Goal: Contribute content: Add original content to the website for others to see

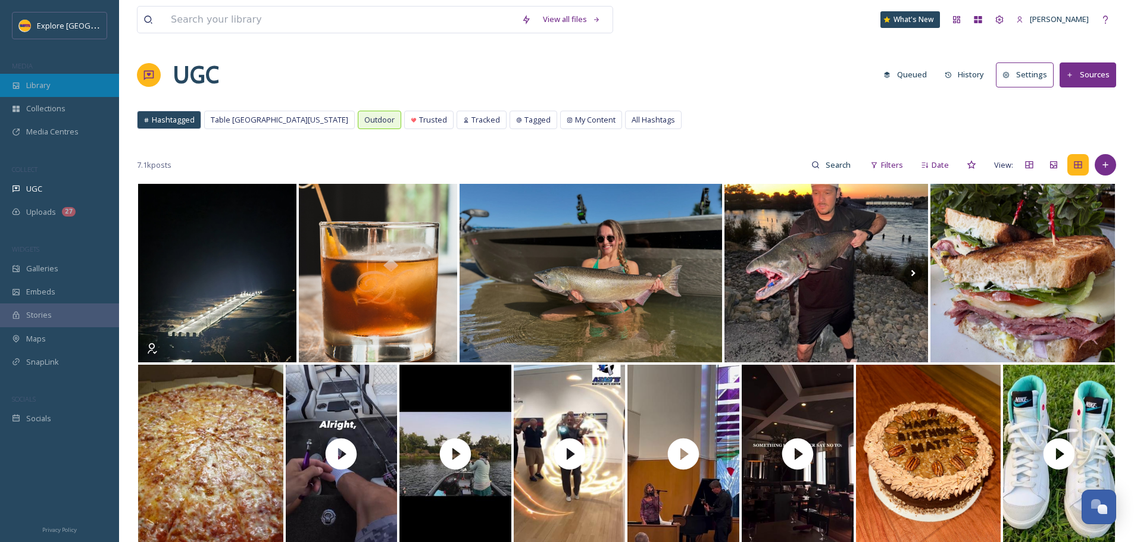
click at [38, 86] on span "Library" at bounding box center [38, 85] width 24 height 11
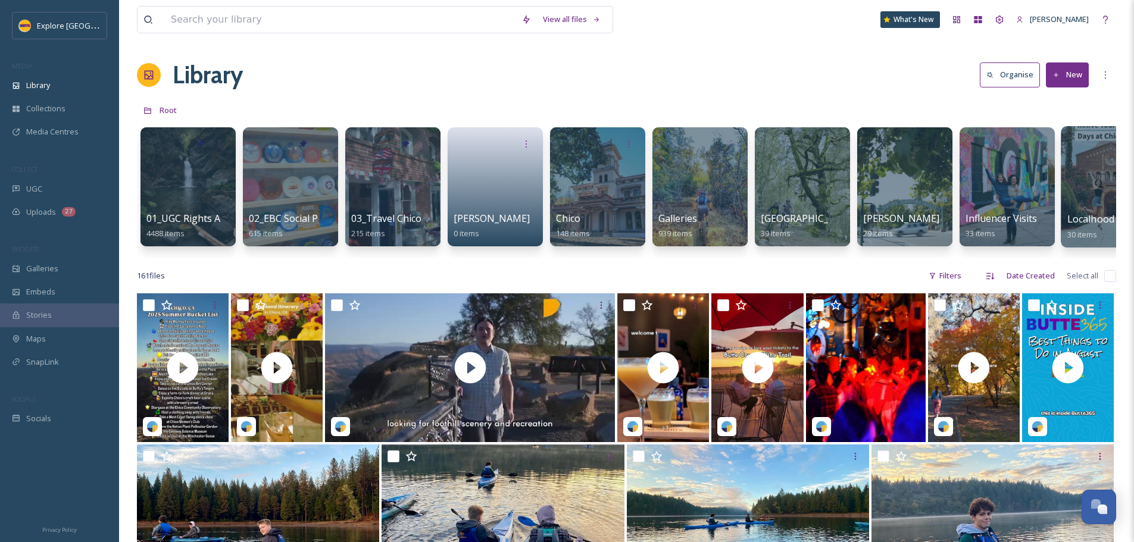
click at [1078, 219] on span "Localhood Videos" at bounding box center [1107, 219] width 80 height 13
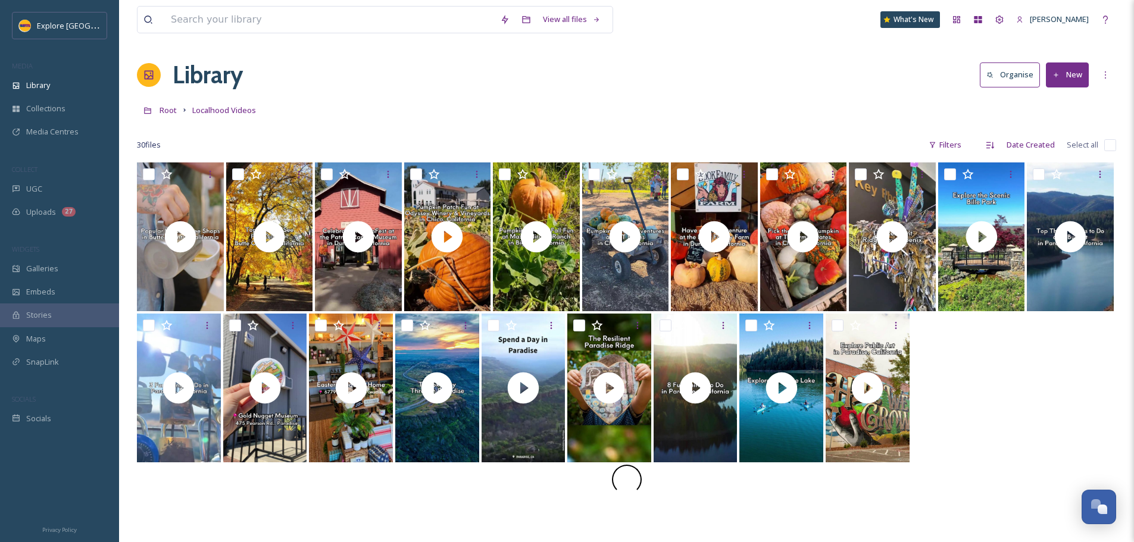
click at [1070, 76] on button "New" at bounding box center [1067, 75] width 43 height 24
click at [1067, 97] on span "File Upload" at bounding box center [1061, 102] width 39 height 11
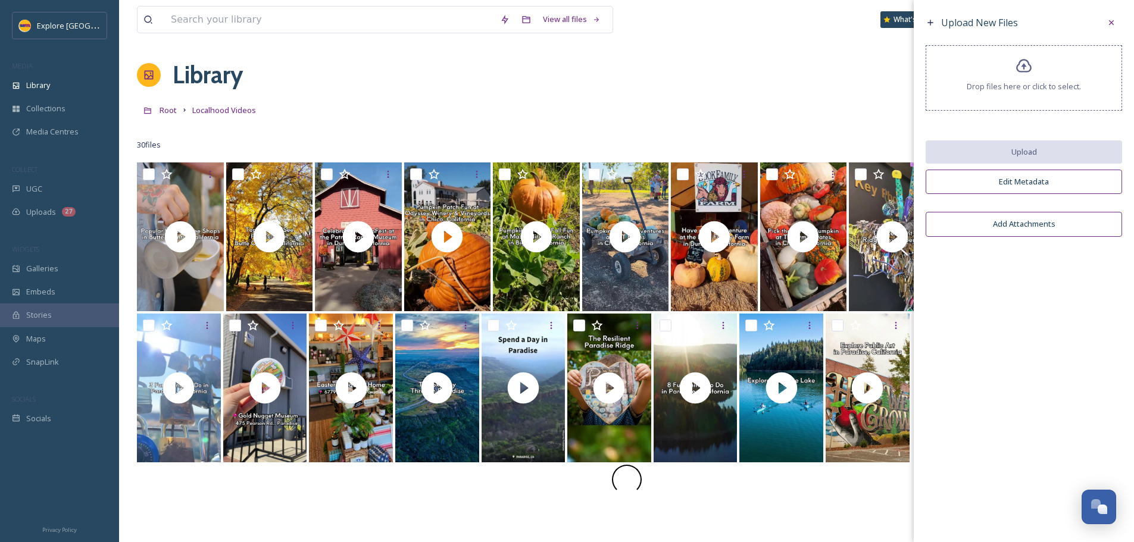
click at [1034, 97] on div "Drop files here or click to select." at bounding box center [1024, 77] width 196 height 65
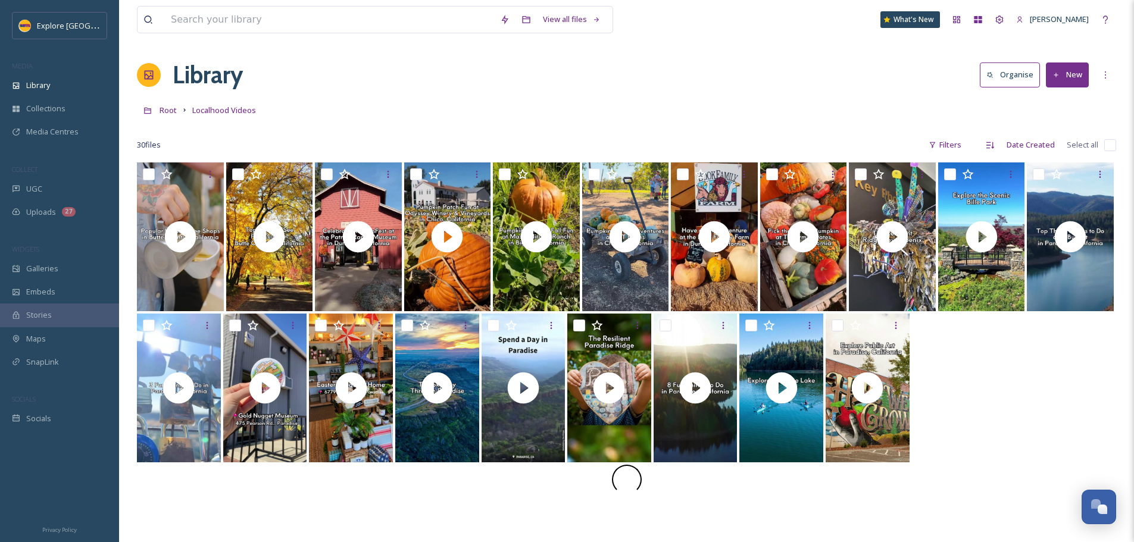
click at [1067, 82] on button "New" at bounding box center [1067, 75] width 43 height 24
click at [1070, 99] on span "File Upload" at bounding box center [1061, 102] width 39 height 11
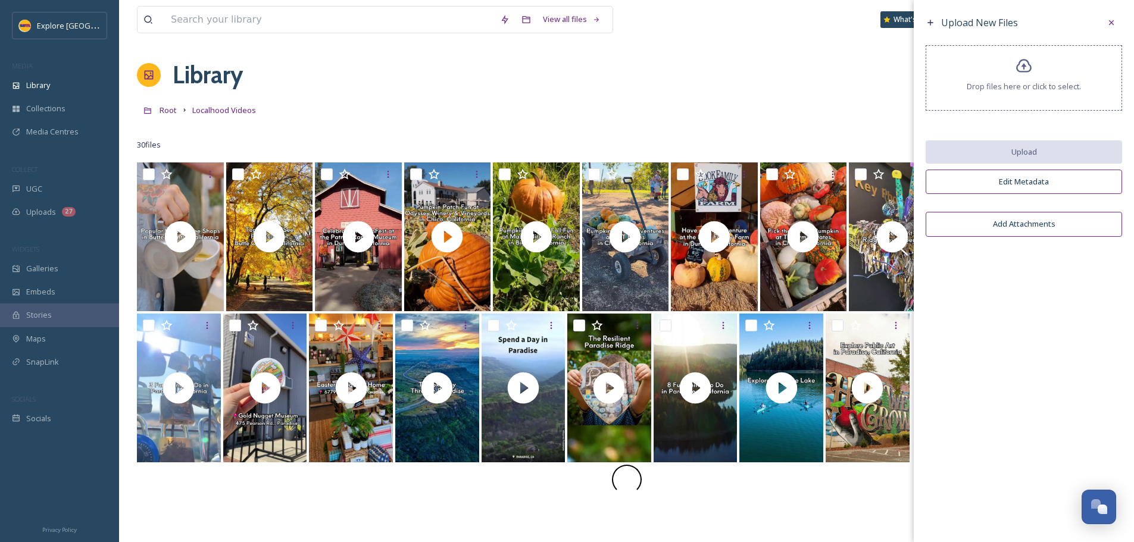
click at [1034, 90] on span "Drop files here or click to select." at bounding box center [1024, 86] width 114 height 11
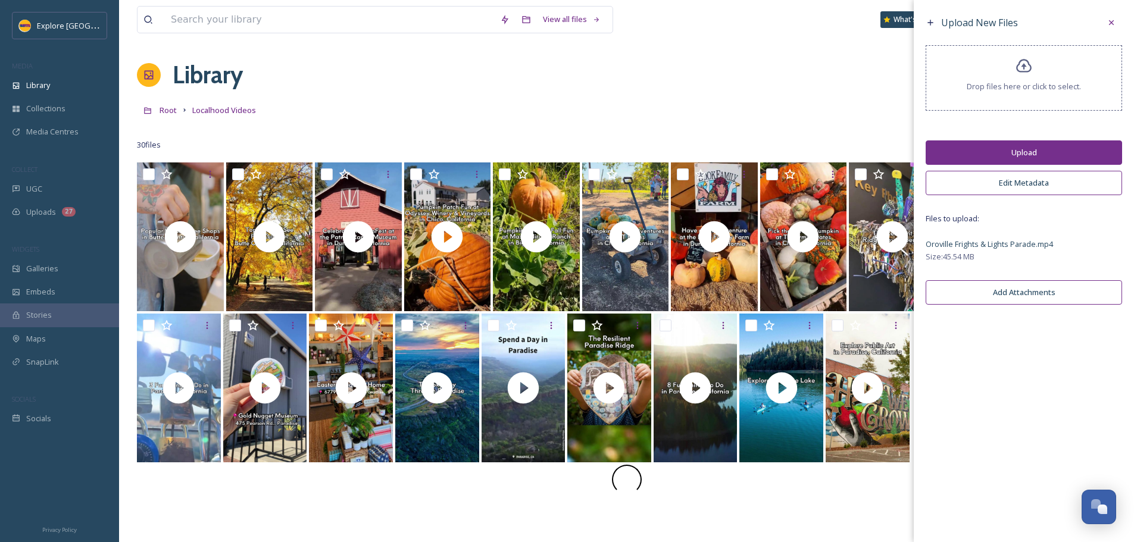
click at [1040, 147] on button "Upload" at bounding box center [1024, 153] width 196 height 24
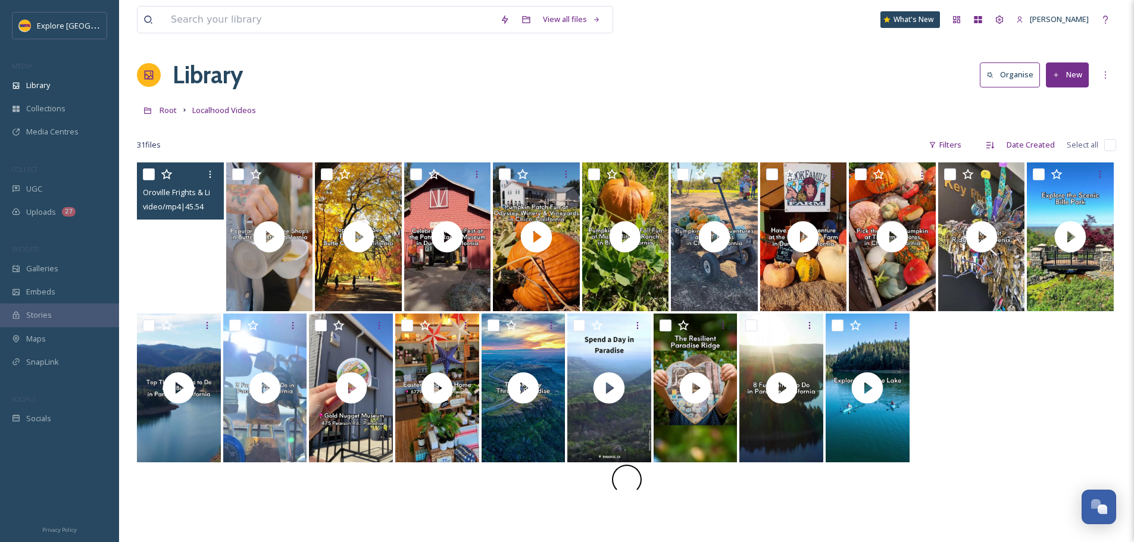
click at [188, 239] on video "Oroville Frights & Lights Parade.mp4" at bounding box center [180, 237] width 87 height 149
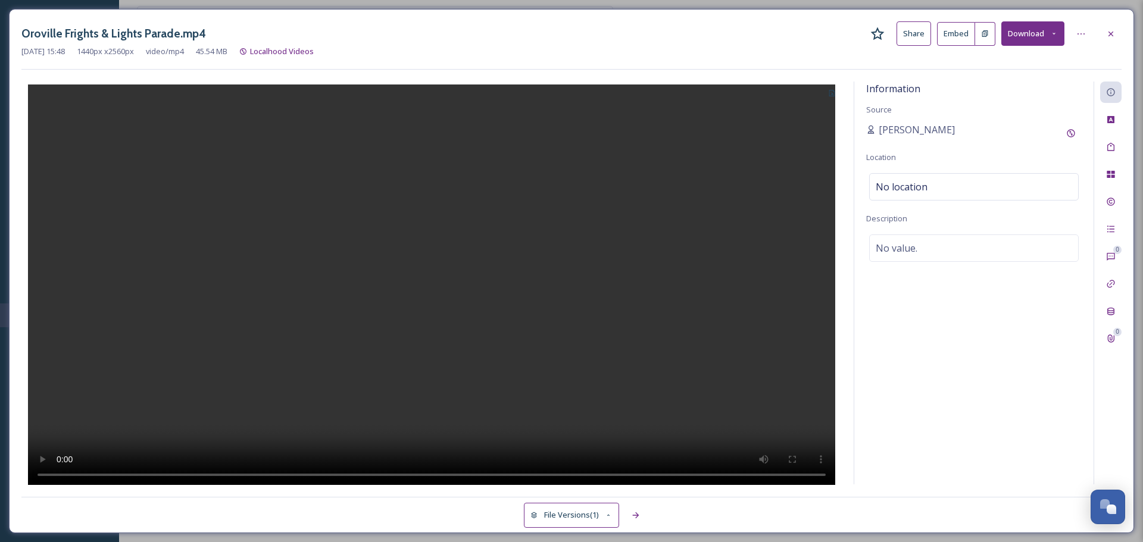
click at [832, 96] on icon at bounding box center [832, 93] width 8 height 8
click at [810, 124] on div "Select Image" at bounding box center [796, 120] width 92 height 23
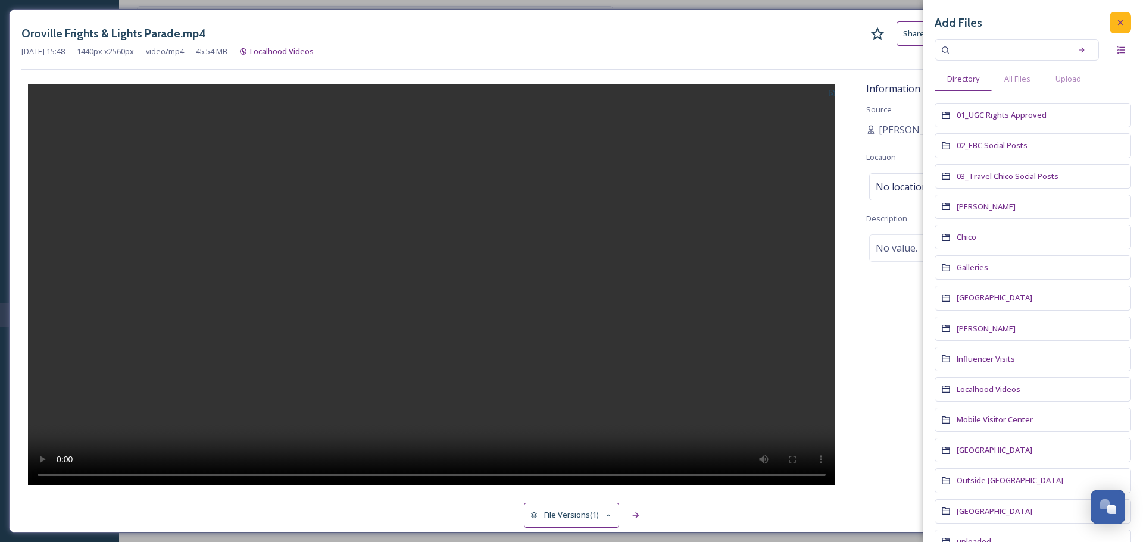
click at [1116, 26] on icon at bounding box center [1121, 23] width 10 height 10
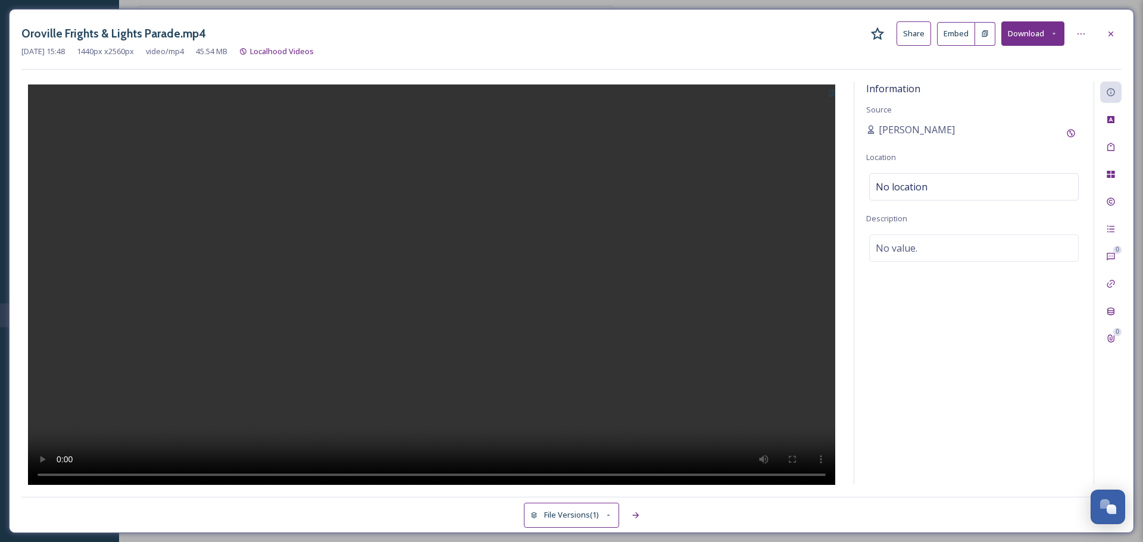
click at [835, 92] on icon at bounding box center [832, 93] width 8 height 8
click at [812, 138] on span "Use Current Frame" at bounding box center [789, 143] width 67 height 11
click at [954, 201] on div "Information Source Ashley Baer Location No location Description No value." at bounding box center [973, 283] width 239 height 403
click at [952, 194] on div "No location" at bounding box center [974, 186] width 210 height 27
click at [953, 198] on input at bounding box center [974, 187] width 208 height 26
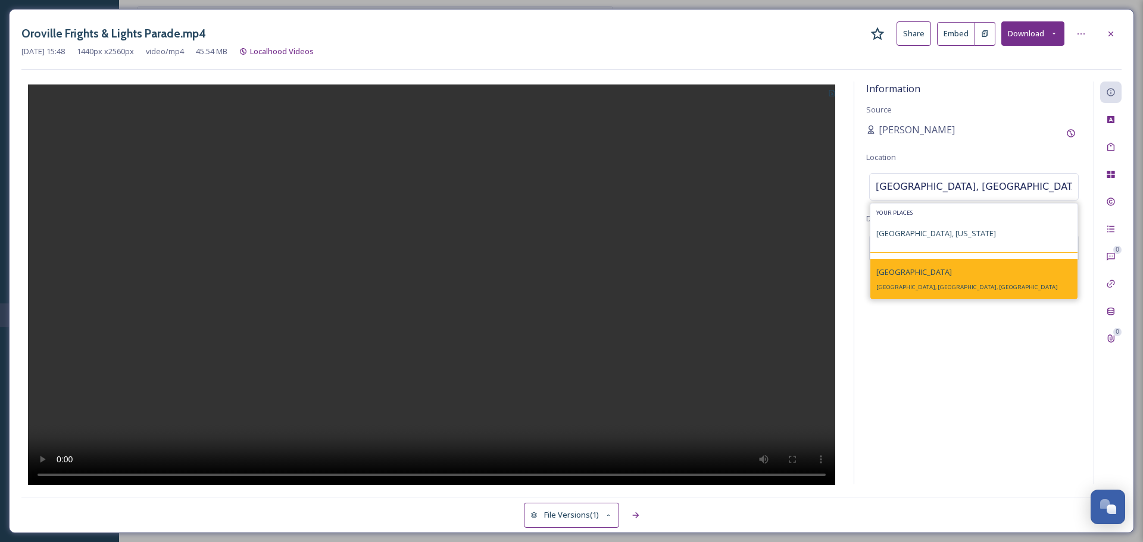
type input "oroville, califor"
click at [906, 285] on span "Oroville, CA, USA" at bounding box center [967, 287] width 182 height 8
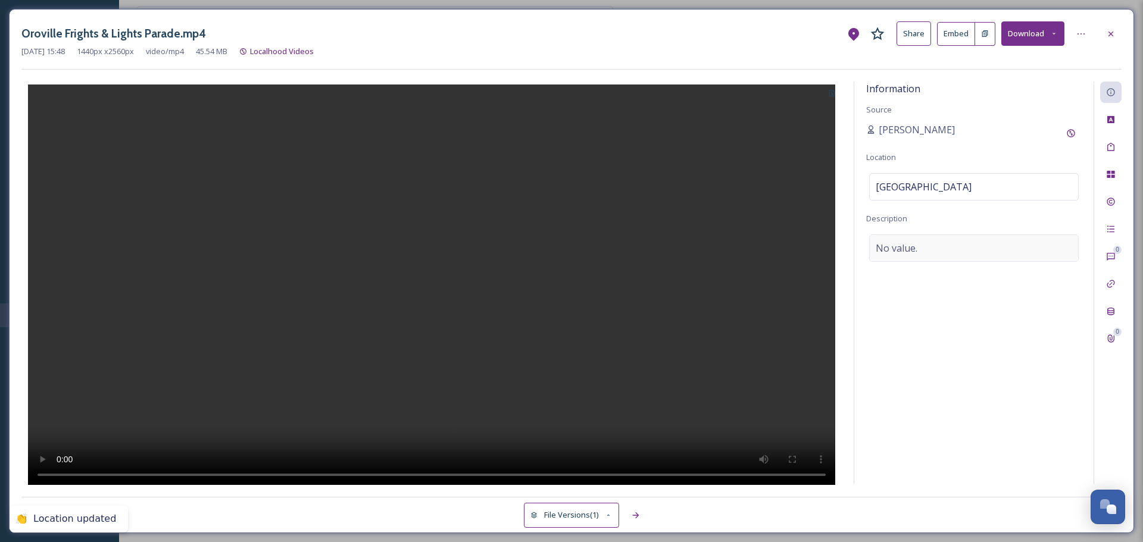
click at [920, 251] on div "No value." at bounding box center [974, 248] width 210 height 27
click at [920, 251] on textarea at bounding box center [974, 284] width 216 height 99
type textarea "`"
type textarea "1st annual Oroville Frights and Lights Parade"
click at [1009, 355] on div "1st annual Oroville Frights and Lights Parade Add Emojis 😄" at bounding box center [974, 298] width 216 height 126
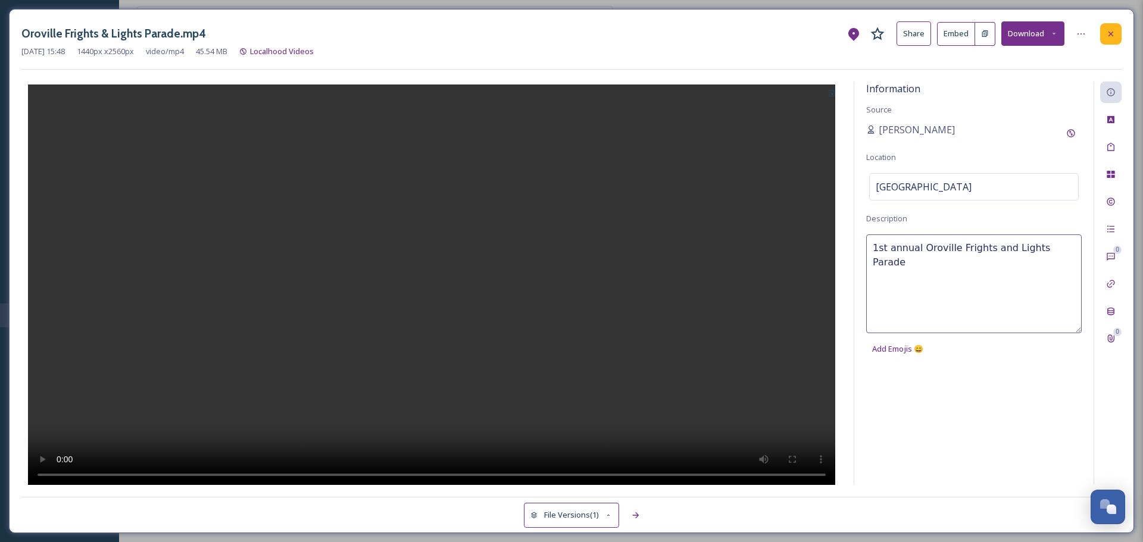
click at [1107, 33] on icon at bounding box center [1111, 34] width 10 height 10
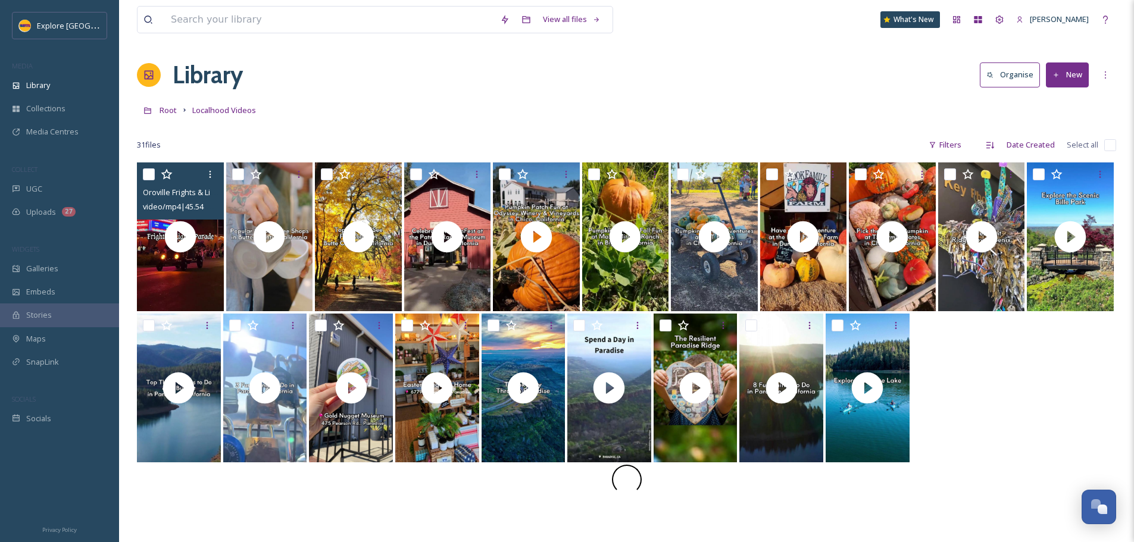
click at [967, 58] on div "Library Organise New" at bounding box center [626, 75] width 979 height 36
click at [1064, 70] on button "New" at bounding box center [1067, 75] width 43 height 24
click at [1062, 104] on span "File Upload" at bounding box center [1061, 102] width 39 height 11
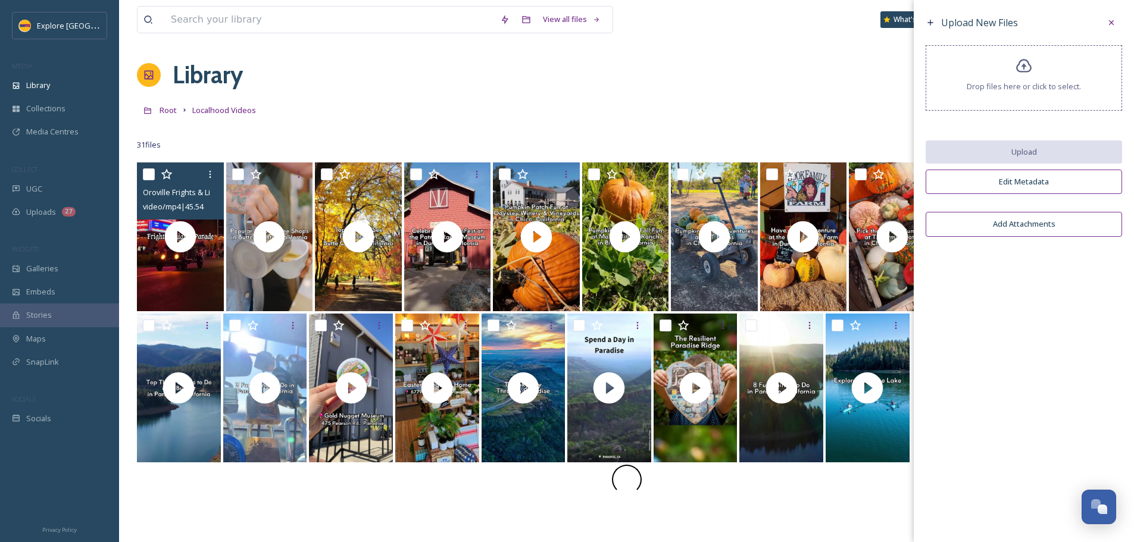
click at [1042, 90] on span "Drop files here or click to select." at bounding box center [1024, 86] width 114 height 11
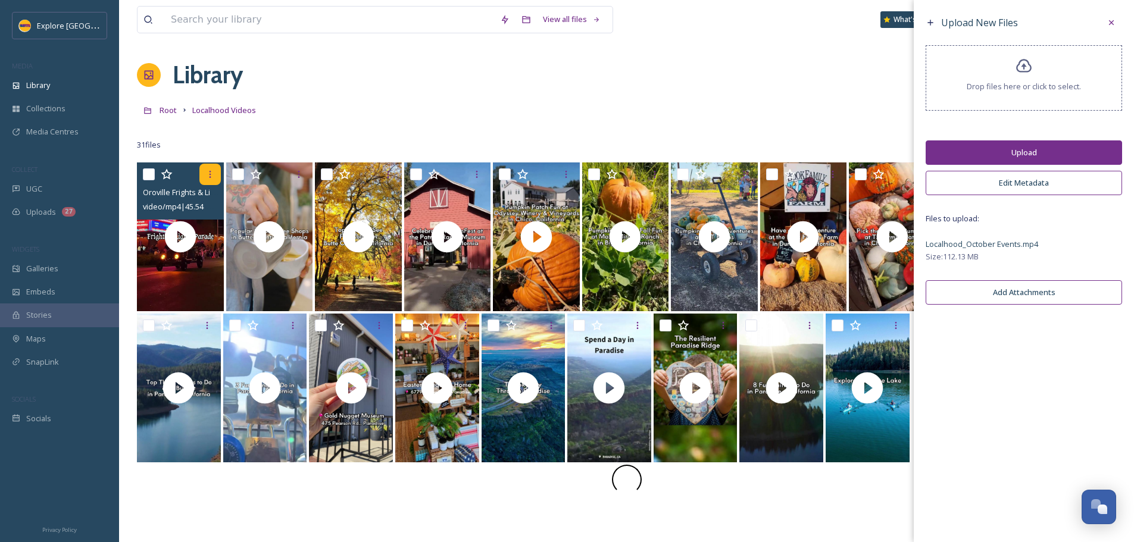
click at [206, 185] on div at bounding box center [209, 174] width 21 height 21
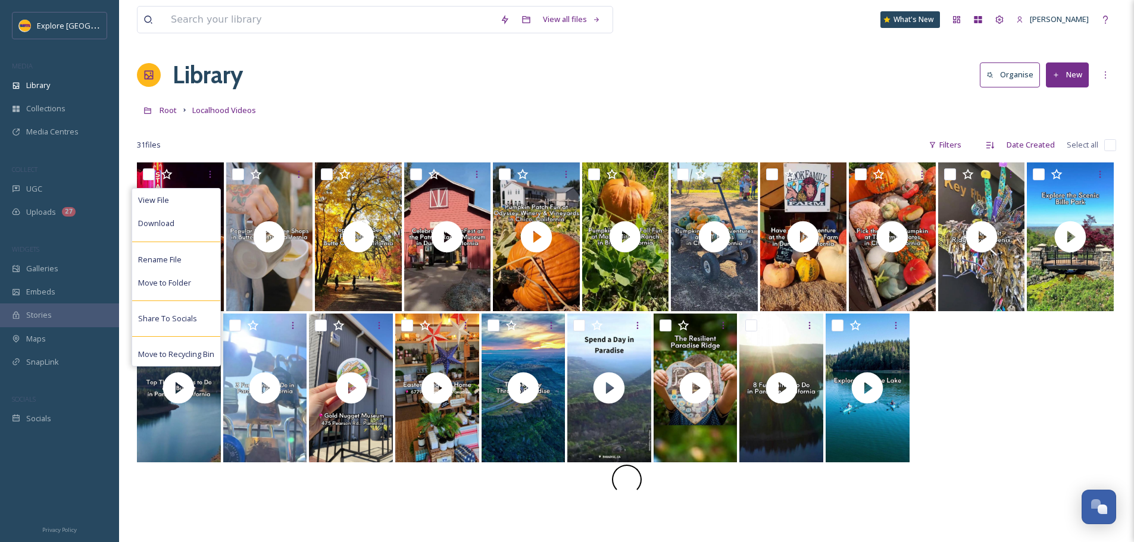
click at [336, 113] on div "Root Localhood Videos" at bounding box center [626, 110] width 979 height 23
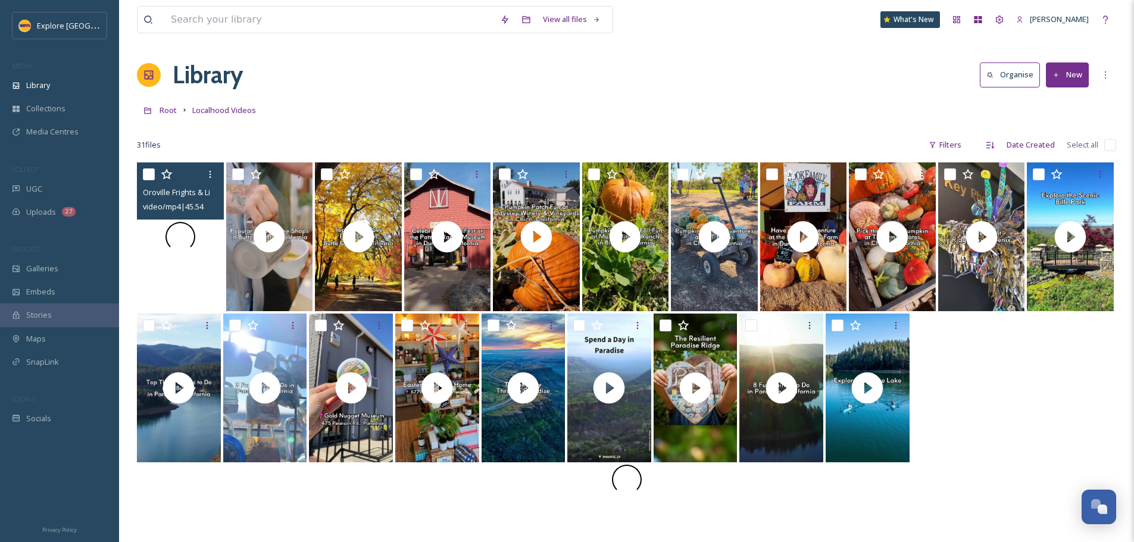
click at [196, 277] on div at bounding box center [180, 237] width 87 height 149
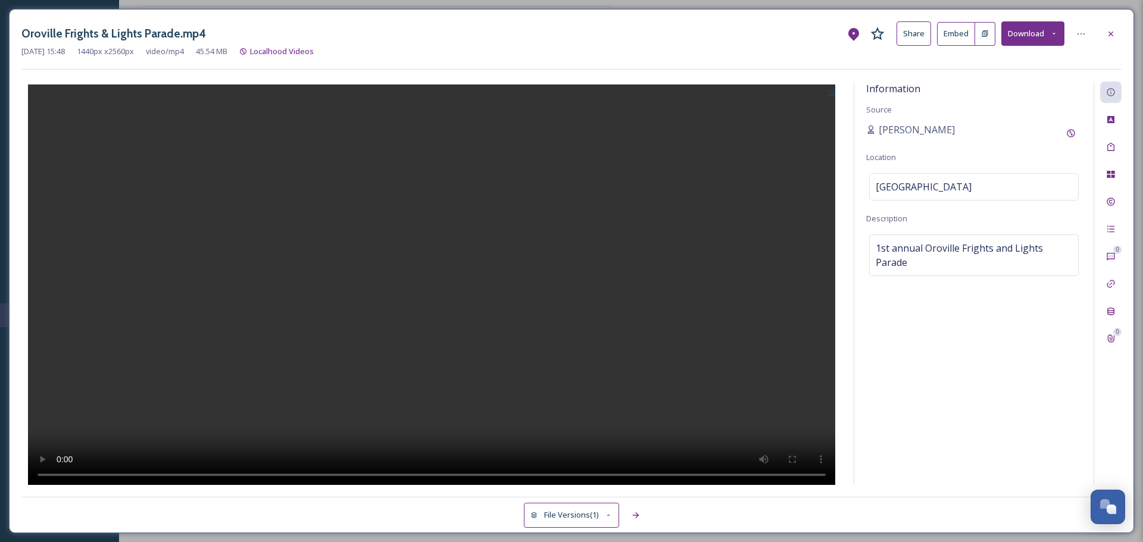
click at [984, 35] on icon at bounding box center [985, 33] width 6 height 7
click at [1109, 33] on icon at bounding box center [1111, 34] width 10 height 10
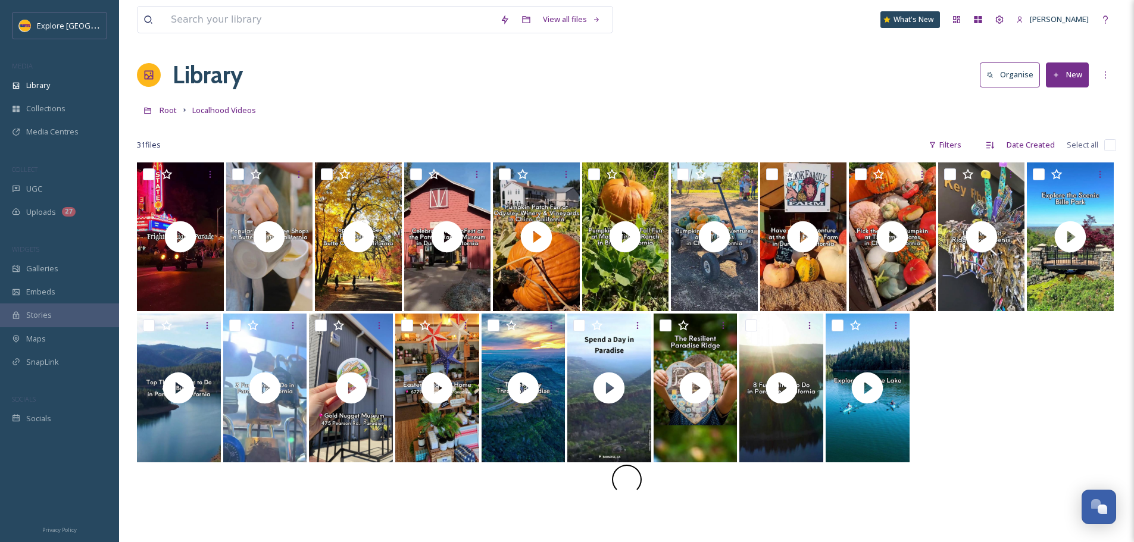
click at [1073, 76] on button "New" at bounding box center [1067, 75] width 43 height 24
click at [1065, 101] on span "File Upload" at bounding box center [1061, 102] width 39 height 11
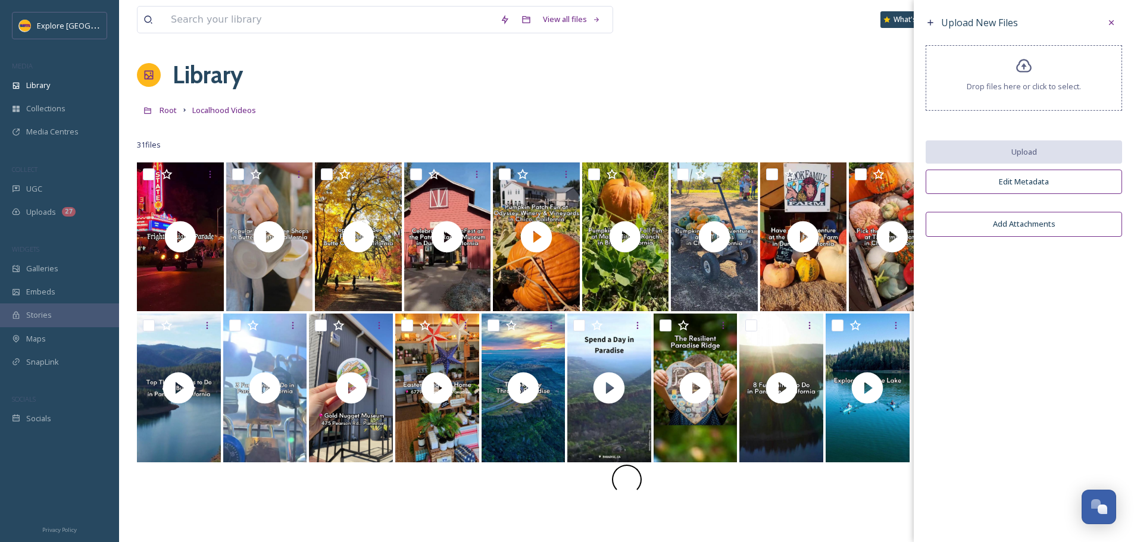
click at [1037, 98] on div "Drop files here or click to select." at bounding box center [1024, 77] width 196 height 65
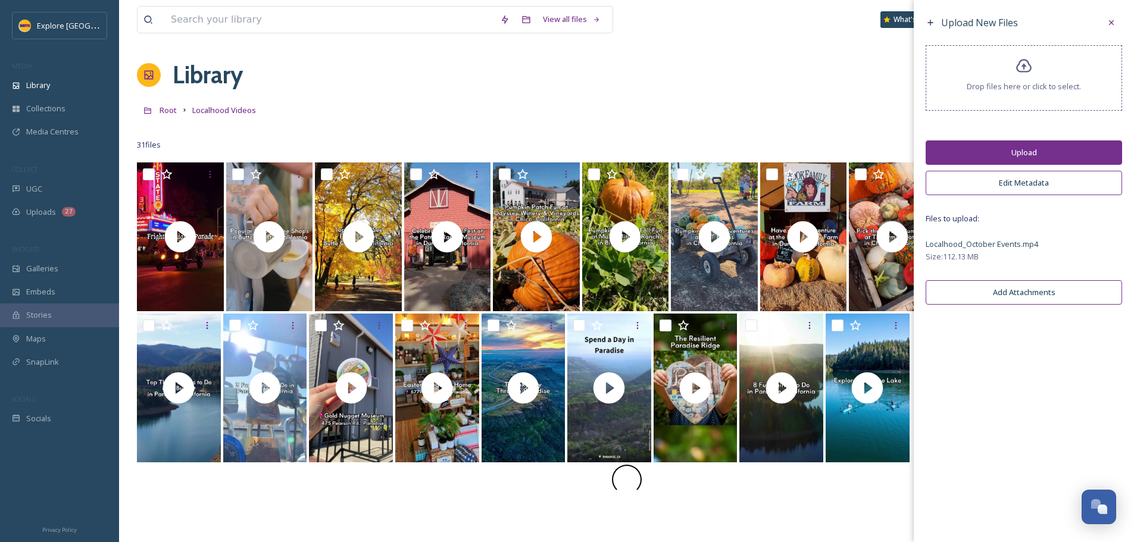
click at [1041, 148] on button "Upload" at bounding box center [1024, 153] width 196 height 24
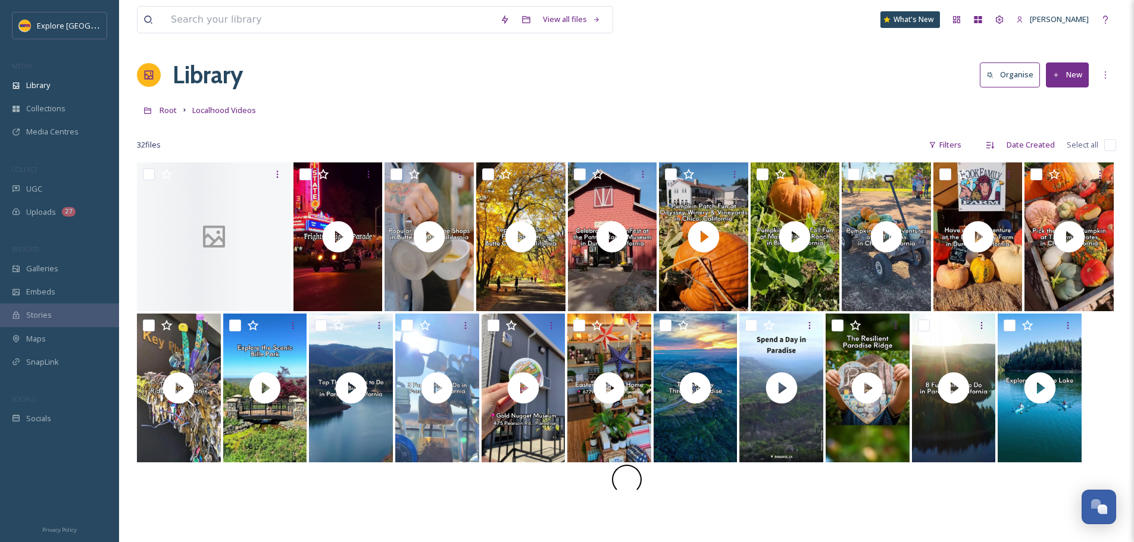
click at [820, 99] on div "Root Localhood Videos" at bounding box center [626, 110] width 979 height 23
click at [575, 175] on input "checkbox" at bounding box center [580, 174] width 12 height 12
checkbox input "true"
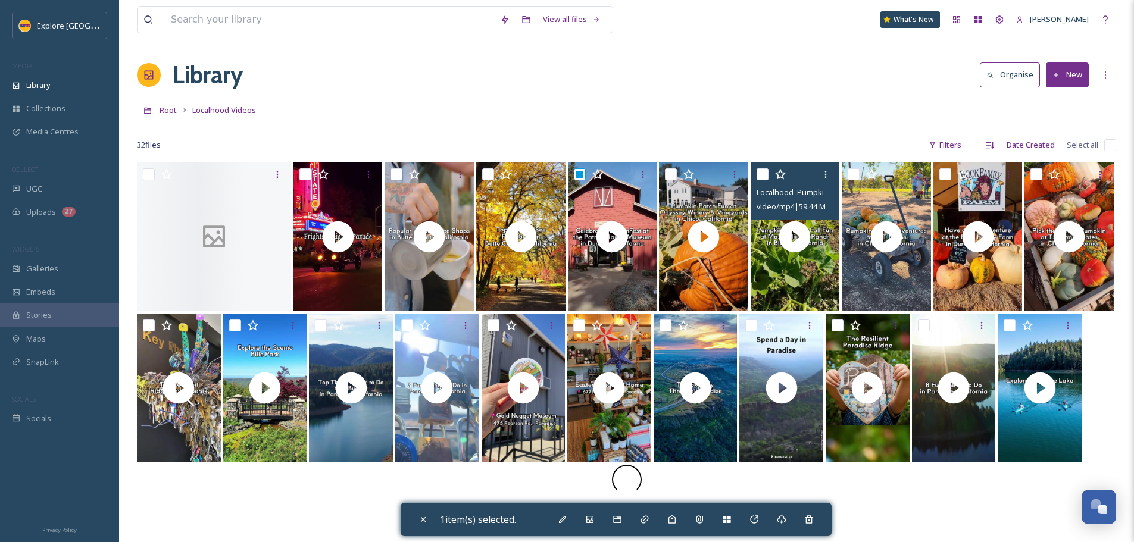
drag, startPoint x: 757, startPoint y: 176, endPoint x: 782, endPoint y: 176, distance: 24.4
click at [758, 176] on input "checkbox" at bounding box center [763, 174] width 12 height 12
checkbox input "true"
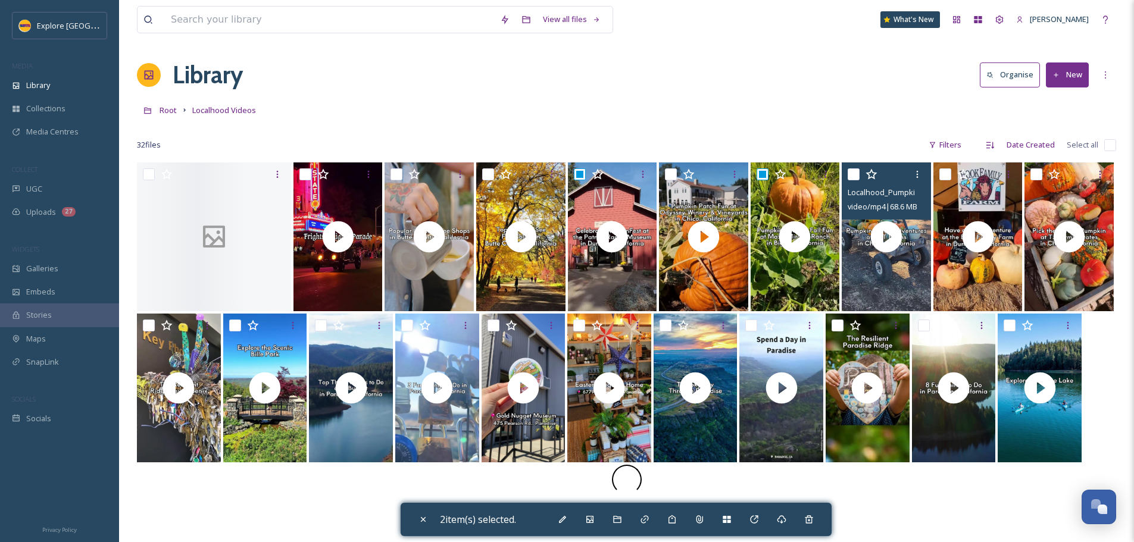
click at [851, 174] on input "checkbox" at bounding box center [854, 174] width 12 height 12
checkbox input "true"
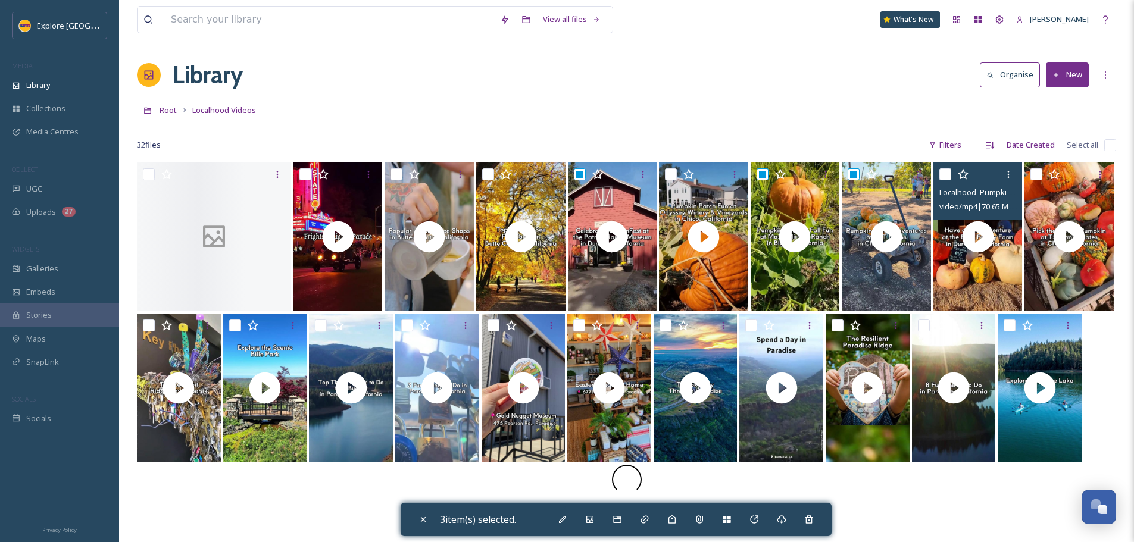
click at [941, 174] on input "checkbox" at bounding box center [945, 174] width 12 height 12
checkbox input "true"
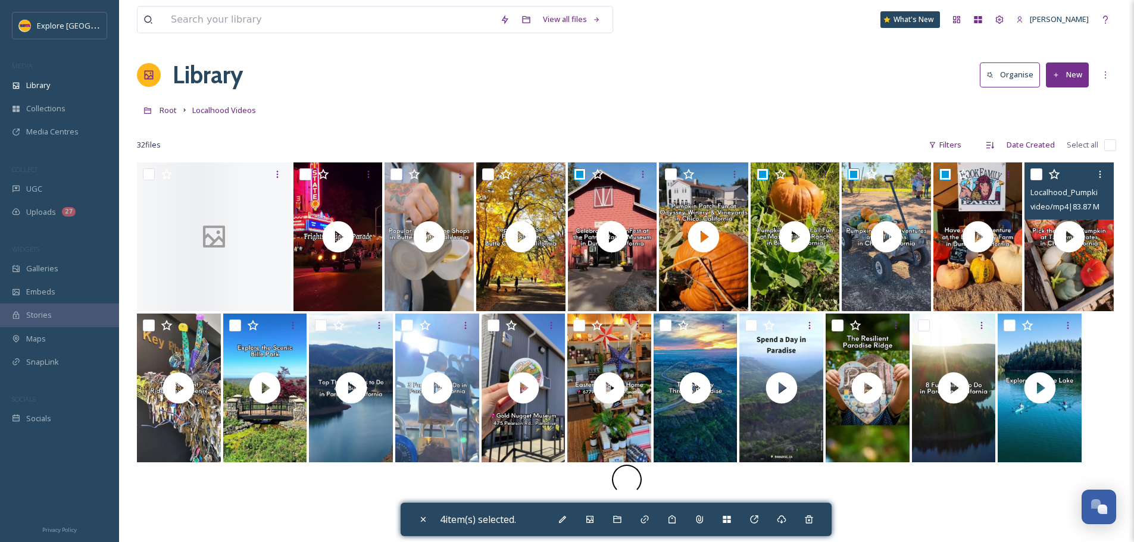
click at [1042, 173] on input "checkbox" at bounding box center [1037, 174] width 12 height 12
checkbox input "true"
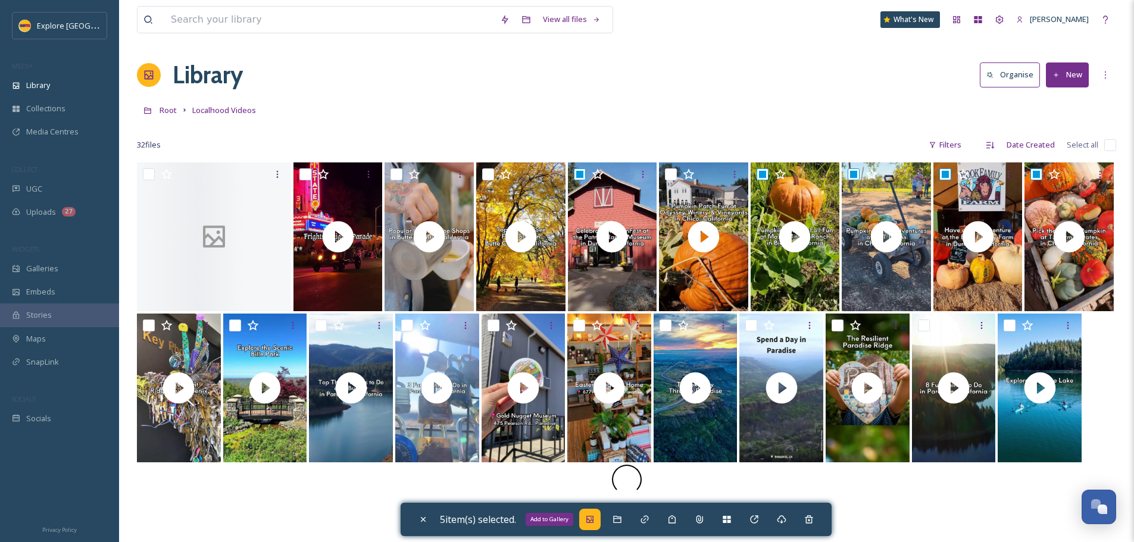
click at [594, 523] on icon at bounding box center [589, 519] width 7 height 7
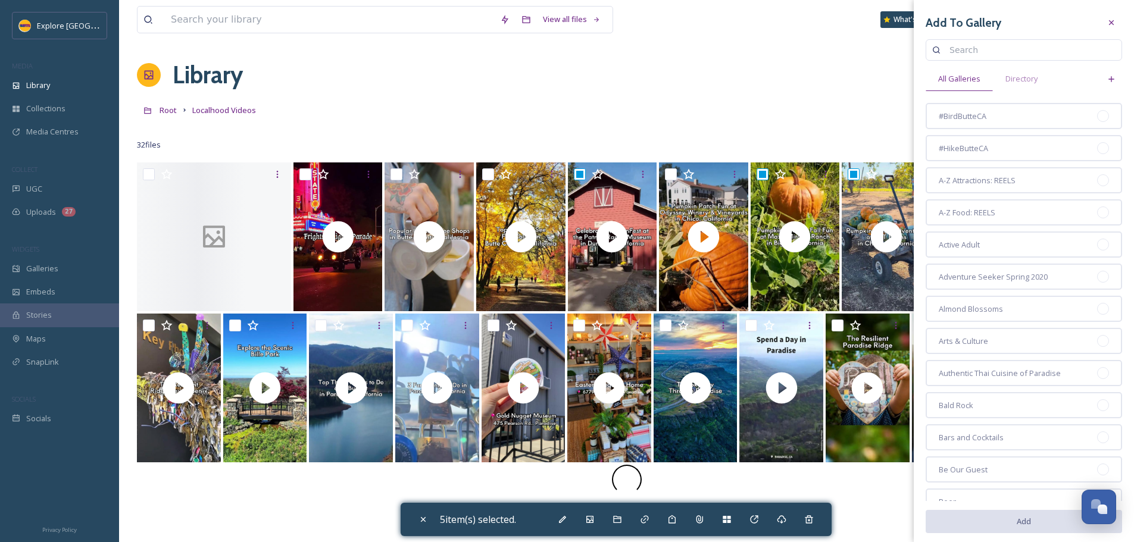
click at [985, 52] on input at bounding box center [1030, 50] width 172 height 24
type input "pumpkin"
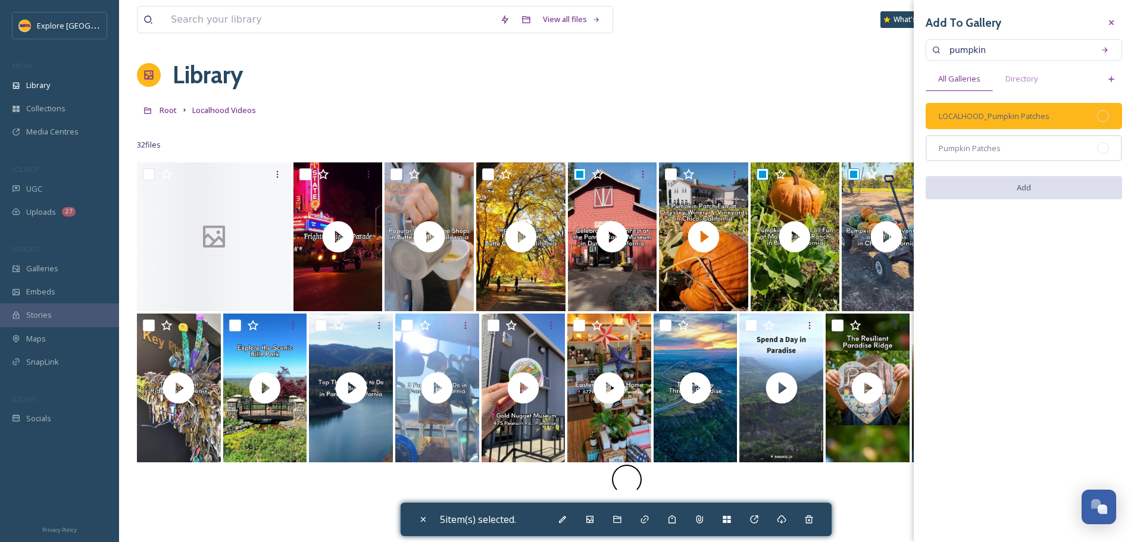
click at [1103, 114] on div at bounding box center [1103, 116] width 12 height 12
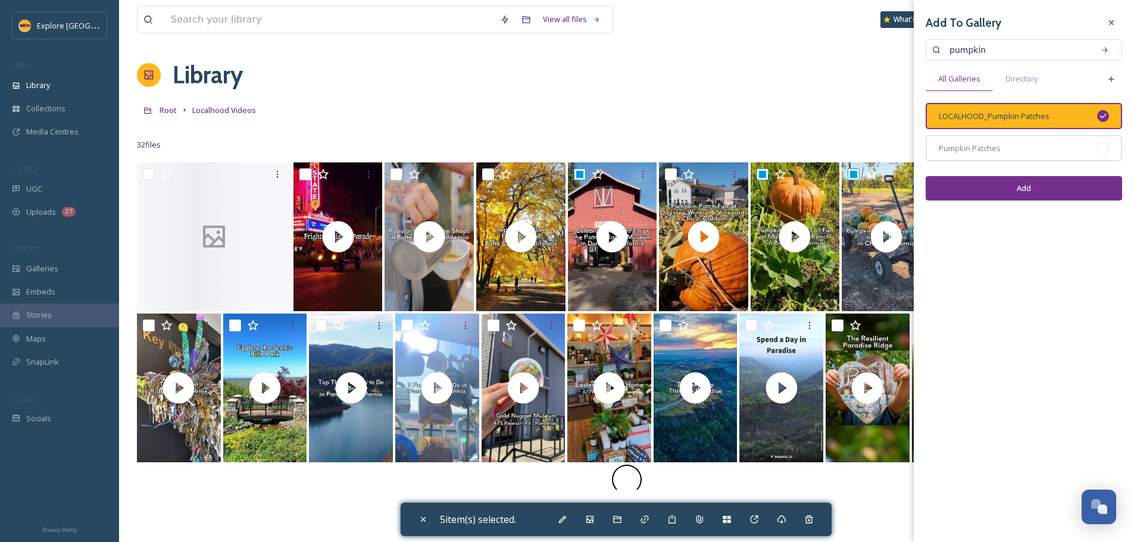
click at [1046, 193] on button "Add" at bounding box center [1024, 188] width 196 height 24
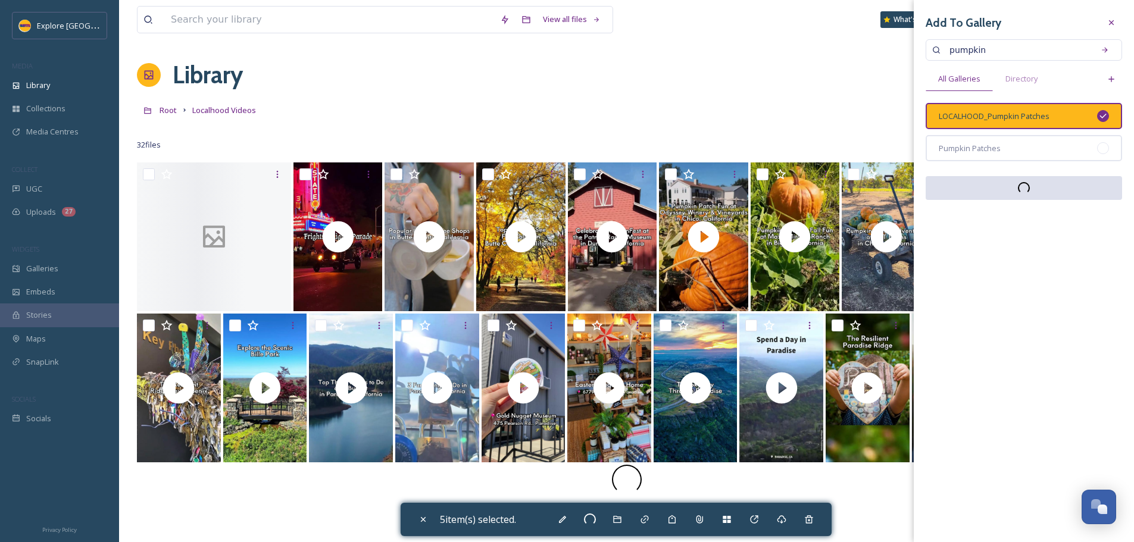
checkbox input "false"
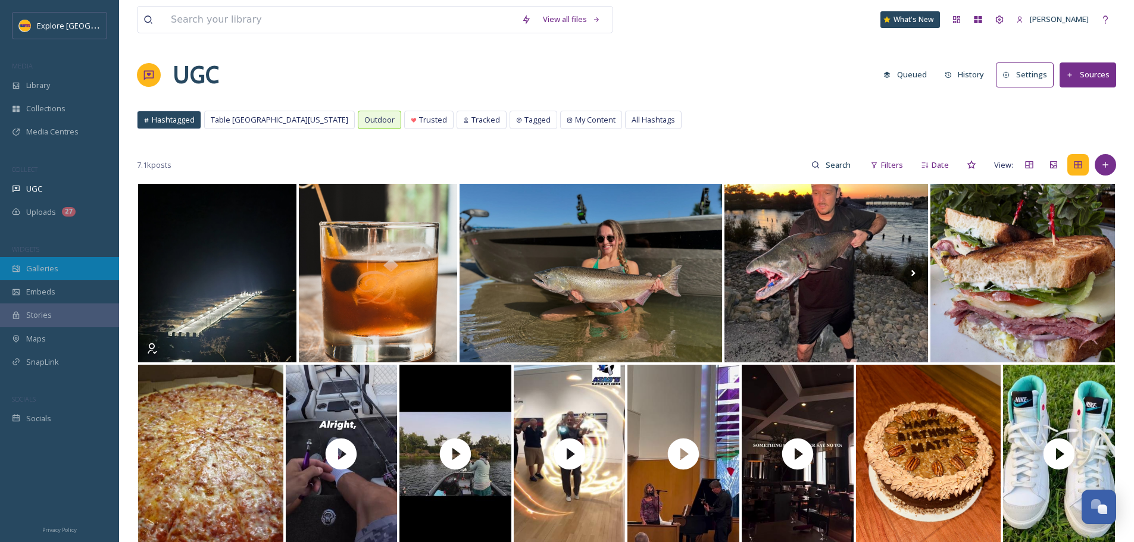
click at [63, 277] on div "Galleries" at bounding box center [59, 268] width 119 height 23
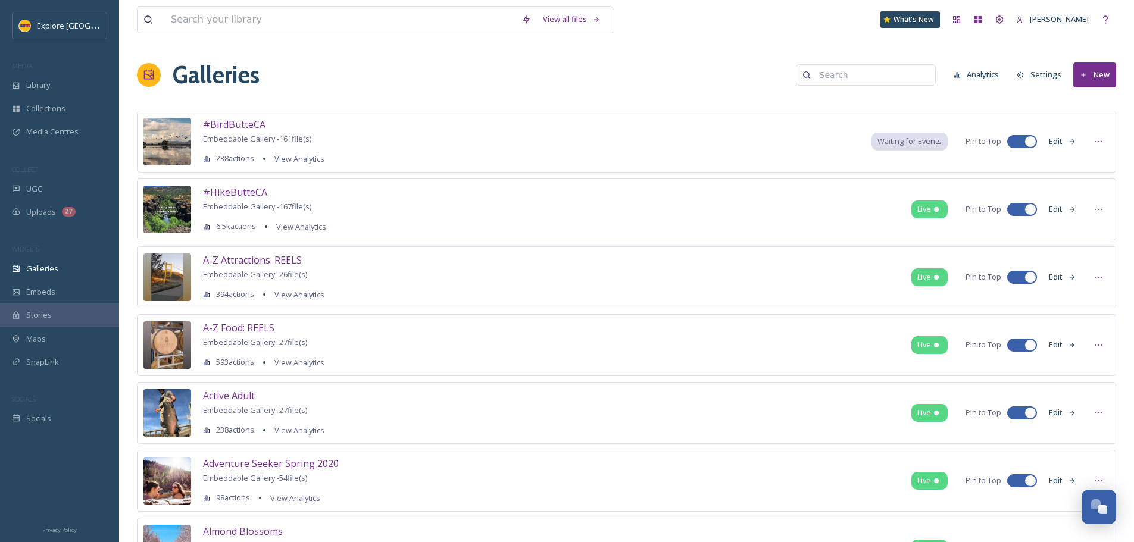
click at [830, 82] on input at bounding box center [872, 75] width 116 height 24
type input "localhood"
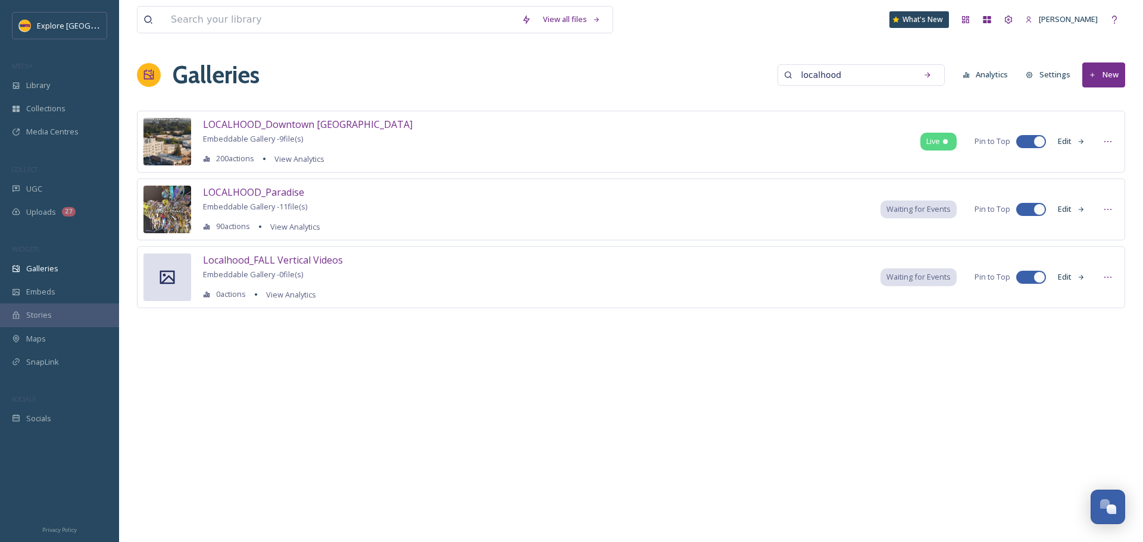
click at [1098, 78] on button "New" at bounding box center [1103, 75] width 43 height 24
click at [1087, 102] on icon at bounding box center [1083, 102] width 8 height 8
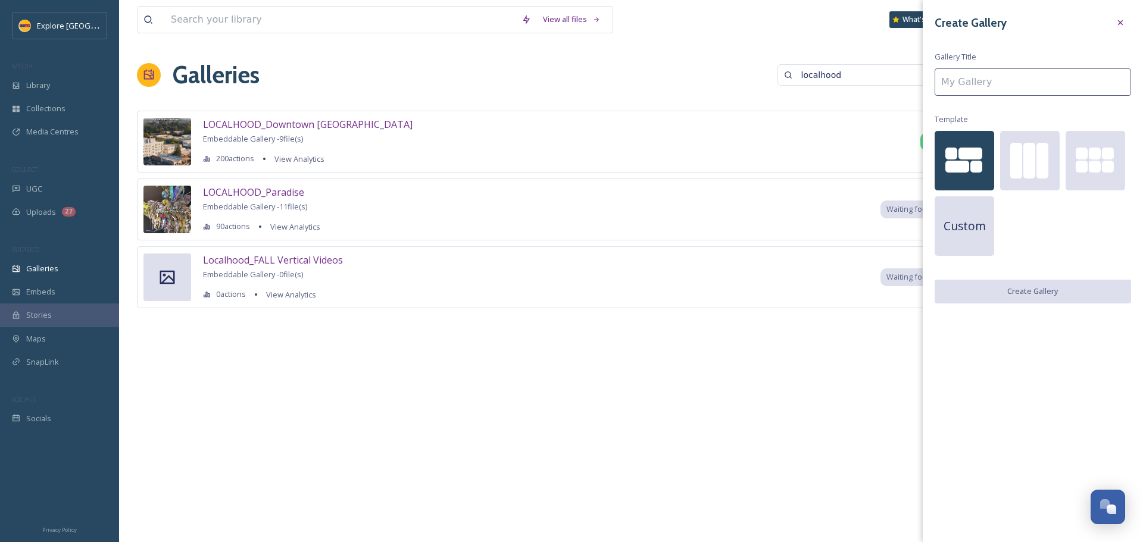
click at [1072, 74] on input at bounding box center [1033, 81] width 196 height 27
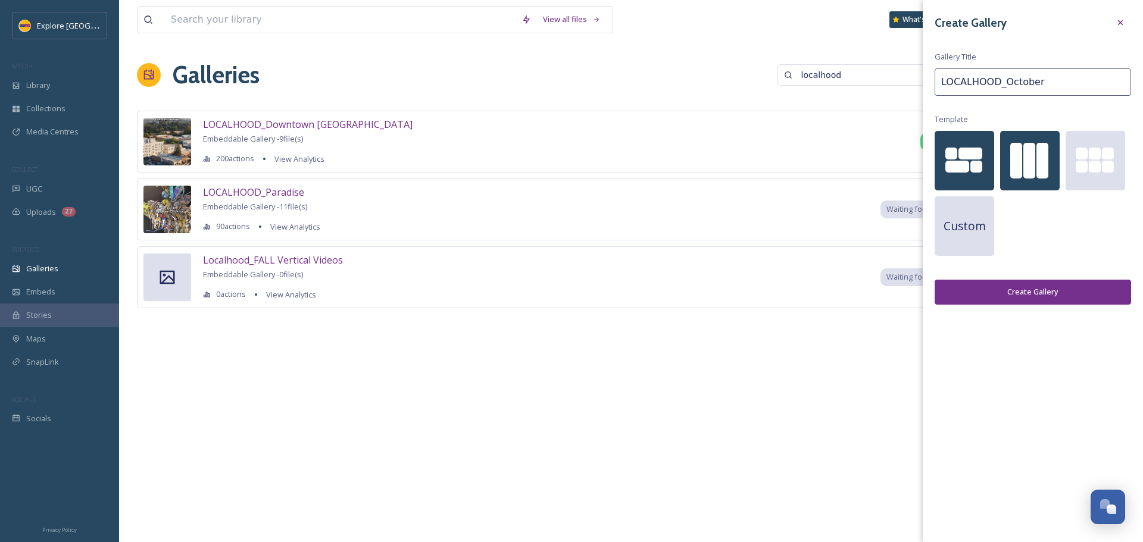
type input "LOCALHOOD_October"
click at [1059, 139] on div at bounding box center [1030, 161] width 60 height 60
click at [1026, 295] on button "Create Gallery" at bounding box center [1033, 292] width 196 height 24
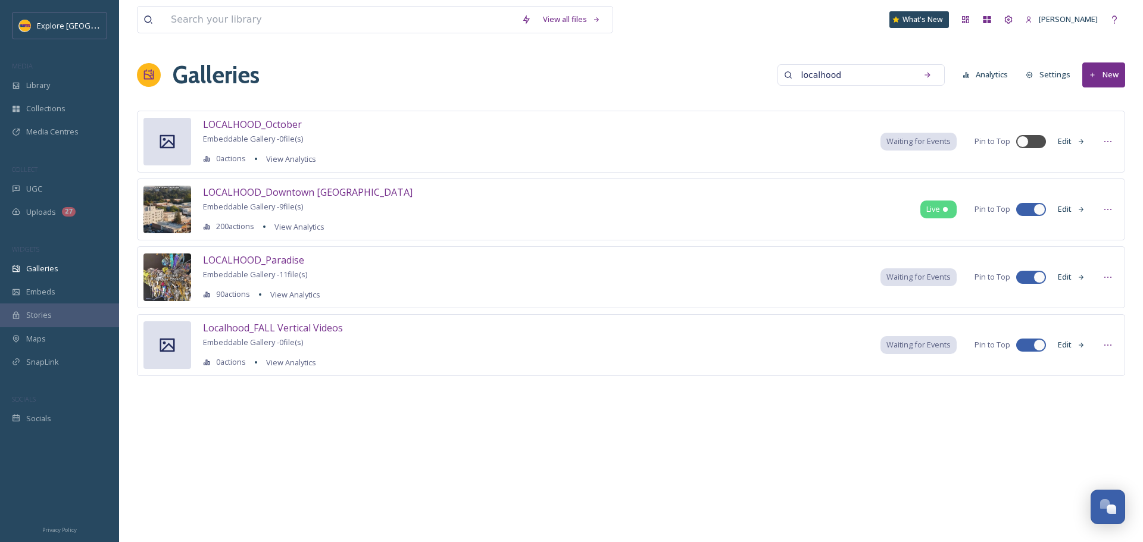
click at [1122, 70] on button "New" at bounding box center [1103, 75] width 43 height 24
click at [1103, 103] on span "Gallery" at bounding box center [1106, 102] width 25 height 11
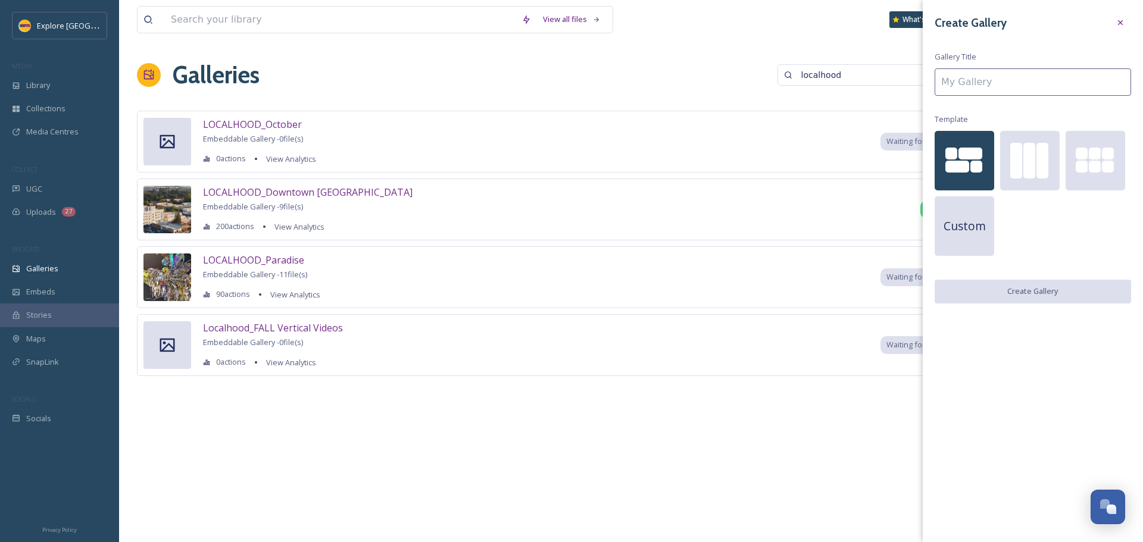
click at [989, 91] on input at bounding box center [1033, 81] width 196 height 27
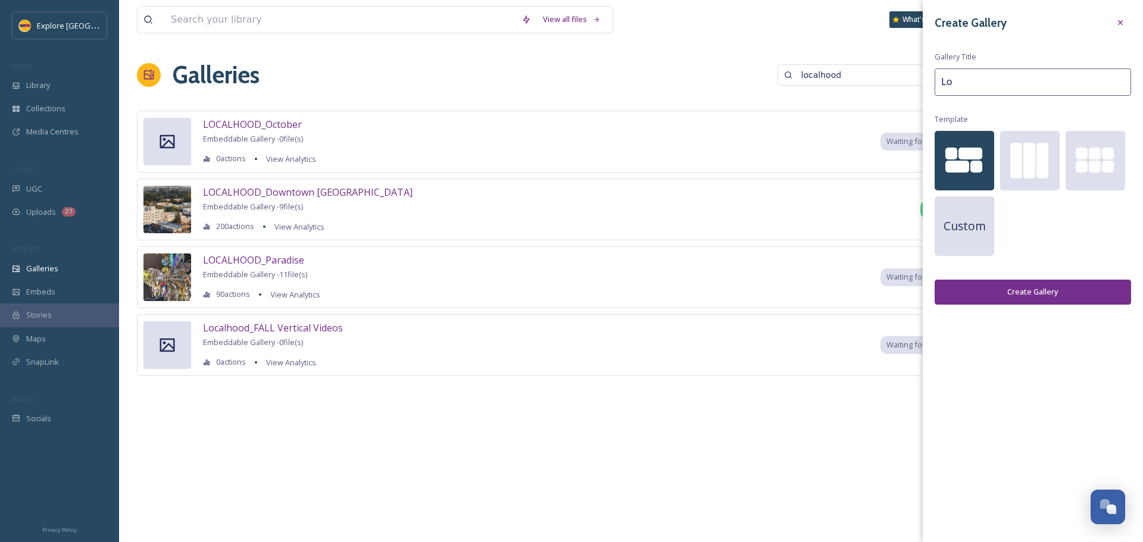
type input "L"
type input "LOCALHOOD_Pumpkin Patches"
click at [1050, 294] on button "Create Gallery" at bounding box center [1033, 292] width 196 height 24
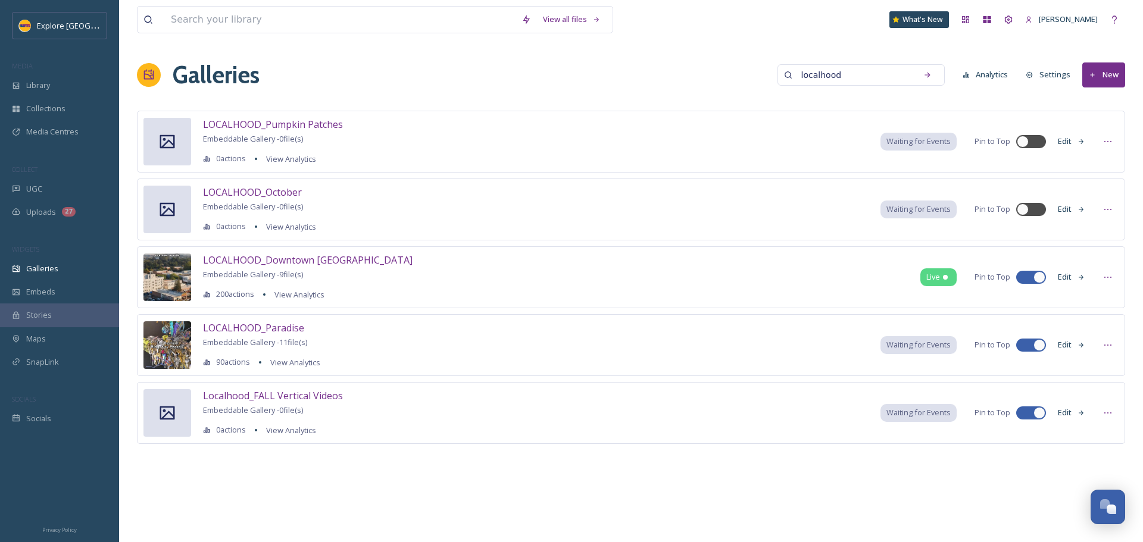
click at [1077, 135] on button "Edit" at bounding box center [1071, 141] width 39 height 23
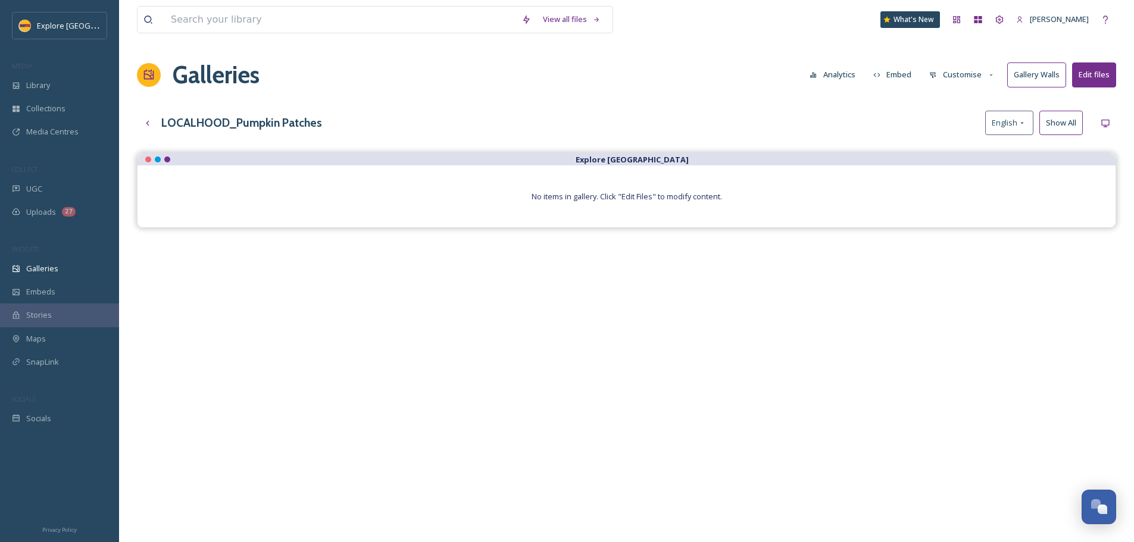
click at [961, 76] on button "Customise" at bounding box center [962, 74] width 78 height 23
click at [953, 100] on span "Layout" at bounding box center [941, 101] width 23 height 11
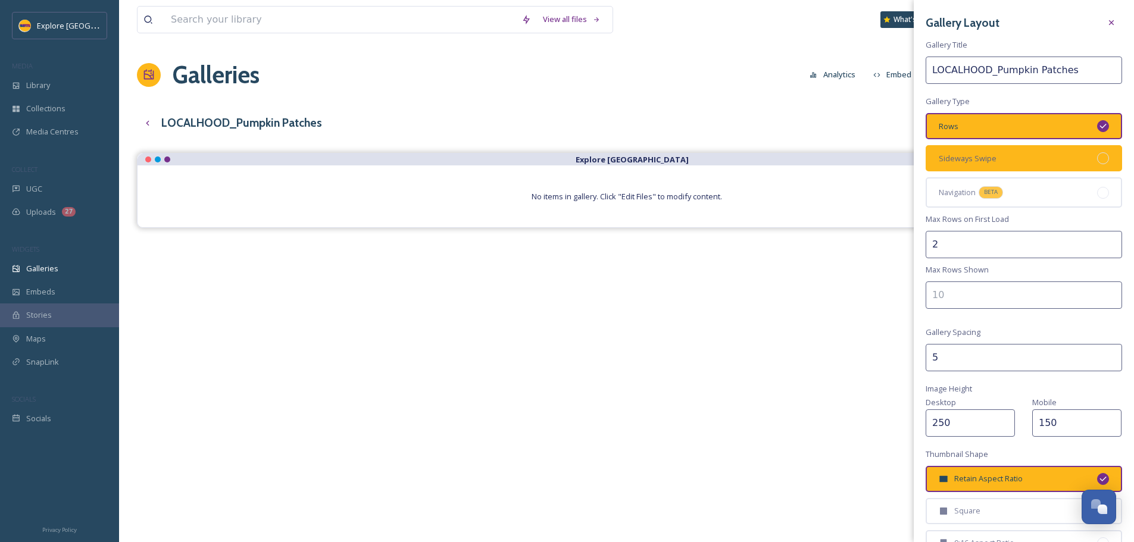
click at [1075, 155] on div "Sideways Swipe" at bounding box center [1024, 158] width 196 height 26
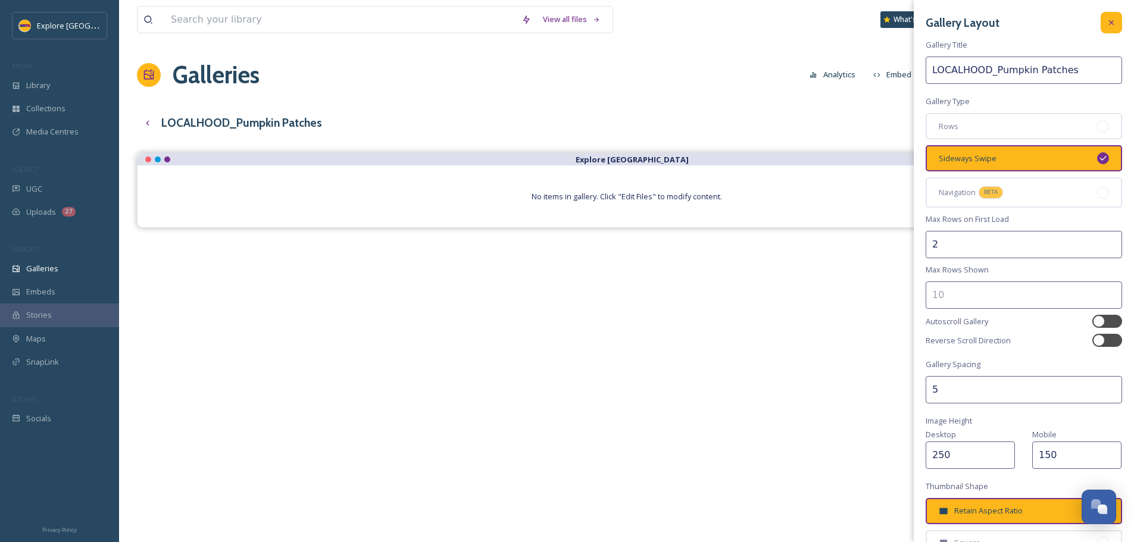
click at [1107, 20] on icon at bounding box center [1112, 23] width 10 height 10
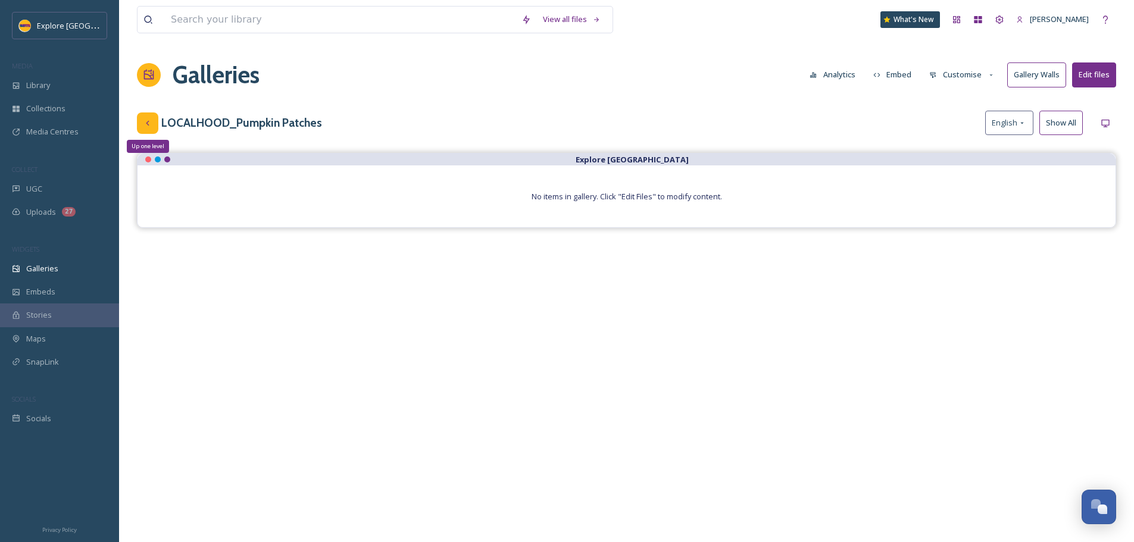
click at [149, 119] on icon at bounding box center [148, 123] width 10 height 10
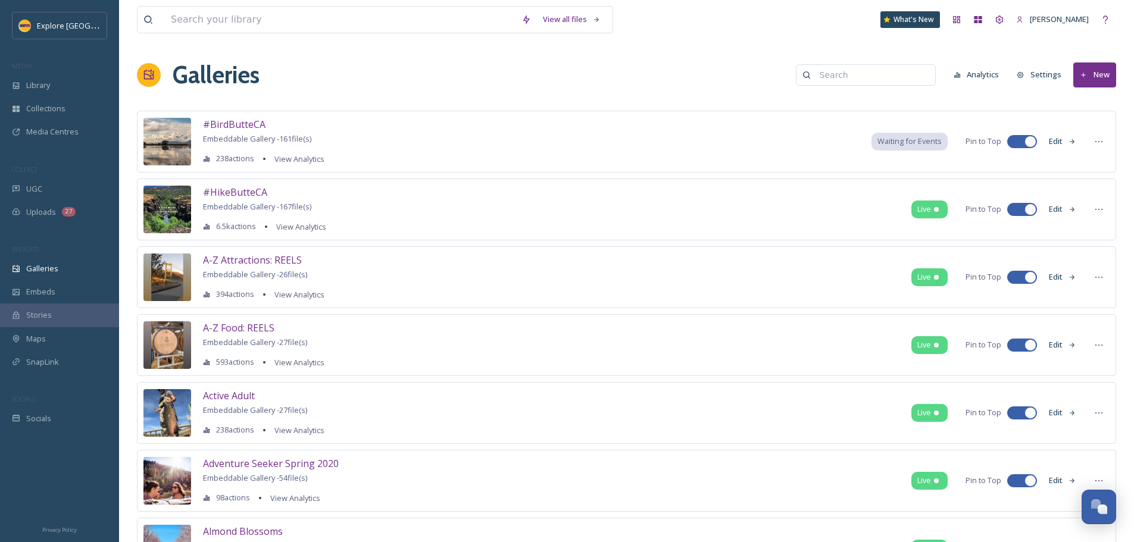
click at [847, 77] on input at bounding box center [872, 75] width 116 height 24
type input "localhood"
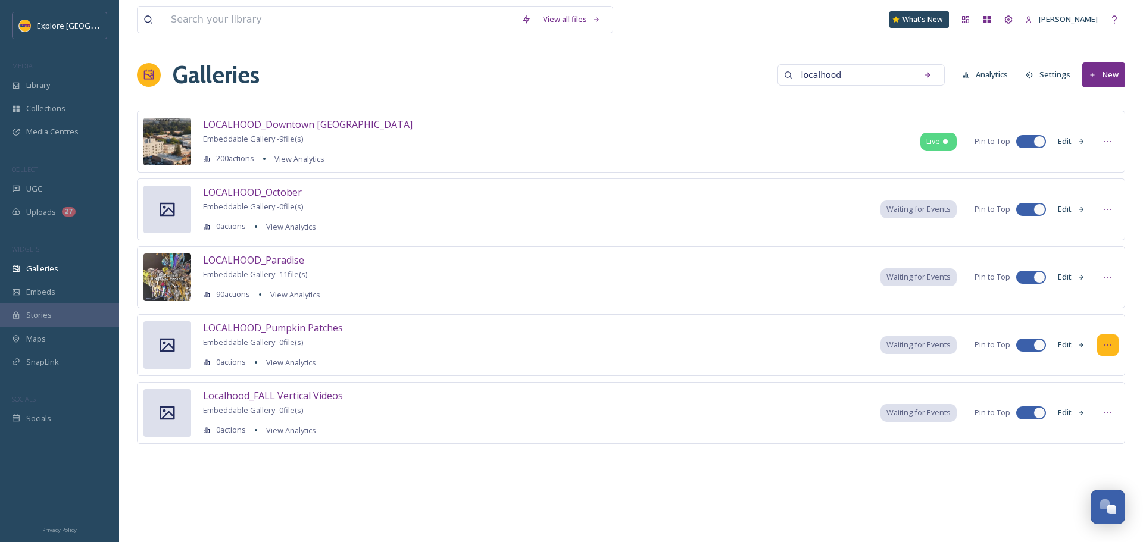
click at [1115, 349] on div at bounding box center [1107, 345] width 21 height 21
click at [1086, 474] on div "Delete" at bounding box center [1085, 477] width 65 height 23
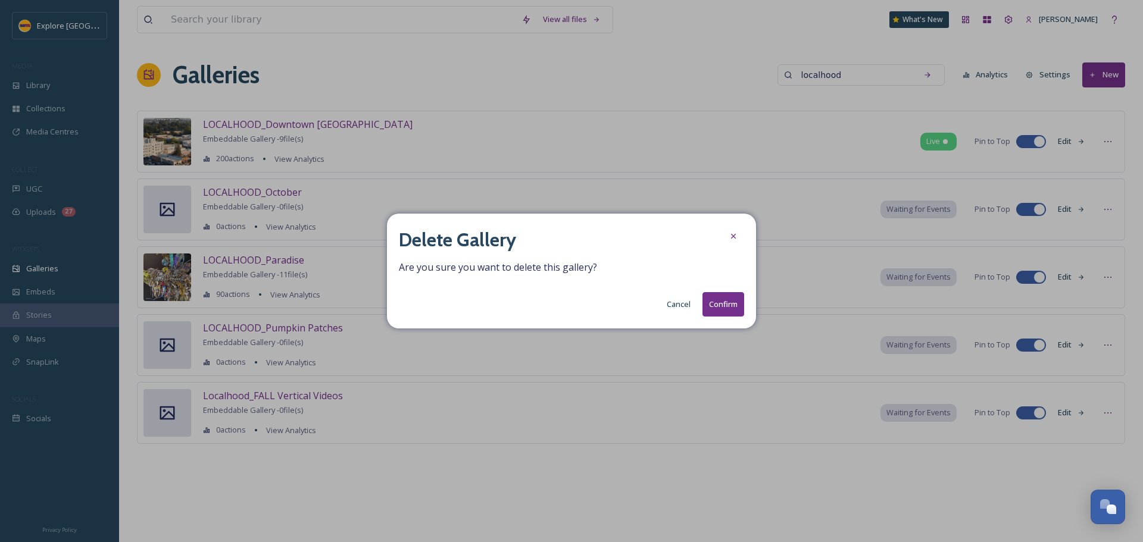
click at [724, 311] on button "Confirm" at bounding box center [724, 304] width 42 height 24
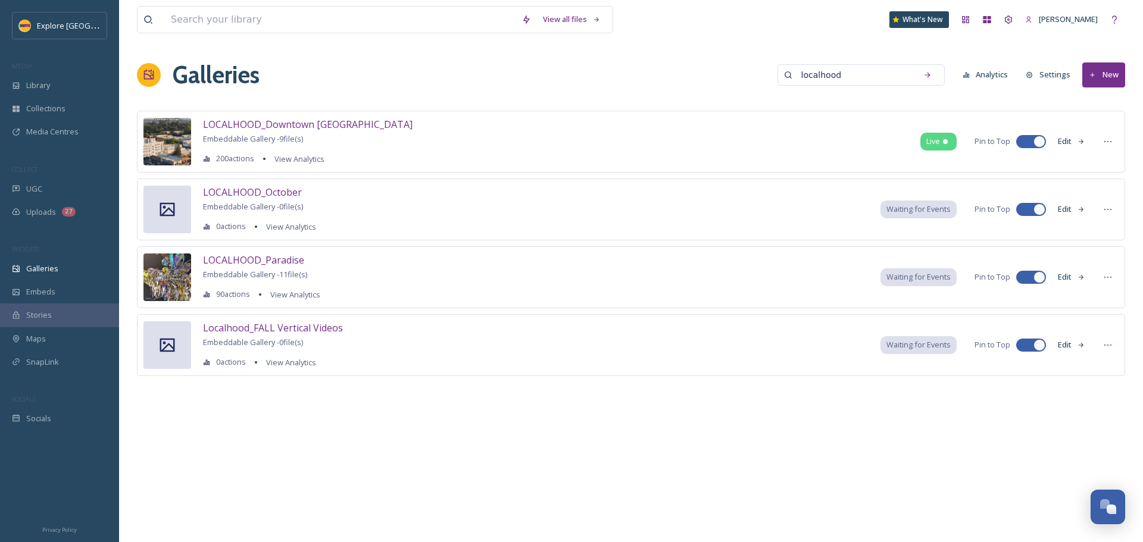
click at [1100, 78] on button "New" at bounding box center [1103, 75] width 43 height 24
click at [1095, 110] on div "Gallery" at bounding box center [1098, 102] width 52 height 23
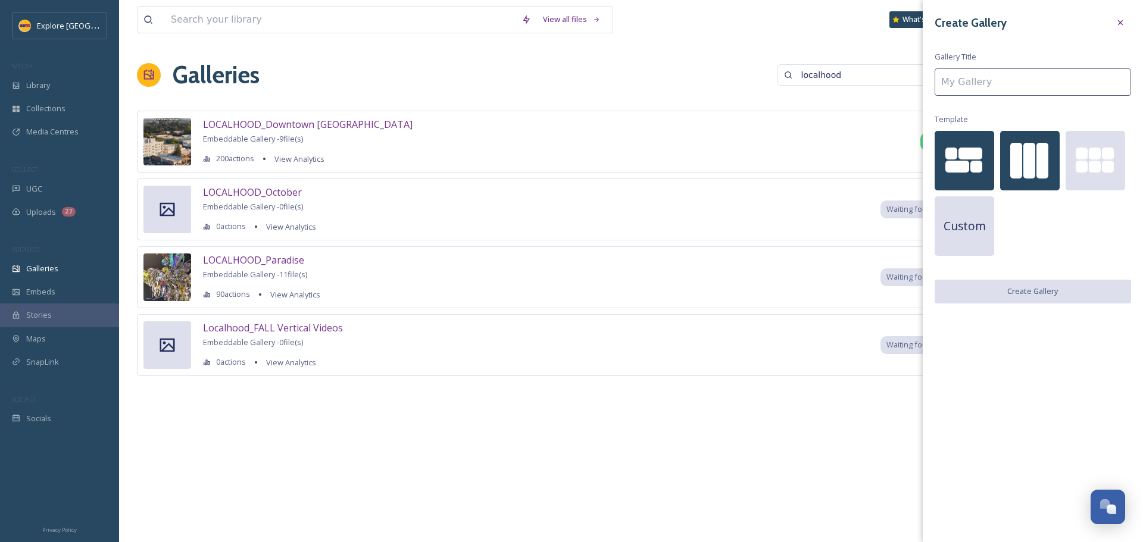
click at [1026, 164] on div at bounding box center [1029, 161] width 12 height 36
click at [1013, 85] on input at bounding box center [1033, 81] width 196 height 27
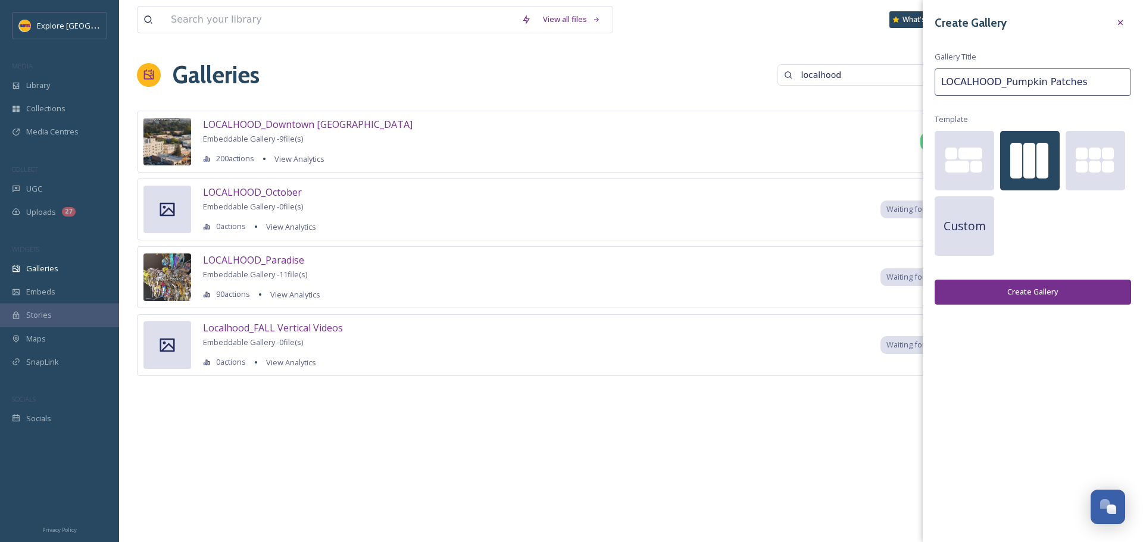
type input "LOCALHOOD_Pumpkin Patches"
click at [1078, 294] on button "Create Gallery" at bounding box center [1033, 292] width 196 height 24
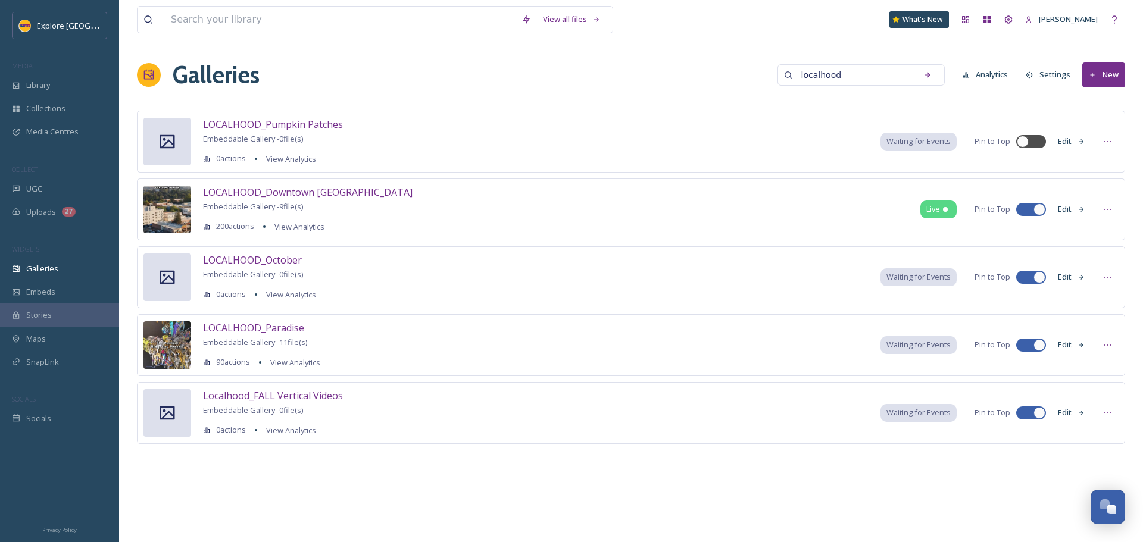
click at [1067, 278] on button "Edit" at bounding box center [1071, 277] width 39 height 23
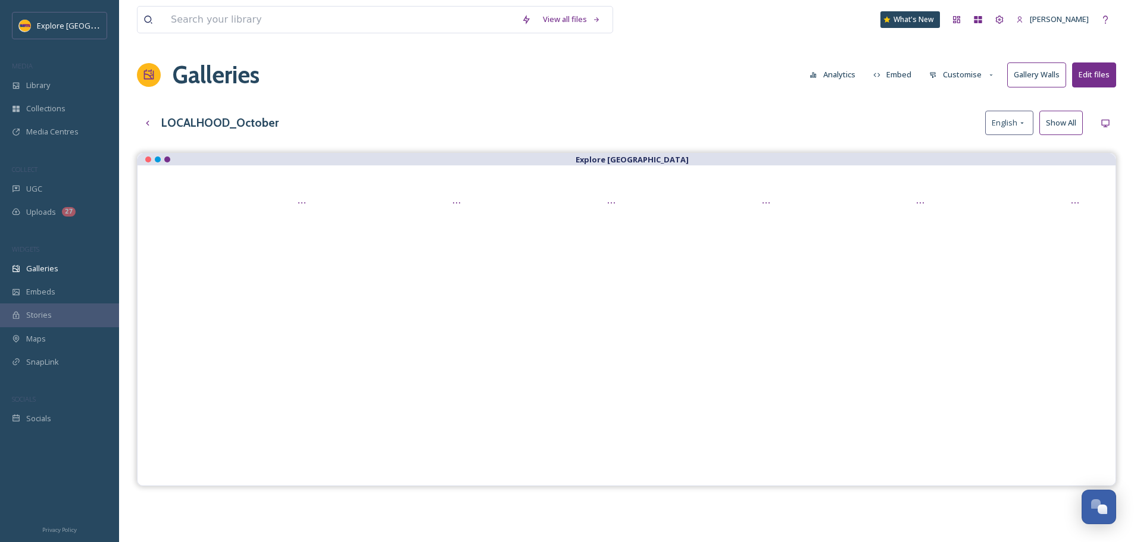
click at [949, 74] on button "Customise" at bounding box center [962, 74] width 78 height 23
click at [1119, 74] on div "View all files What's New Ashley Baer Galleries Analytics Embed Customise Layou…" at bounding box center [626, 356] width 1015 height 713
click at [1108, 74] on button "Edit files" at bounding box center [1094, 75] width 44 height 24
click at [756, 97] on div "View all files What's New Ashley Baer Galleries Analytics Embed Customise Galle…" at bounding box center [626, 356] width 1015 height 713
click at [951, 78] on button "Customise" at bounding box center [962, 74] width 78 height 23
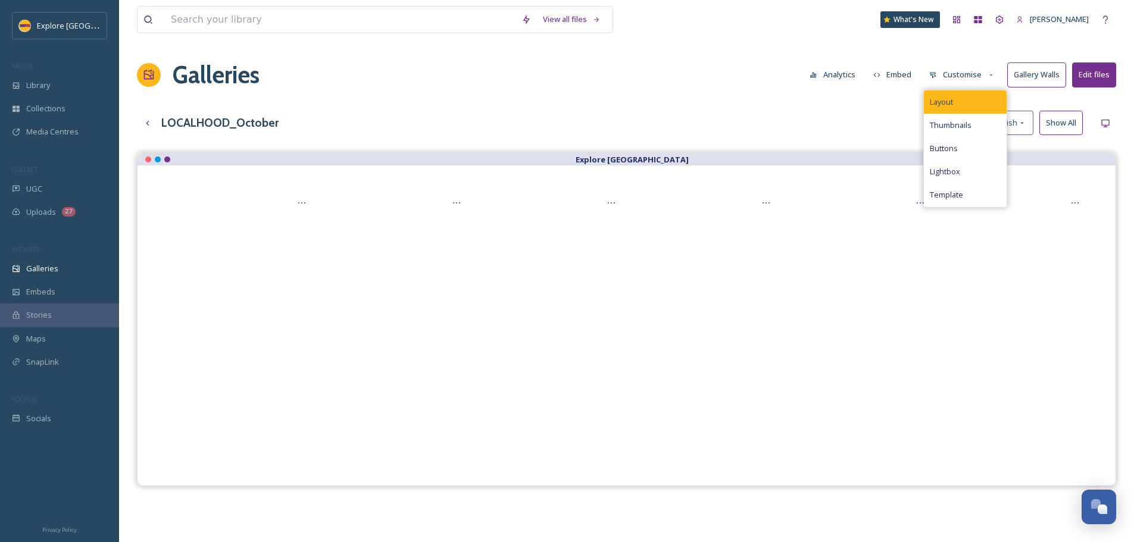
click at [950, 100] on span "Layout" at bounding box center [941, 101] width 23 height 11
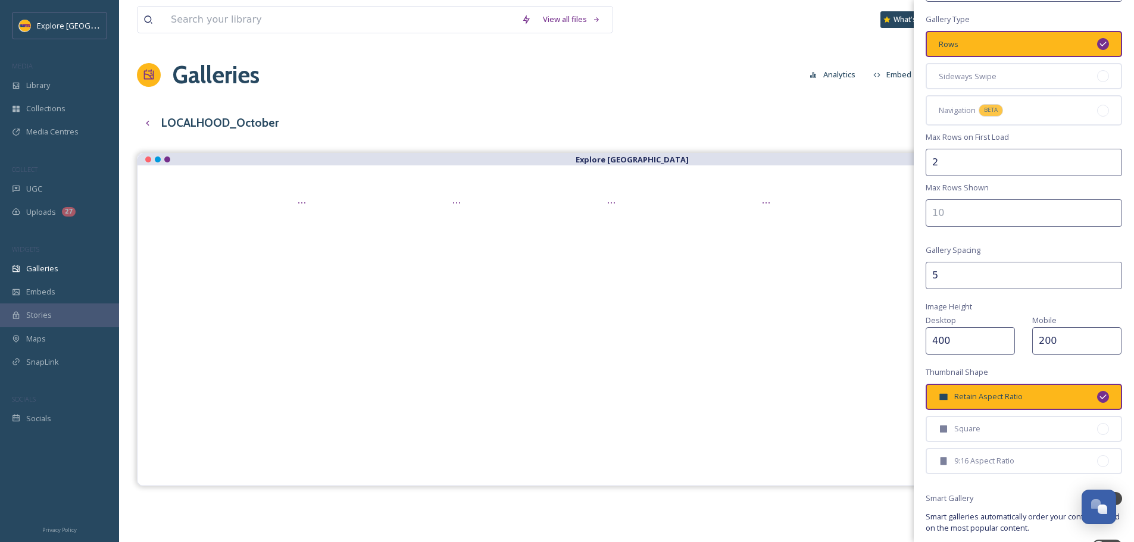
scroll to position [147, 0]
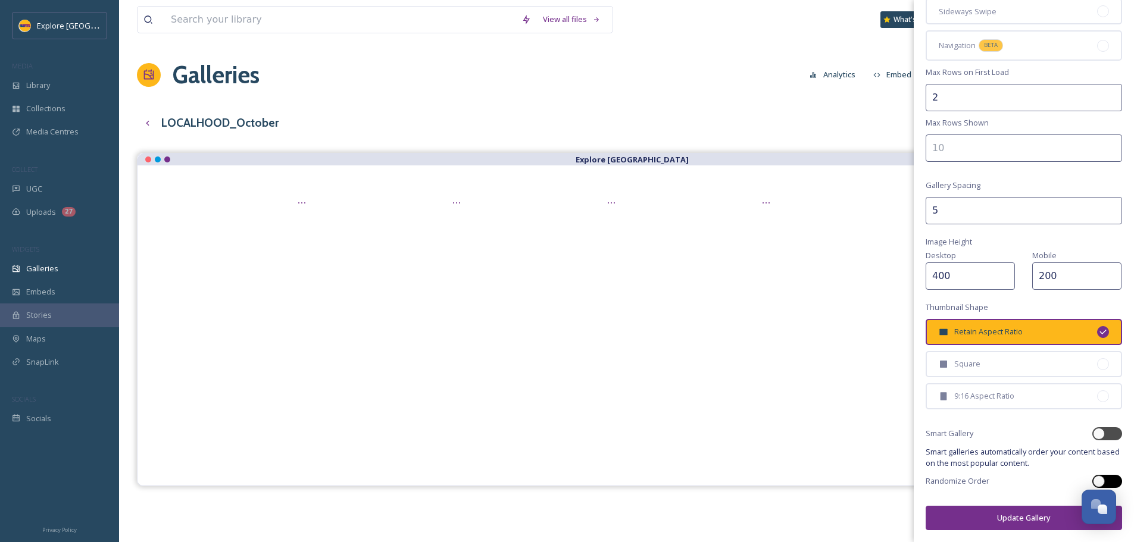
click at [1098, 480] on div at bounding box center [1108, 481] width 30 height 13
checkbox input "true"
click at [1022, 519] on button "Update Gallery" at bounding box center [1024, 518] width 196 height 24
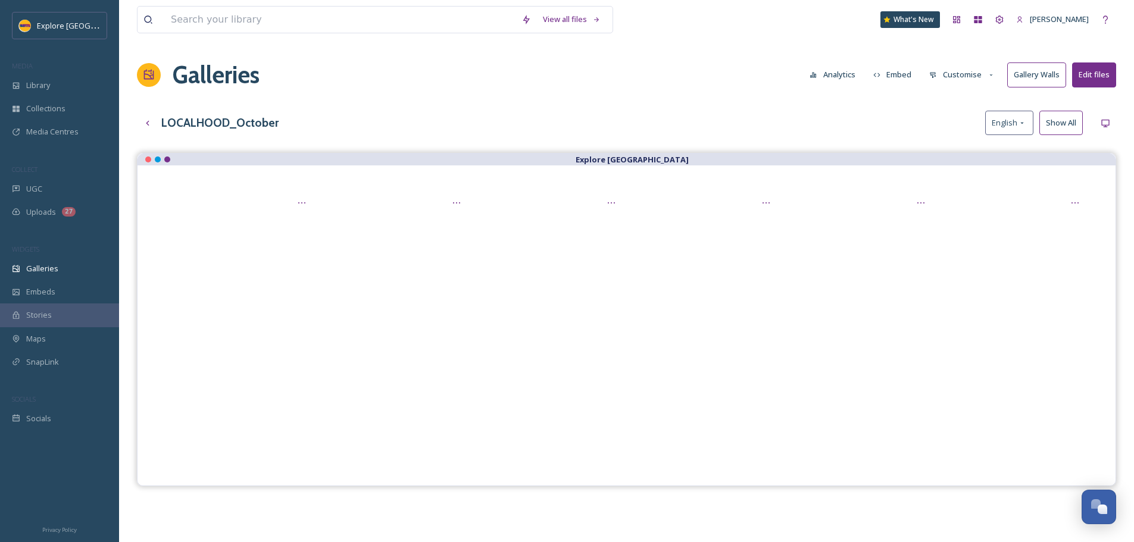
click at [950, 77] on button "Customise" at bounding box center [962, 74] width 78 height 23
click at [963, 191] on span "Template" at bounding box center [946, 194] width 33 height 11
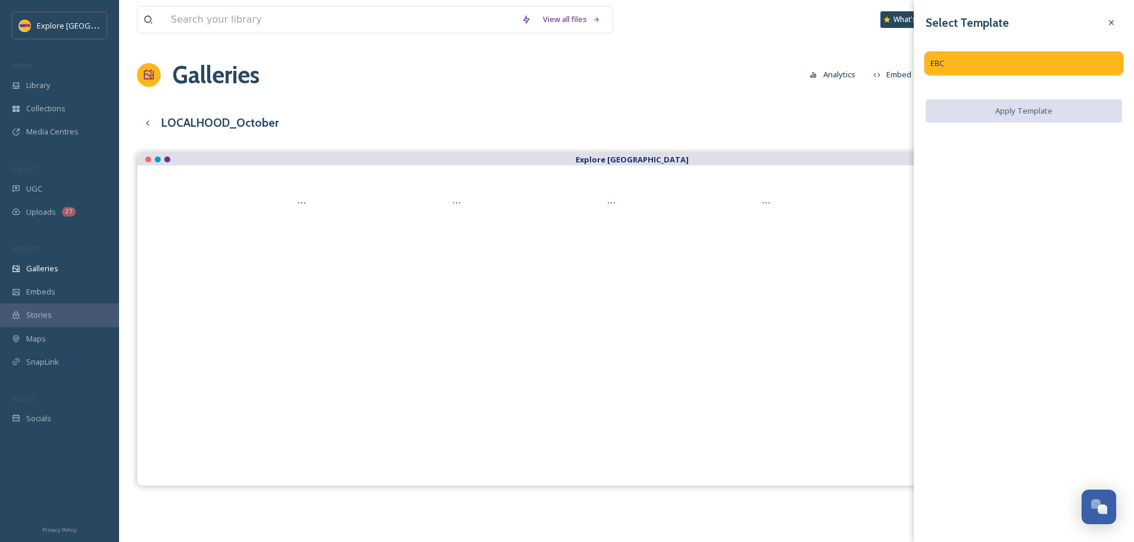
click at [1059, 65] on div "EBC" at bounding box center [1024, 63] width 201 height 25
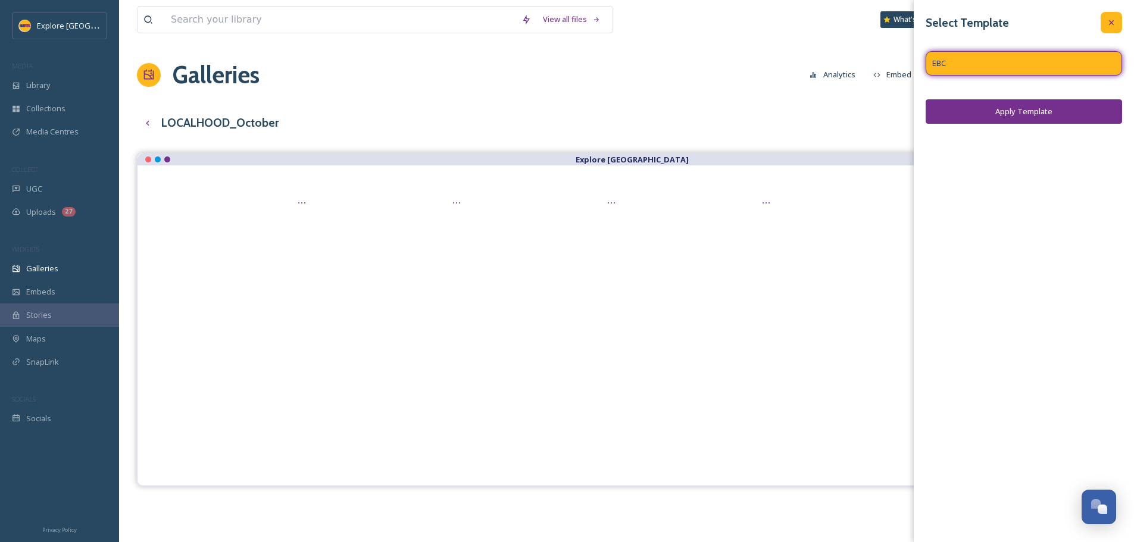
click at [1106, 20] on div at bounding box center [1111, 22] width 21 height 21
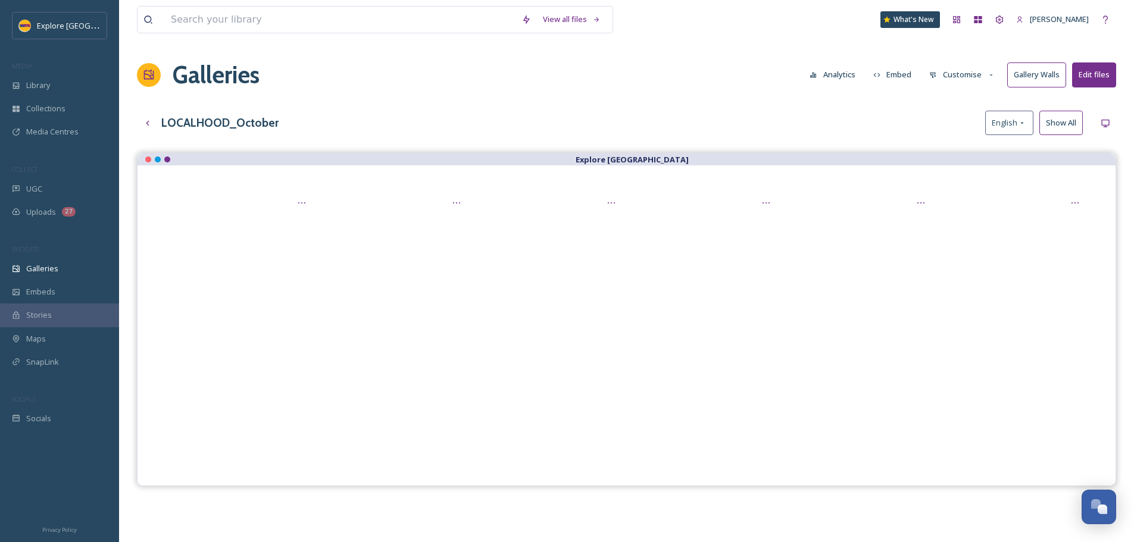
click at [953, 76] on button "Customise" at bounding box center [962, 74] width 78 height 23
click at [963, 121] on span "Thumbnails" at bounding box center [951, 125] width 42 height 11
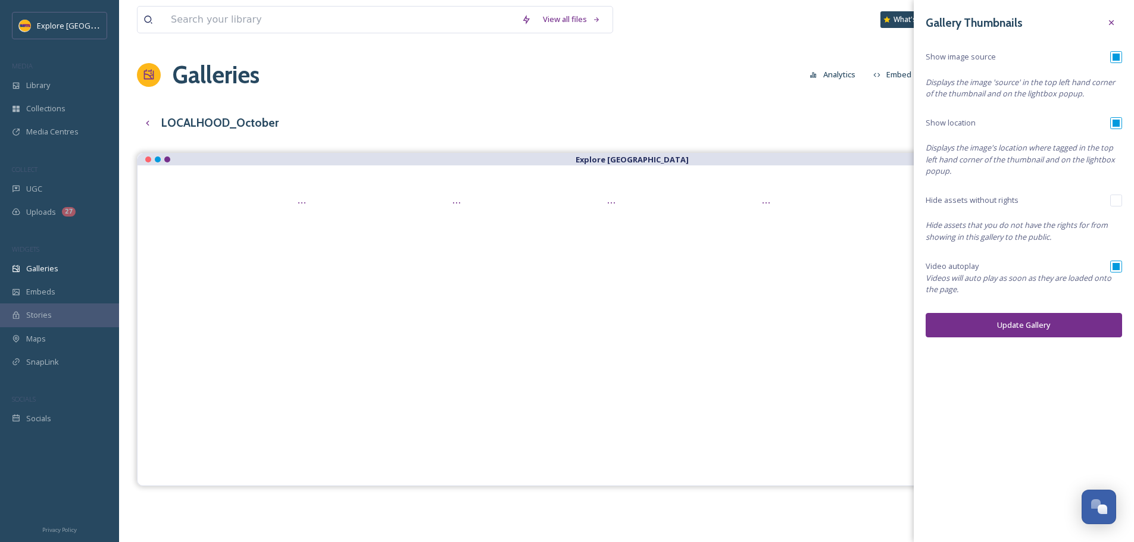
click at [1110, 265] on div "Video autoplay" at bounding box center [1024, 267] width 196 height 12
click at [1113, 266] on input "checkbox" at bounding box center [1116, 267] width 12 height 12
checkbox input "false"
click at [1047, 323] on button "Update Gallery" at bounding box center [1024, 325] width 196 height 24
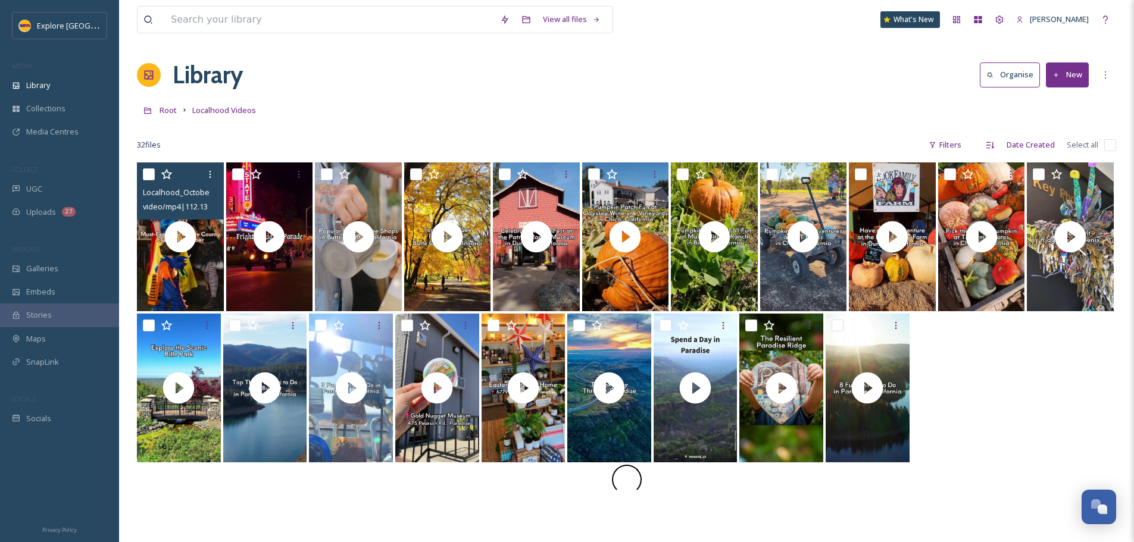
click at [149, 170] on input "checkbox" at bounding box center [149, 174] width 12 height 12
checkbox input "true"
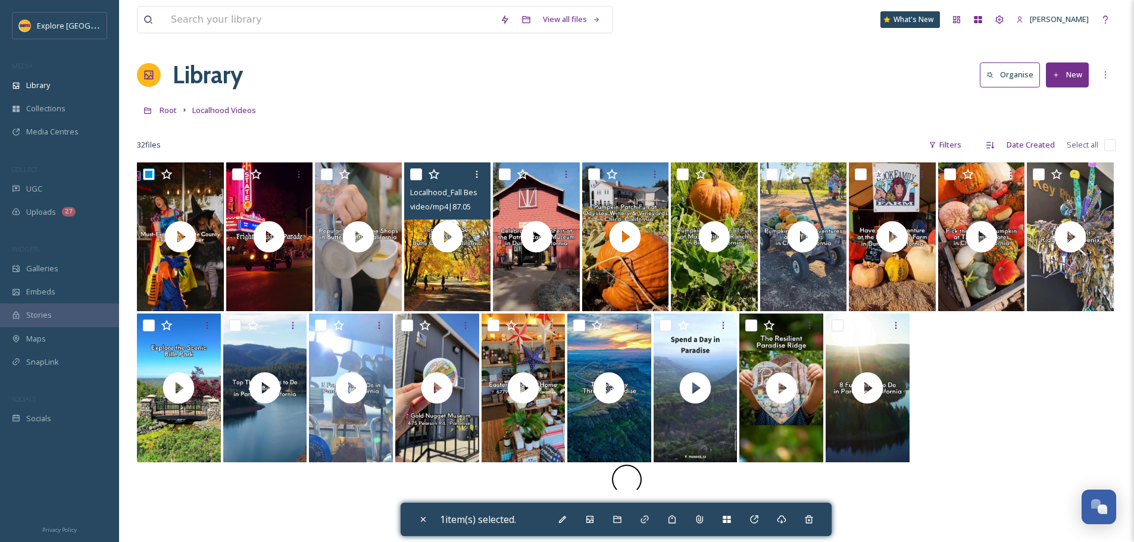
click at [413, 171] on input "checkbox" at bounding box center [416, 174] width 12 height 12
checkbox input "true"
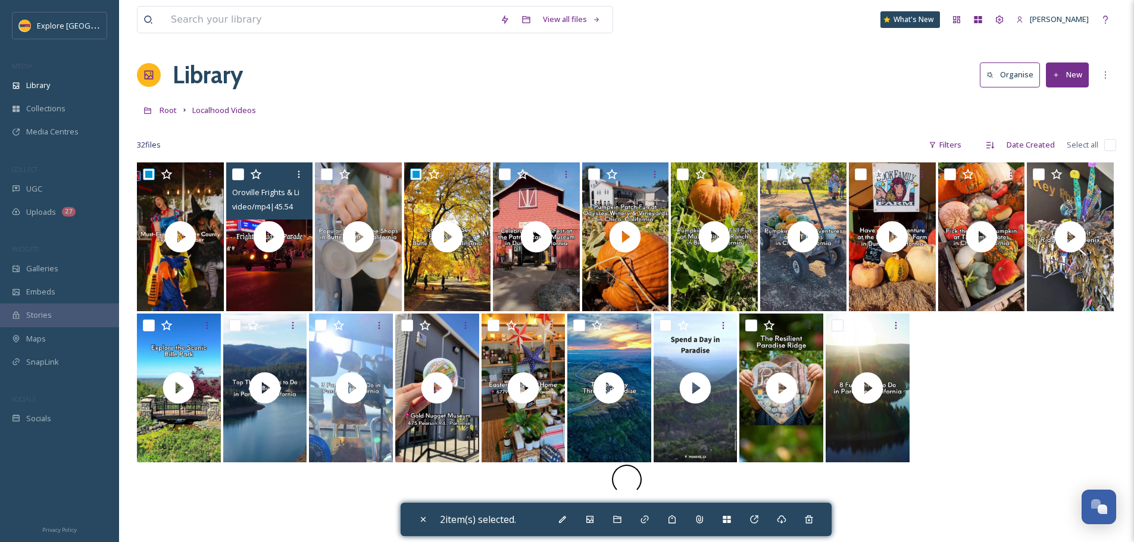
click at [241, 174] on input "checkbox" at bounding box center [238, 174] width 12 height 12
checkbox input "true"
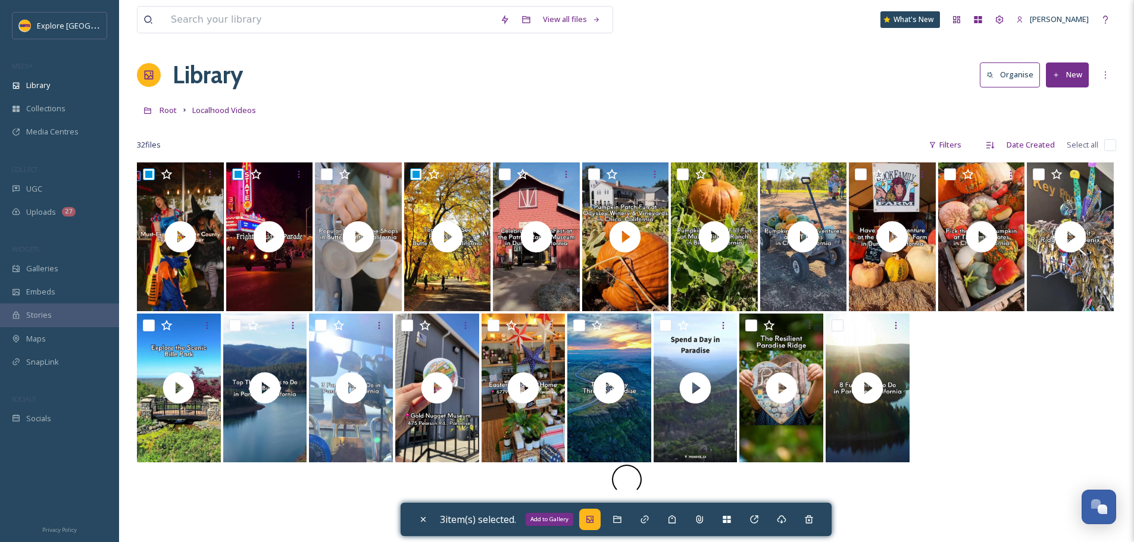
click at [584, 521] on div "Add to Gallery" at bounding box center [589, 519] width 21 height 21
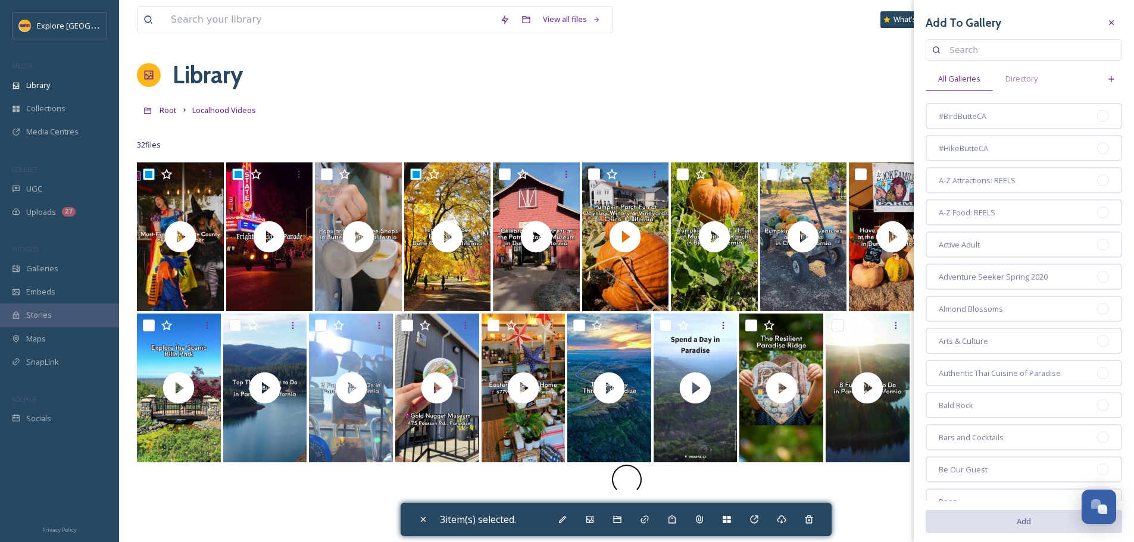
click at [991, 57] on input at bounding box center [1030, 50] width 172 height 24
type input "october"
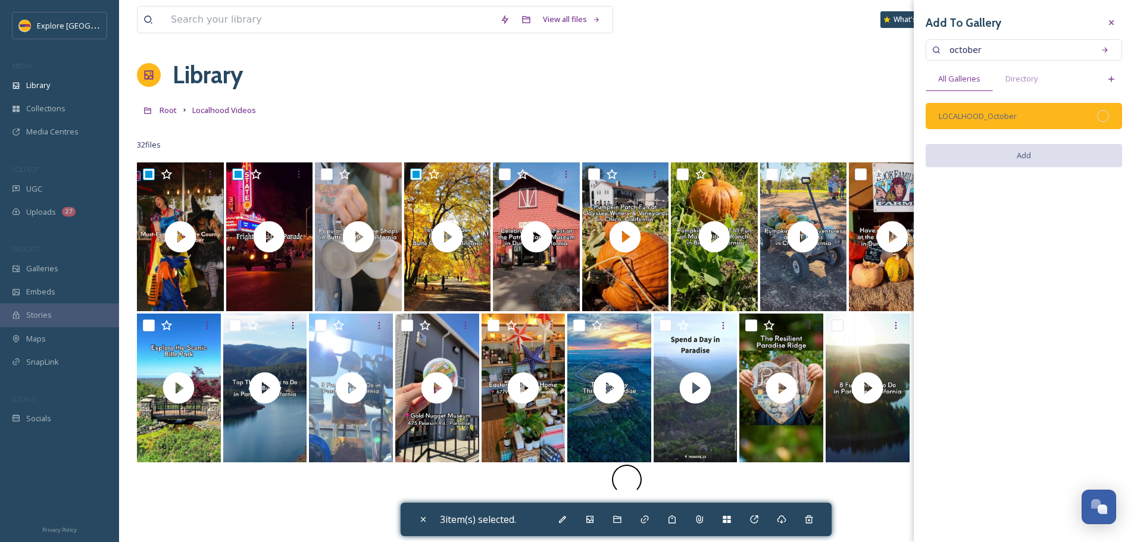
click at [1103, 118] on div at bounding box center [1103, 116] width 12 height 12
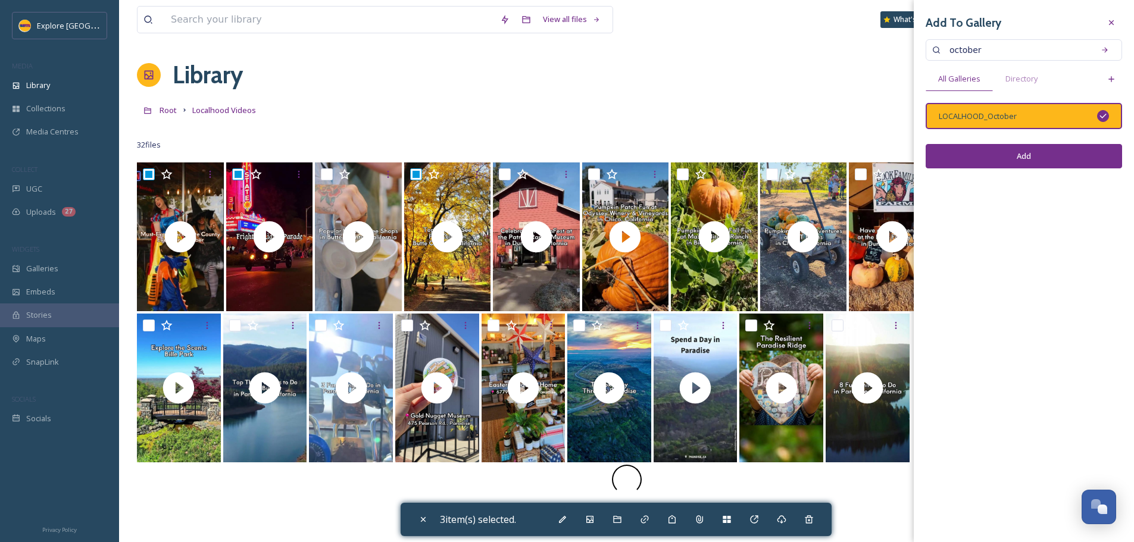
click at [1087, 154] on button "Add" at bounding box center [1024, 156] width 196 height 24
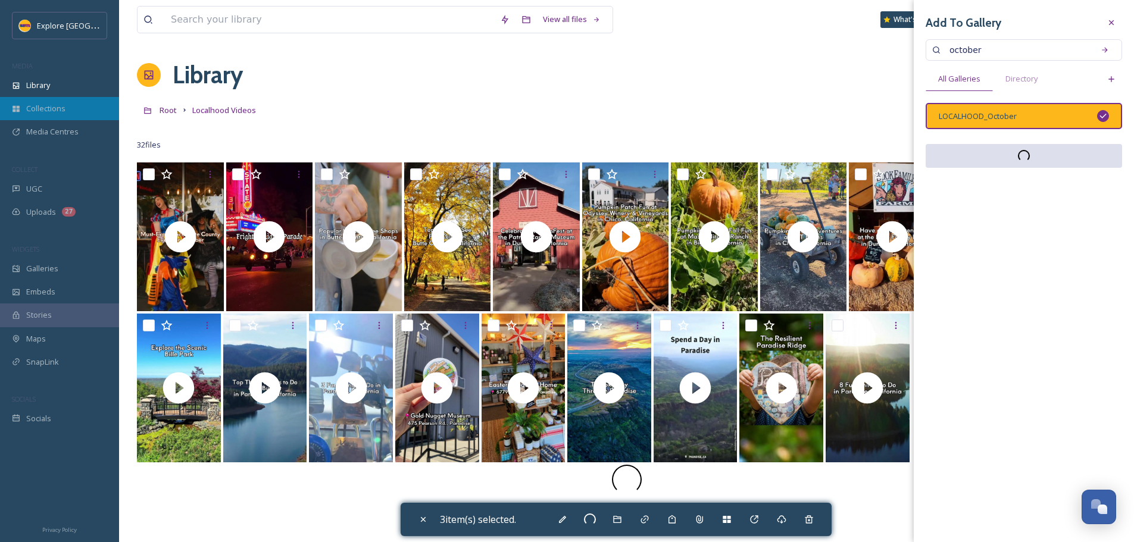
checkbox input "false"
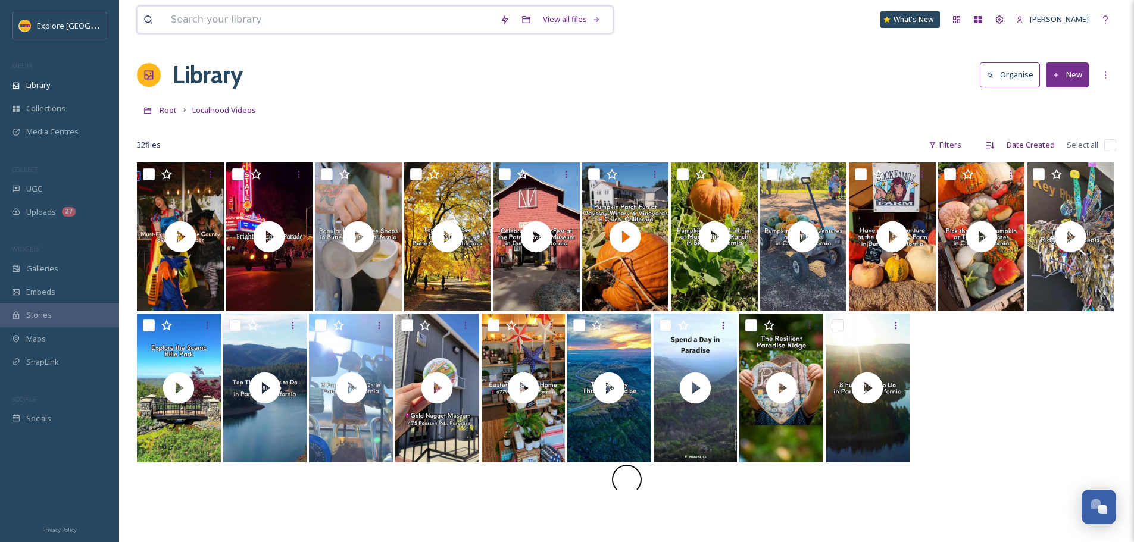
click at [210, 13] on input at bounding box center [329, 20] width 329 height 26
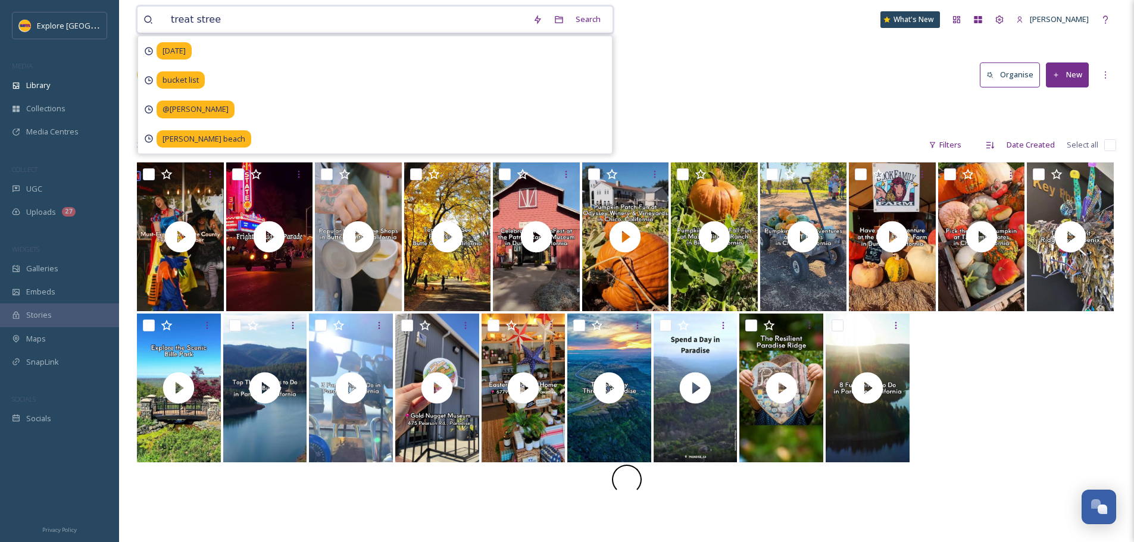
type input "treat street"
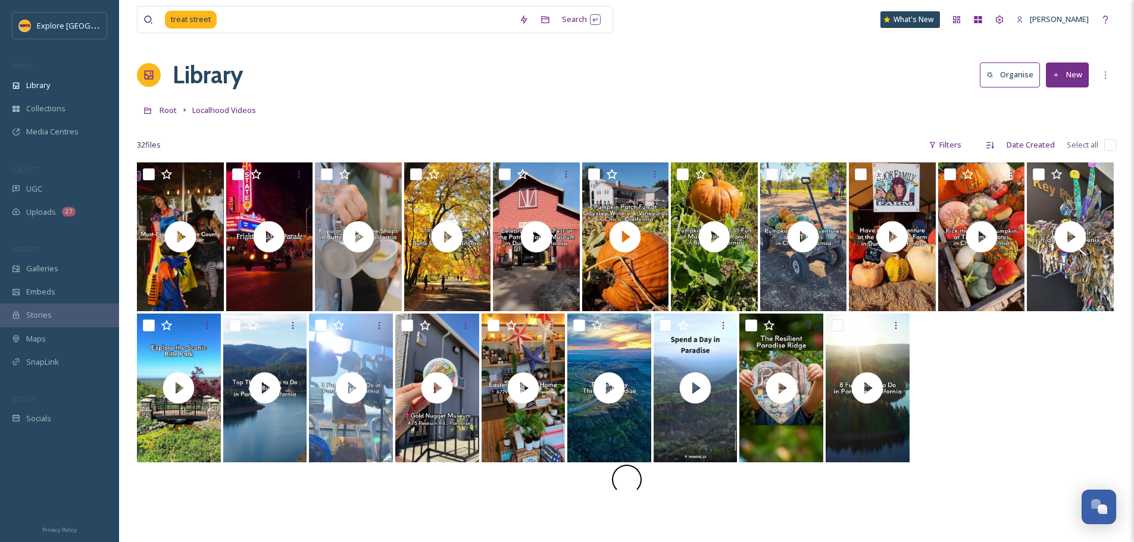
click at [712, 51] on div "treat street Search What's New [PERSON_NAME] Library Organise New Root Localhoo…" at bounding box center [626, 352] width 1015 height 705
click at [292, 32] on input at bounding box center [365, 20] width 295 height 26
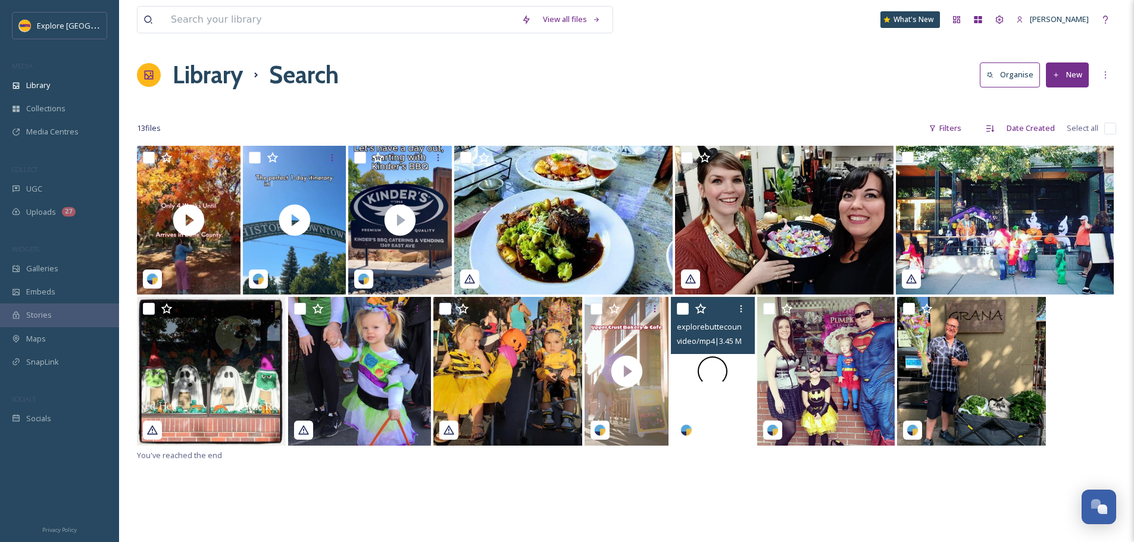
click at [738, 366] on div at bounding box center [713, 371] width 84 height 149
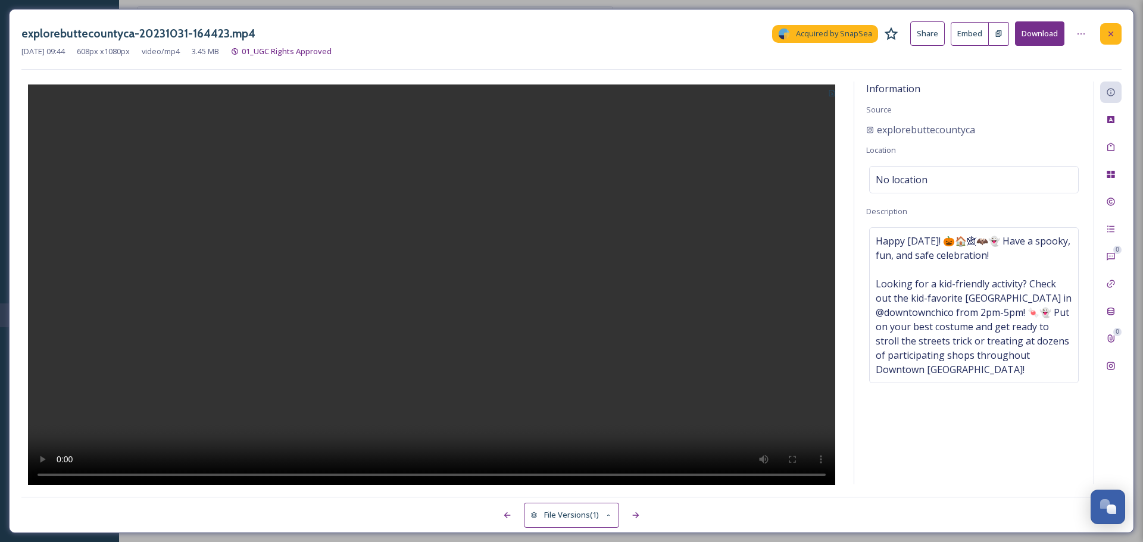
click at [1112, 36] on icon at bounding box center [1111, 34] width 10 height 10
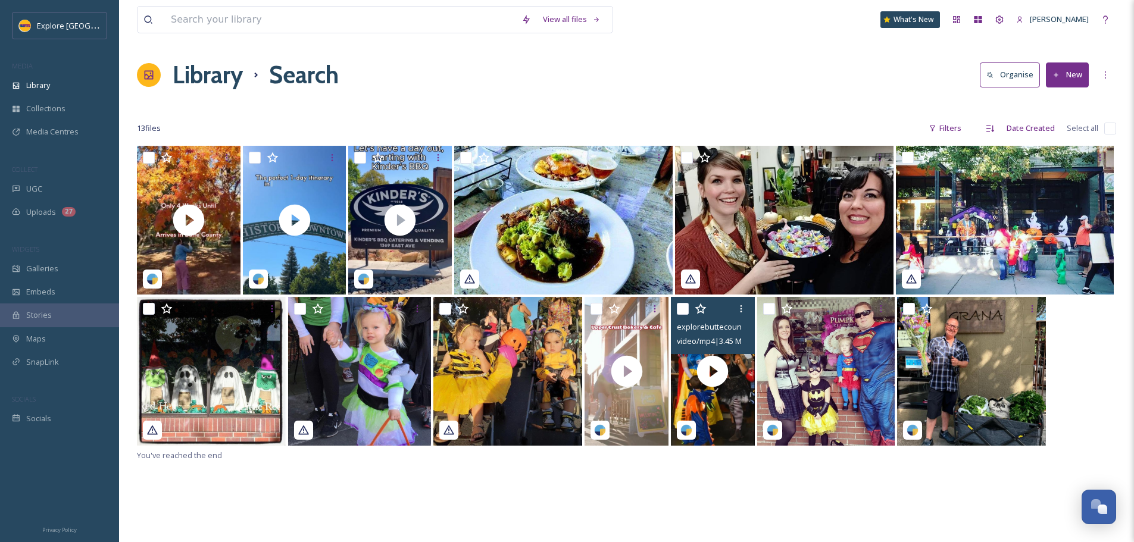
click at [683, 311] on input "checkbox" at bounding box center [683, 309] width 12 height 12
checkbox input "true"
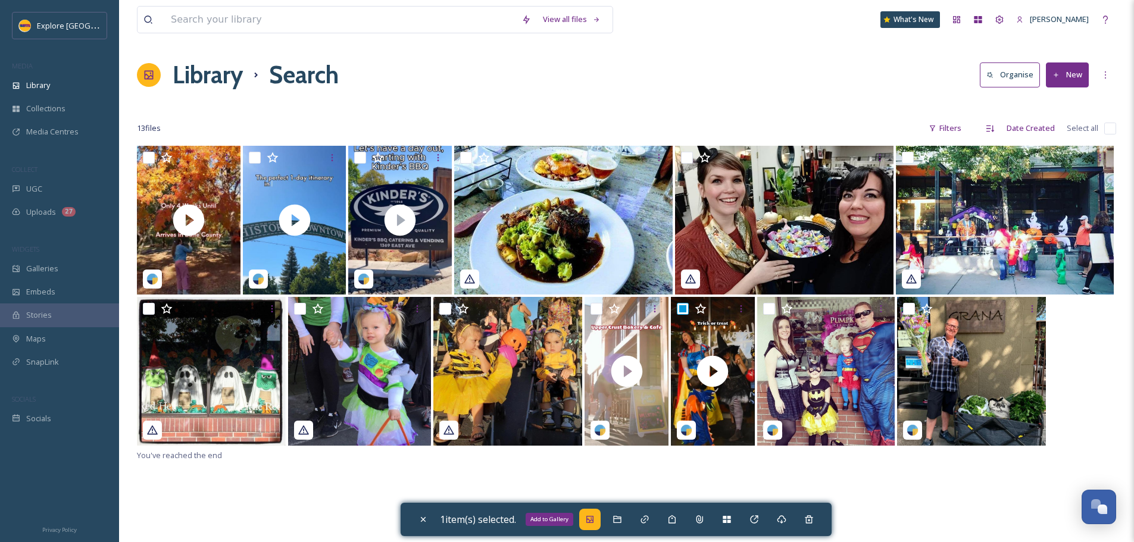
click at [600, 517] on div "Add to Gallery" at bounding box center [589, 519] width 21 height 21
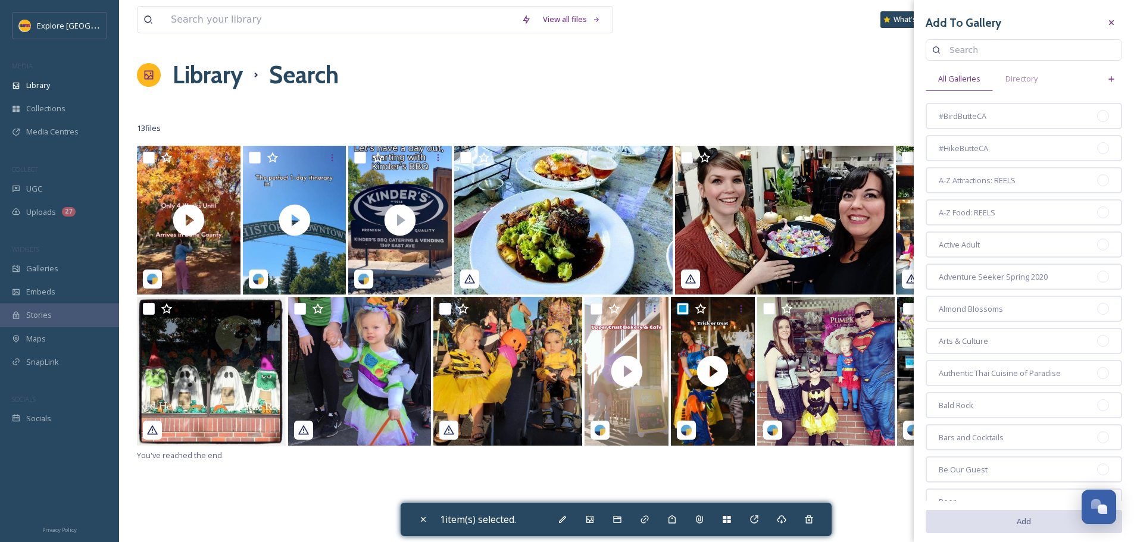
click at [1016, 60] on input at bounding box center [1030, 50] width 172 height 24
type input "october"
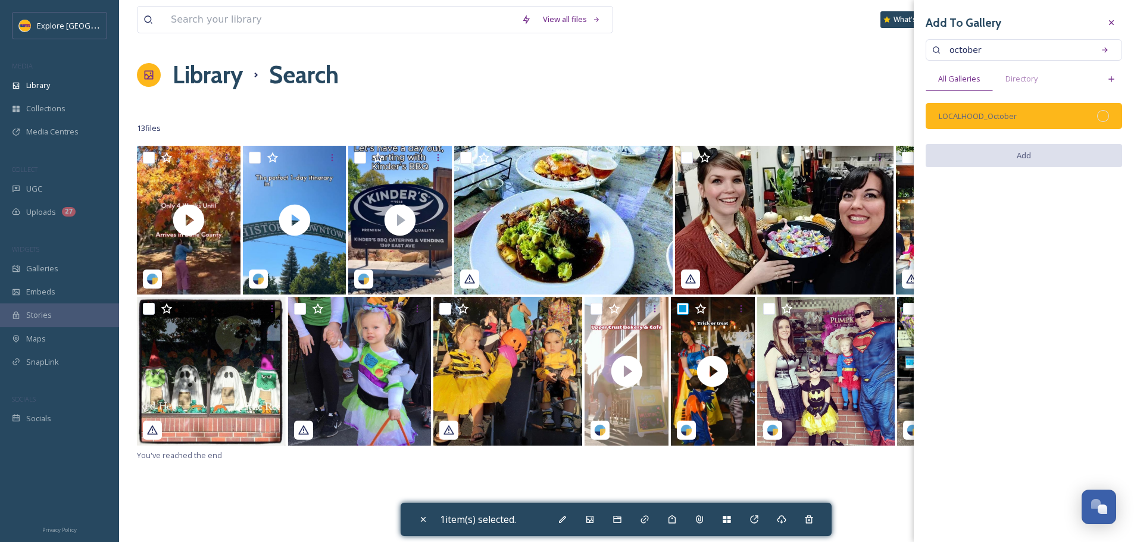
click at [1104, 116] on div at bounding box center [1103, 116] width 12 height 12
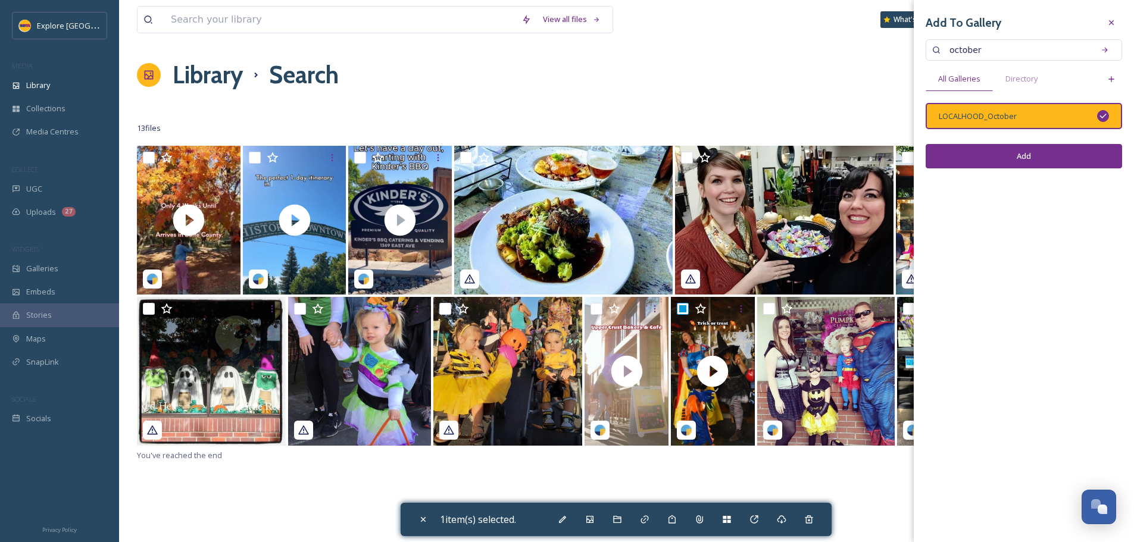
click at [1037, 157] on button "Add" at bounding box center [1024, 156] width 196 height 24
checkbox input "false"
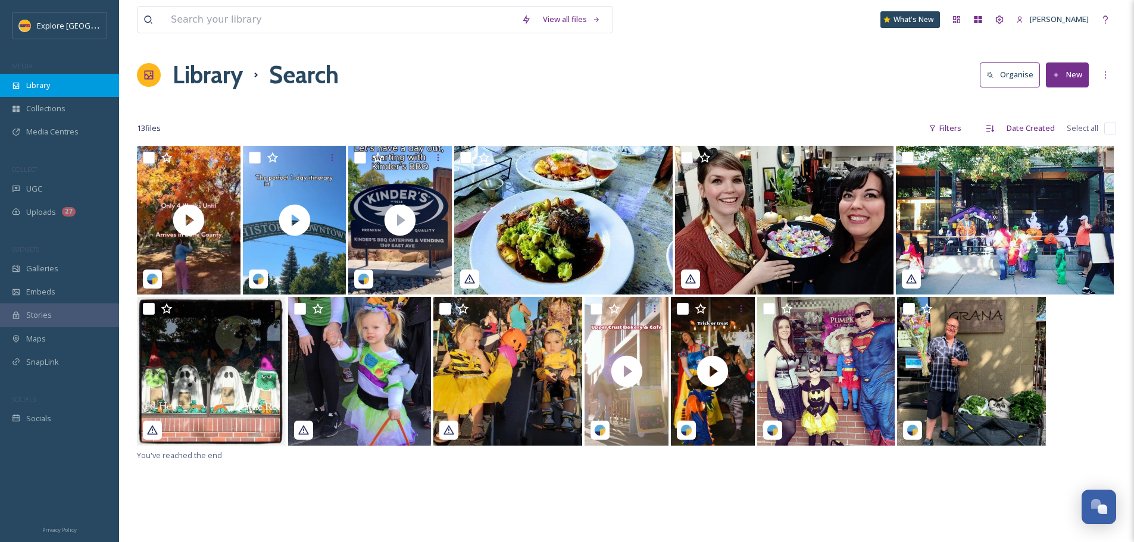
click at [53, 87] on div "Library" at bounding box center [59, 85] width 119 height 23
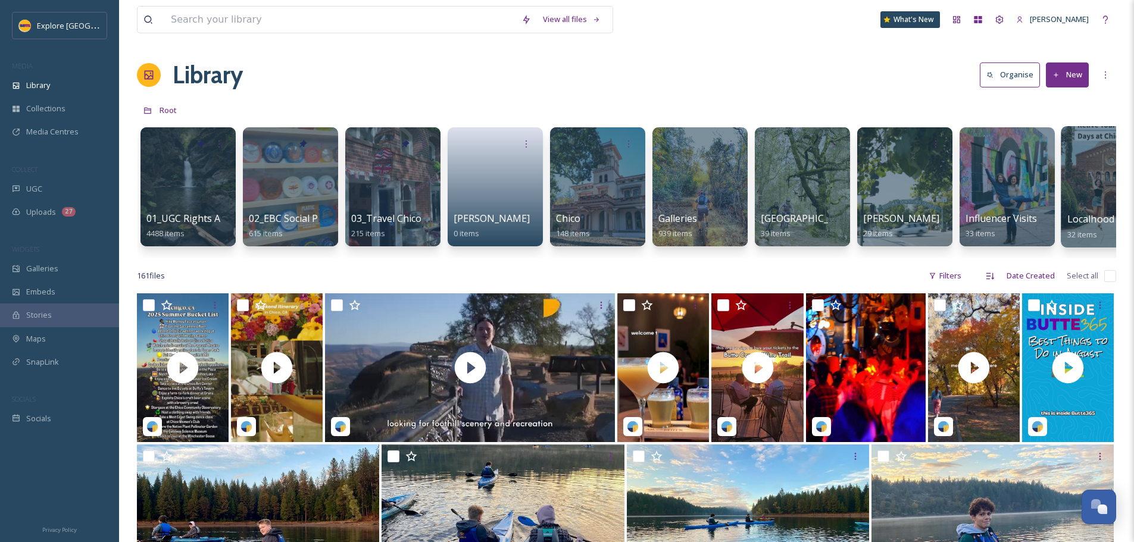
click at [1087, 213] on span "Localhood Videos" at bounding box center [1107, 219] width 80 height 13
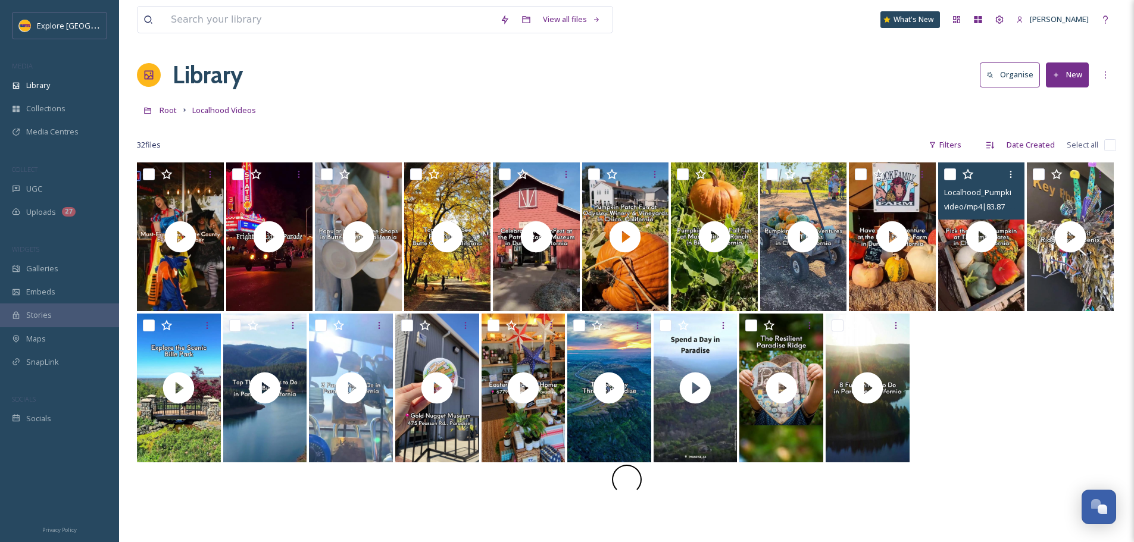
click at [953, 176] on input "checkbox" at bounding box center [950, 174] width 12 height 12
checkbox input "true"
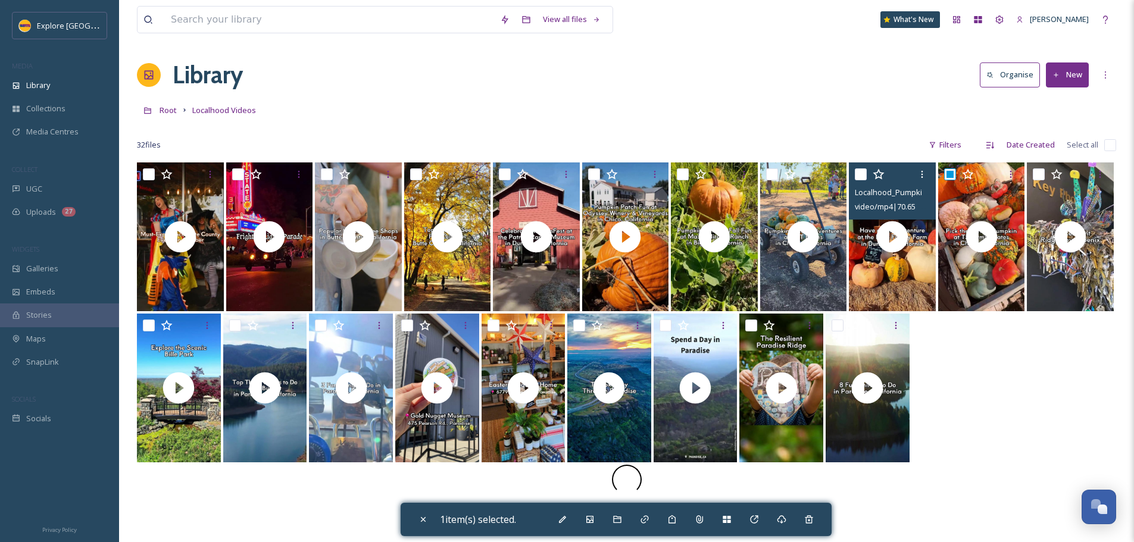
click at [860, 174] on input "checkbox" at bounding box center [861, 174] width 12 height 12
checkbox input "true"
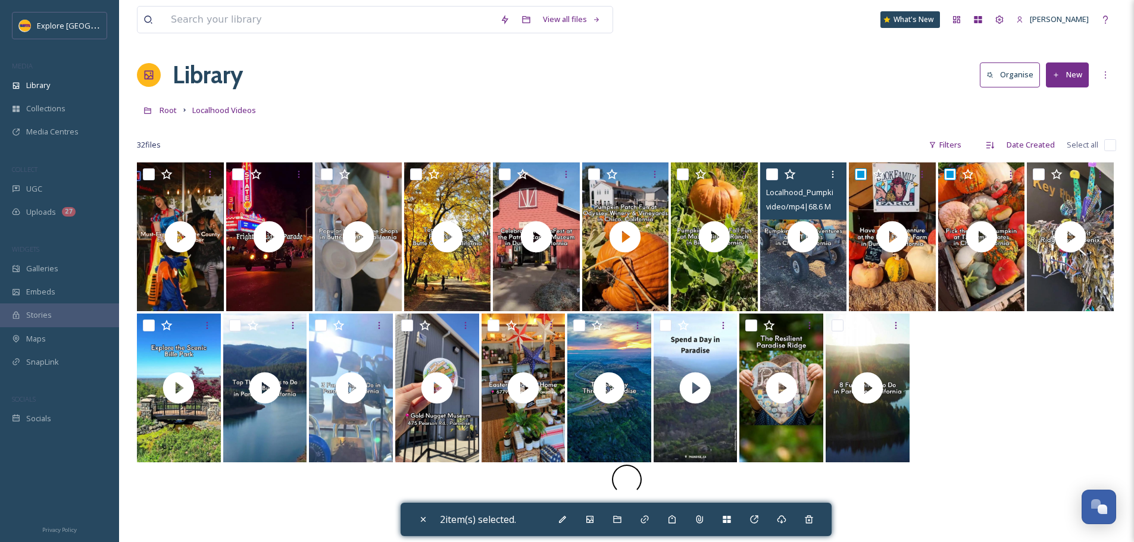
click at [770, 174] on input "checkbox" at bounding box center [772, 174] width 12 height 12
checkbox input "true"
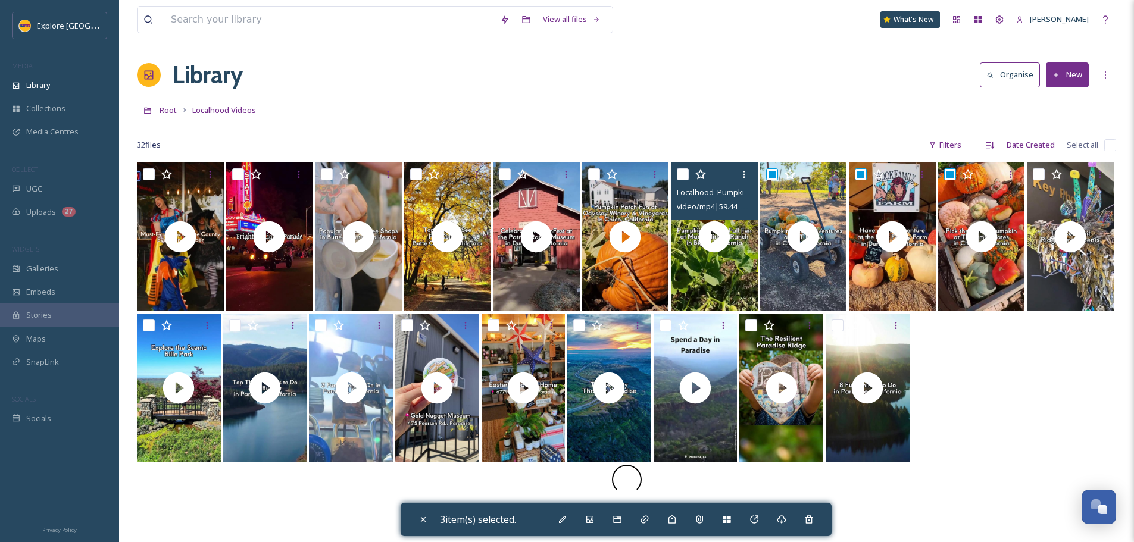
click at [679, 177] on input "checkbox" at bounding box center [683, 174] width 12 height 12
checkbox input "true"
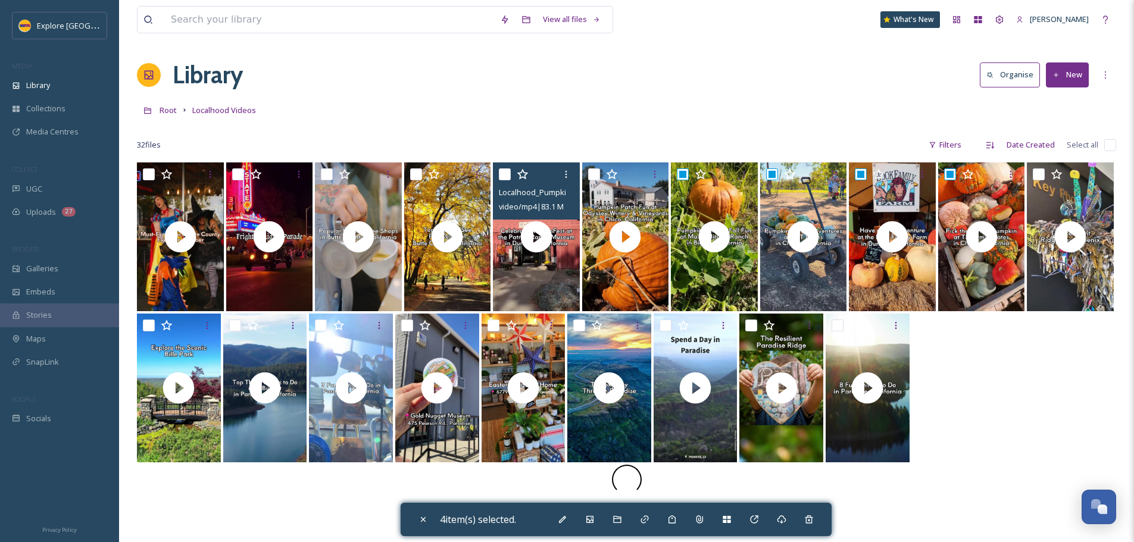
click at [505, 173] on input "checkbox" at bounding box center [505, 174] width 12 height 12
checkbox input "true"
drag, startPoint x: 598, startPoint y: 523, endPoint x: 603, endPoint y: 504, distance: 19.1
click at [598, 523] on div "Add to Gallery" at bounding box center [589, 519] width 21 height 21
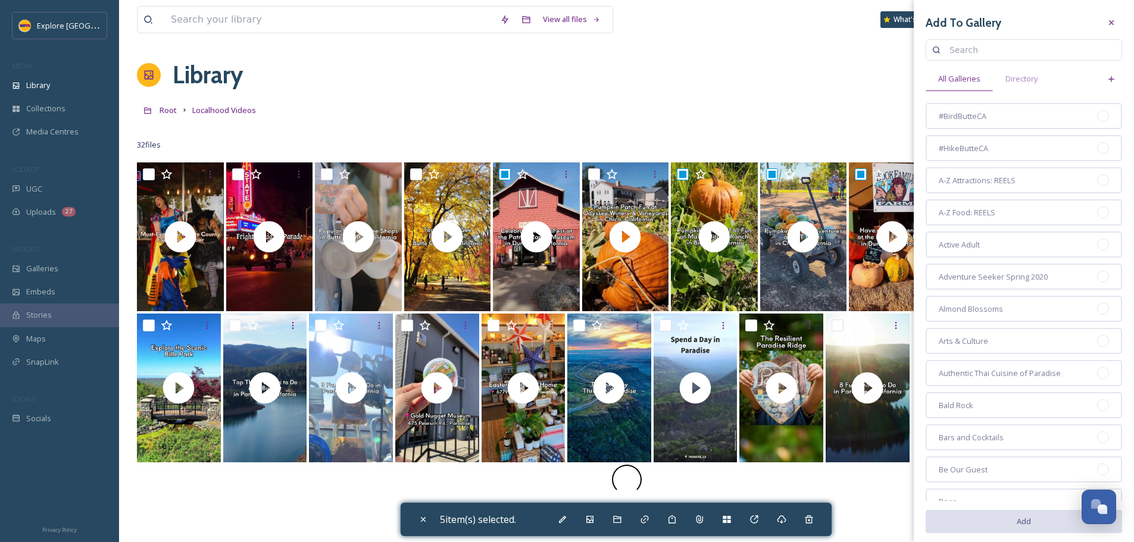
click at [971, 48] on input at bounding box center [1030, 50] width 172 height 24
type input "october"
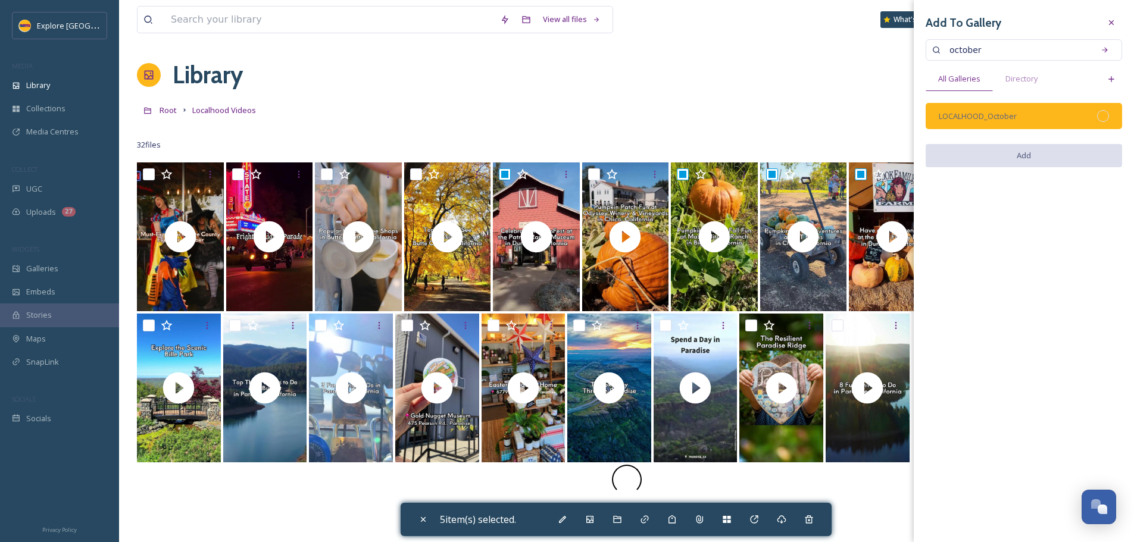
click at [1099, 121] on div "LOCALHOOD_October" at bounding box center [1024, 116] width 196 height 26
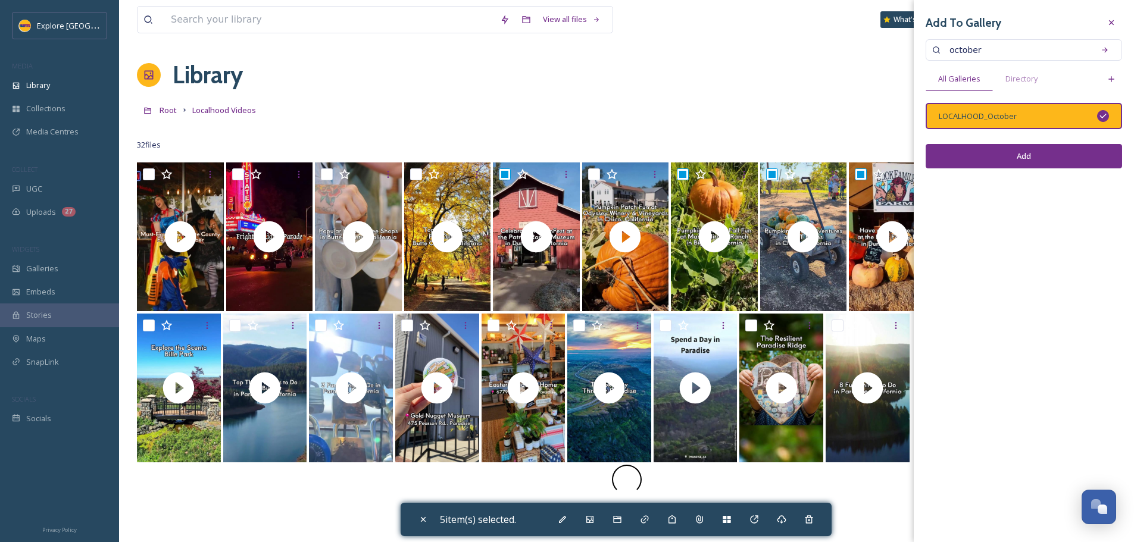
click at [1086, 154] on button "Add" at bounding box center [1024, 156] width 196 height 24
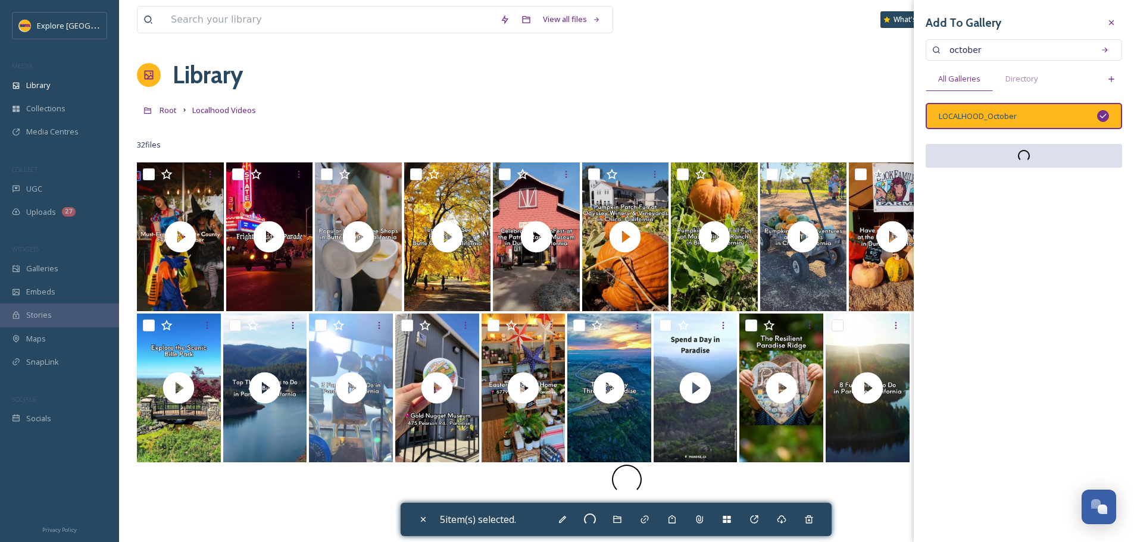
checkbox input "false"
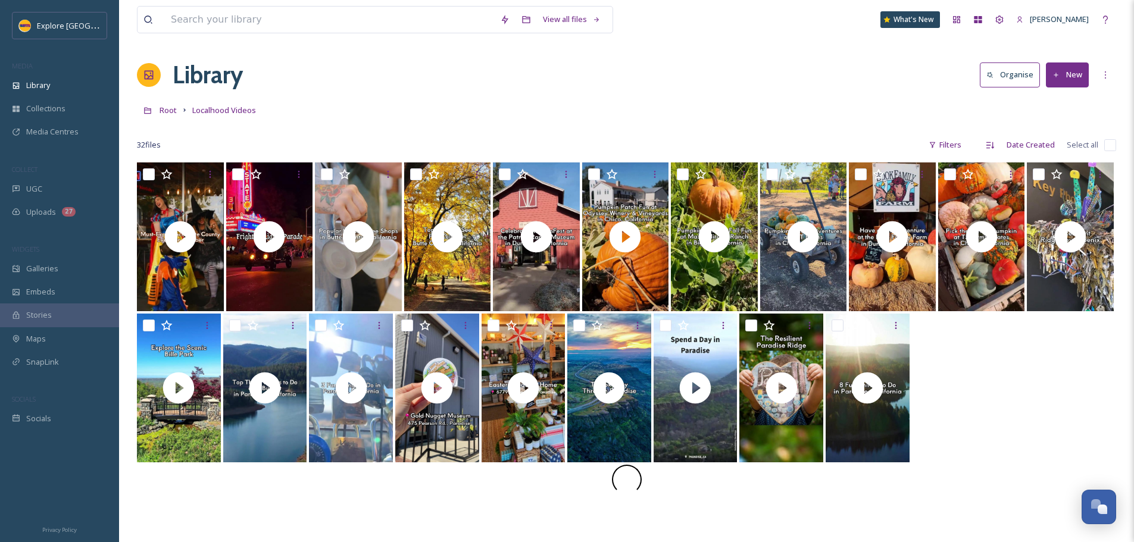
click at [1070, 80] on button "New" at bounding box center [1067, 75] width 43 height 24
click at [1051, 97] on span "File Upload" at bounding box center [1061, 102] width 39 height 11
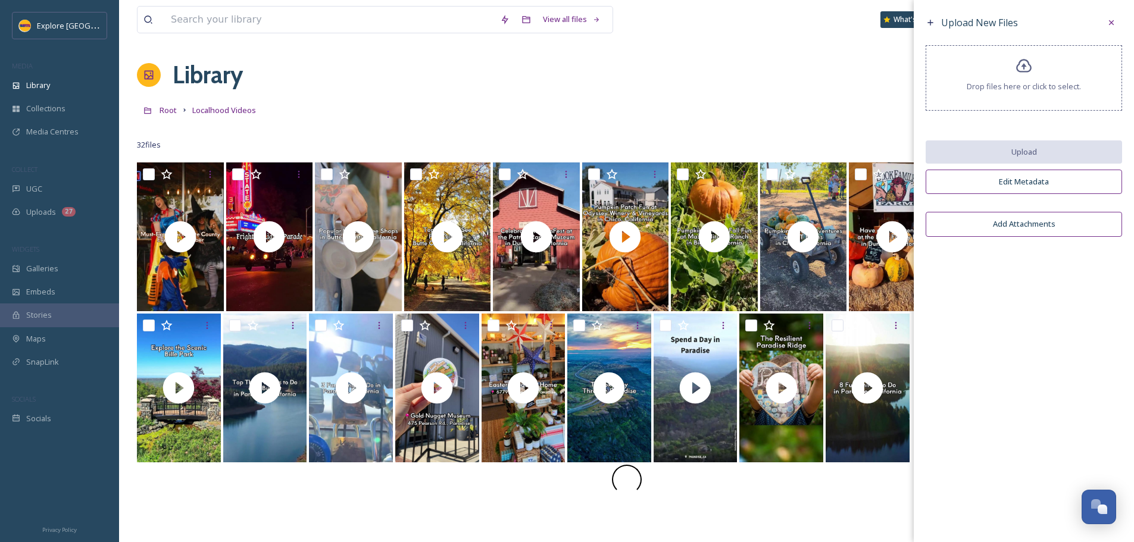
click at [1035, 96] on div "Drop files here or click to select." at bounding box center [1024, 77] width 196 height 65
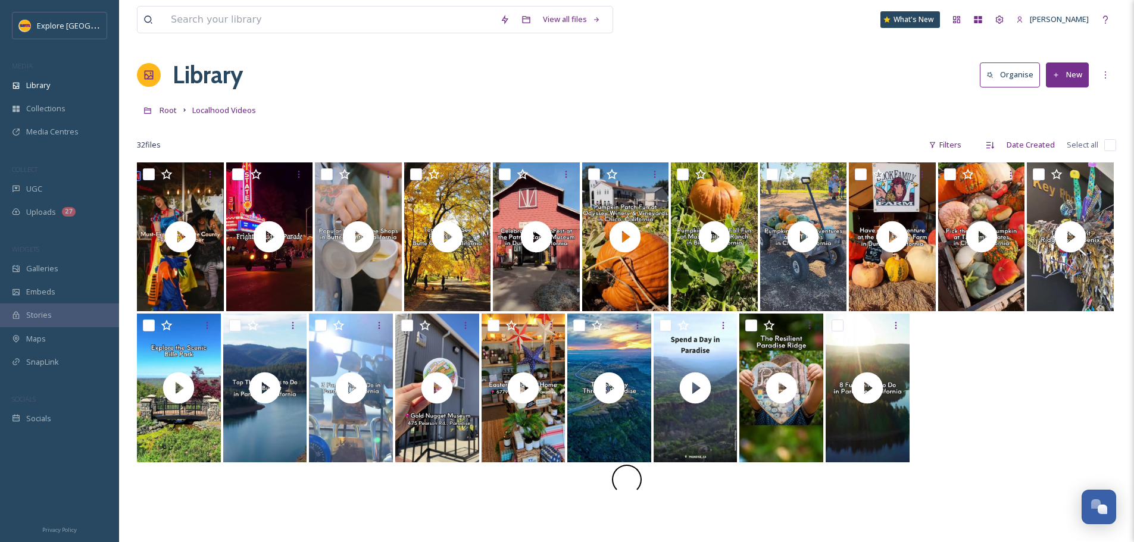
click at [1079, 77] on button "New" at bounding box center [1067, 75] width 43 height 24
click at [1066, 98] on span "File Upload" at bounding box center [1061, 102] width 39 height 11
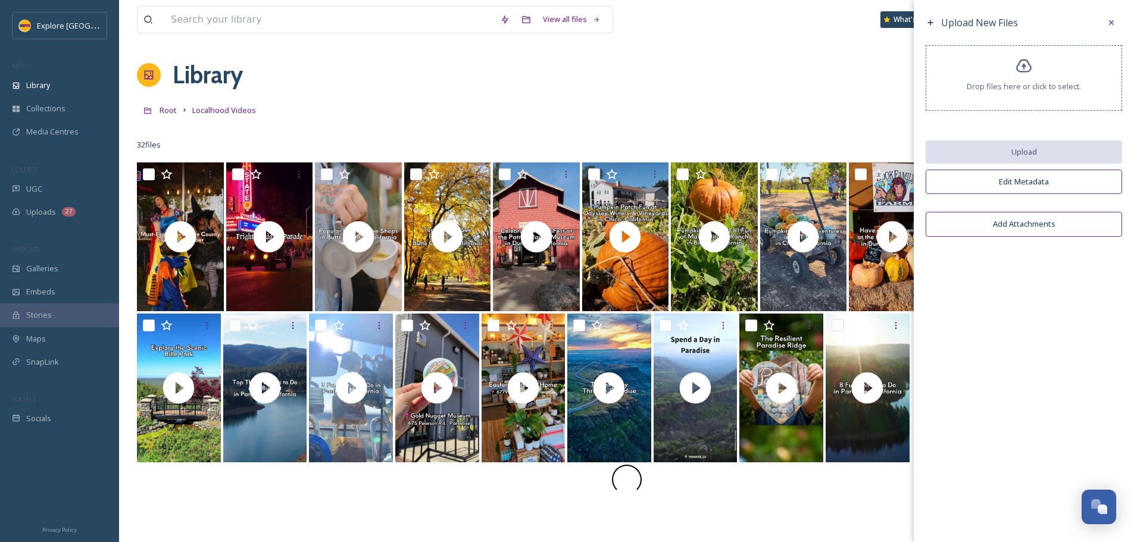
click at [1031, 90] on span "Drop files here or click to select." at bounding box center [1024, 86] width 114 height 11
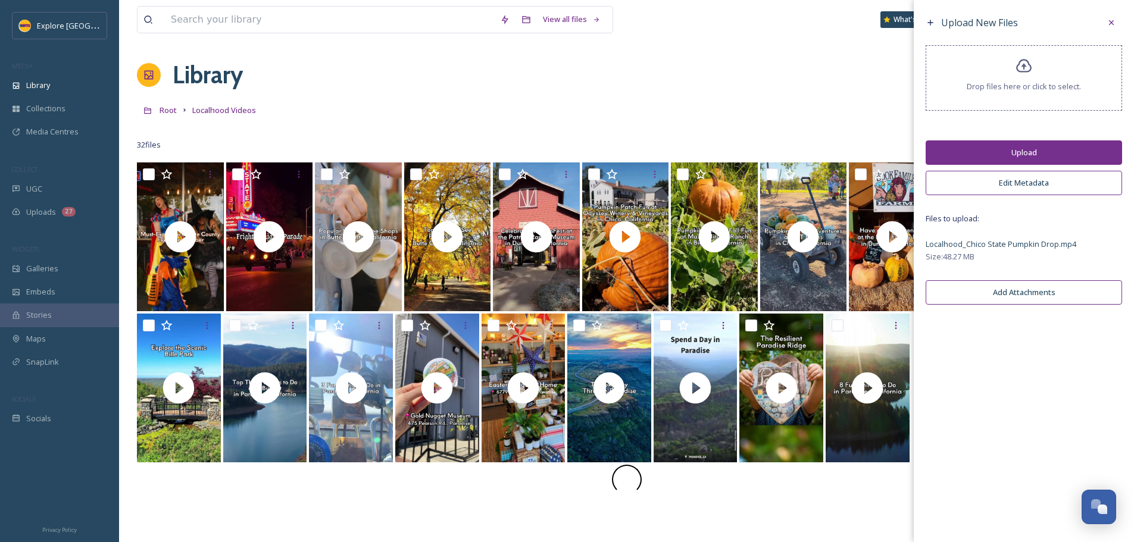
click at [1032, 157] on button "Upload" at bounding box center [1024, 153] width 196 height 24
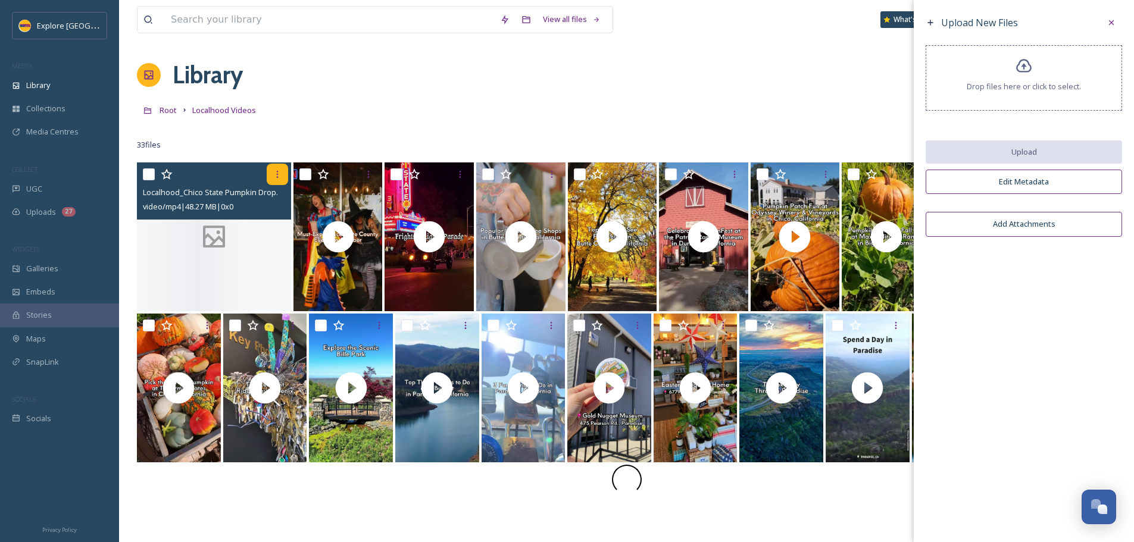
click at [280, 174] on icon at bounding box center [278, 175] width 10 height 10
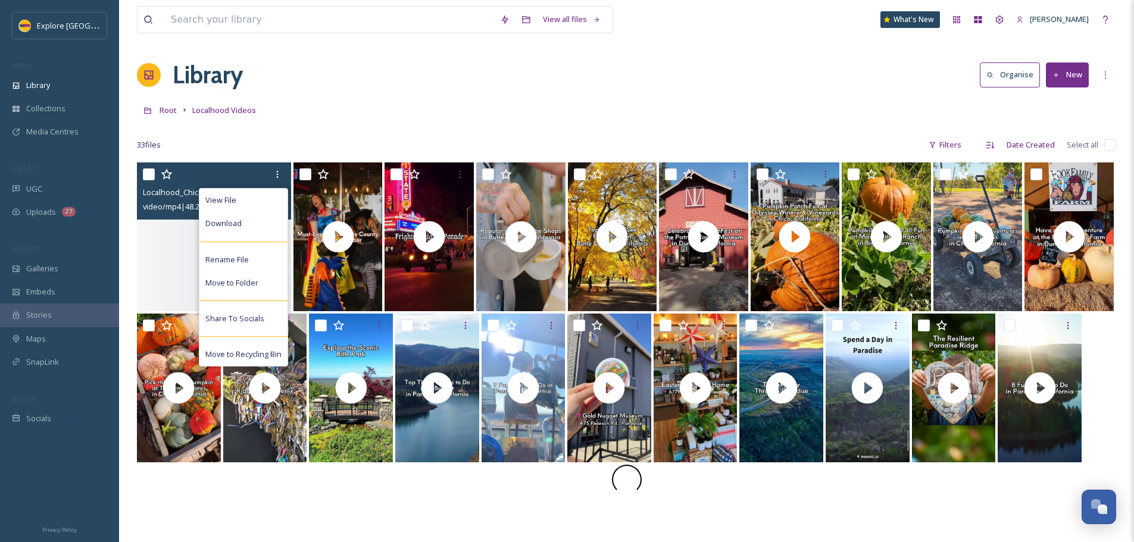
click at [166, 262] on div at bounding box center [214, 237] width 154 height 149
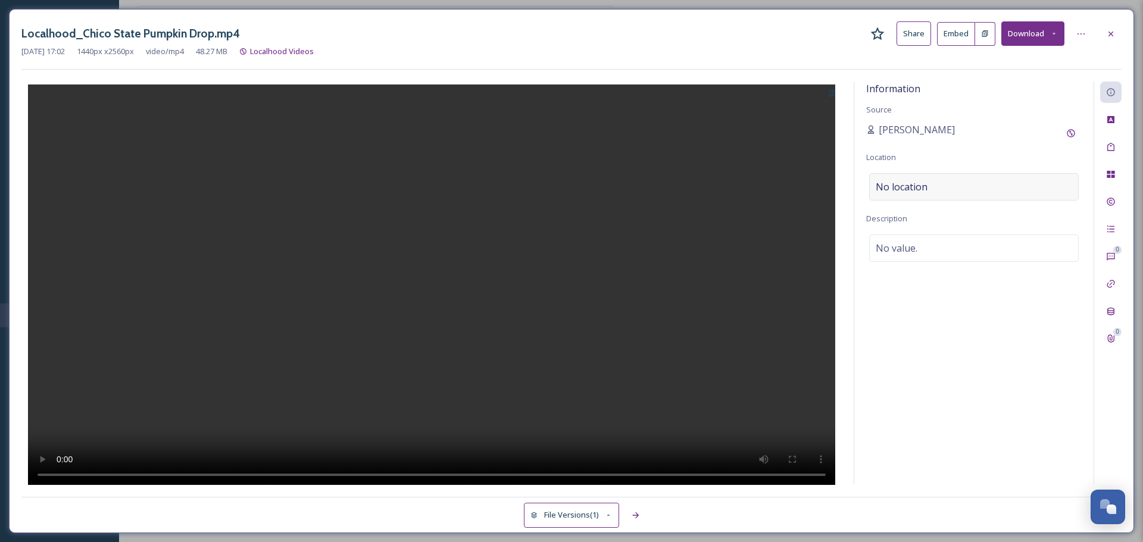
click at [945, 187] on div "No location" at bounding box center [974, 186] width 210 height 27
click at [945, 187] on input at bounding box center [974, 187] width 208 height 26
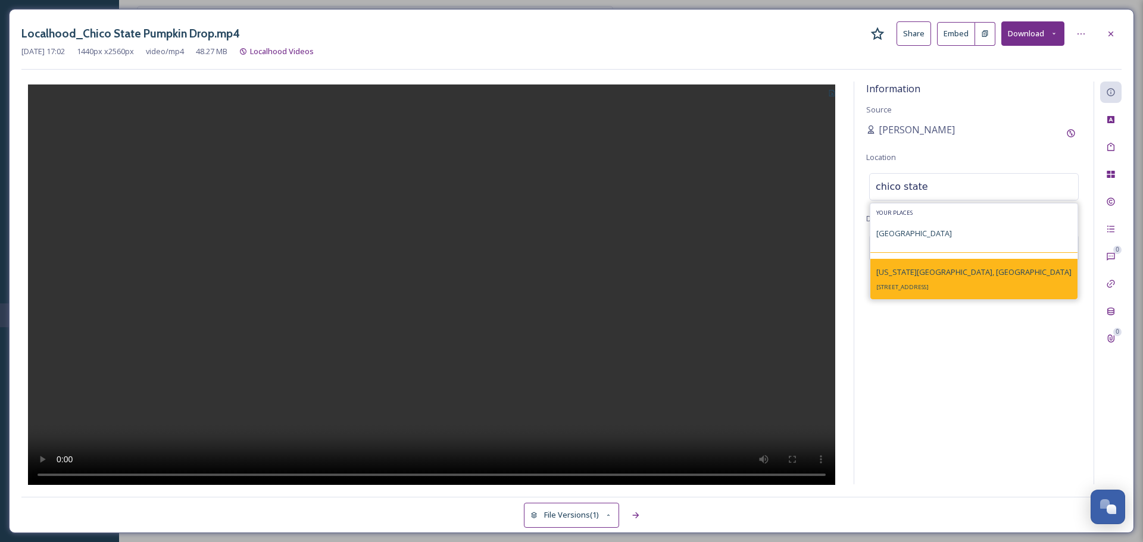
type input "chico state"
click at [897, 277] on span "California State University, Chico" at bounding box center [973, 272] width 195 height 11
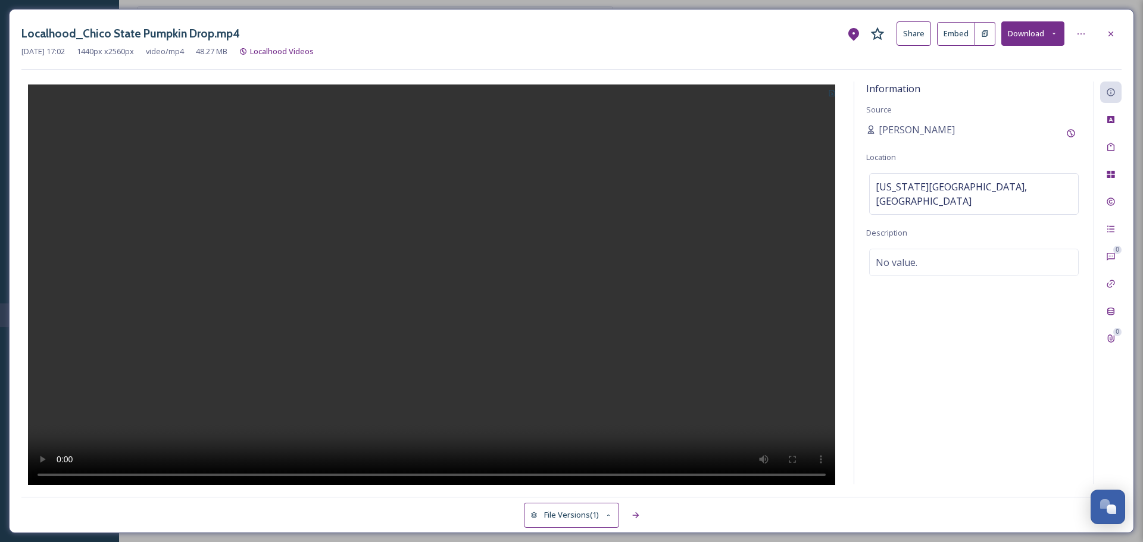
click at [833, 95] on icon at bounding box center [832, 93] width 6 height 7
click at [814, 143] on span "Use Current Frame" at bounding box center [789, 143] width 67 height 11
click at [972, 253] on div "No value." at bounding box center [974, 262] width 210 height 27
click at [963, 249] on textarea at bounding box center [974, 298] width 216 height 99
type textarea "Chico State Pumpkin Drop"
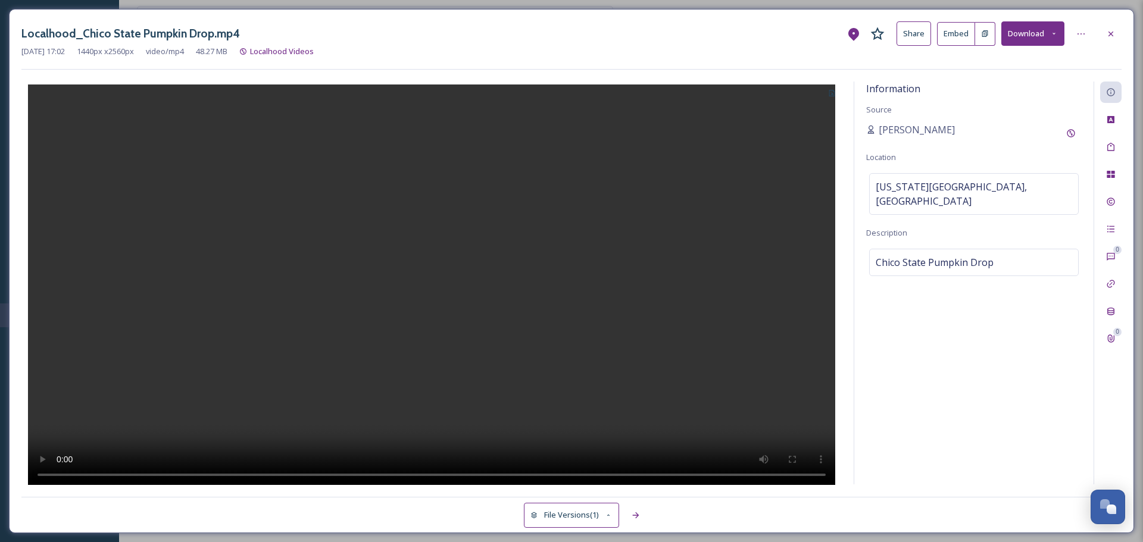
click at [926, 408] on div "Information Source Ashley Baer Location California State University, Chico Desc…" at bounding box center [973, 283] width 239 height 403
click at [1112, 38] on icon at bounding box center [1111, 34] width 10 height 10
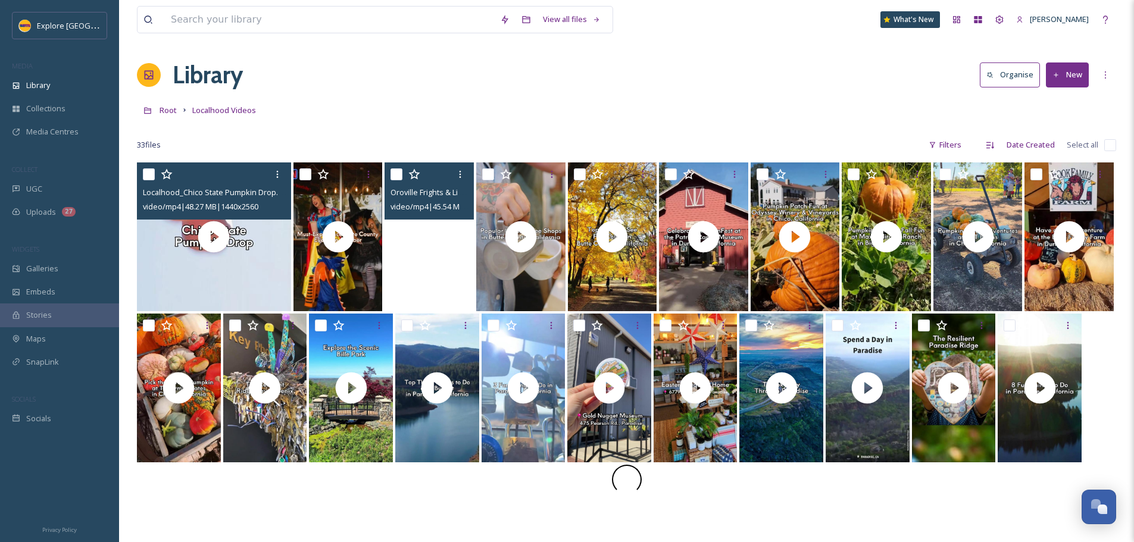
click at [151, 173] on input "checkbox" at bounding box center [149, 174] width 12 height 12
checkbox input "true"
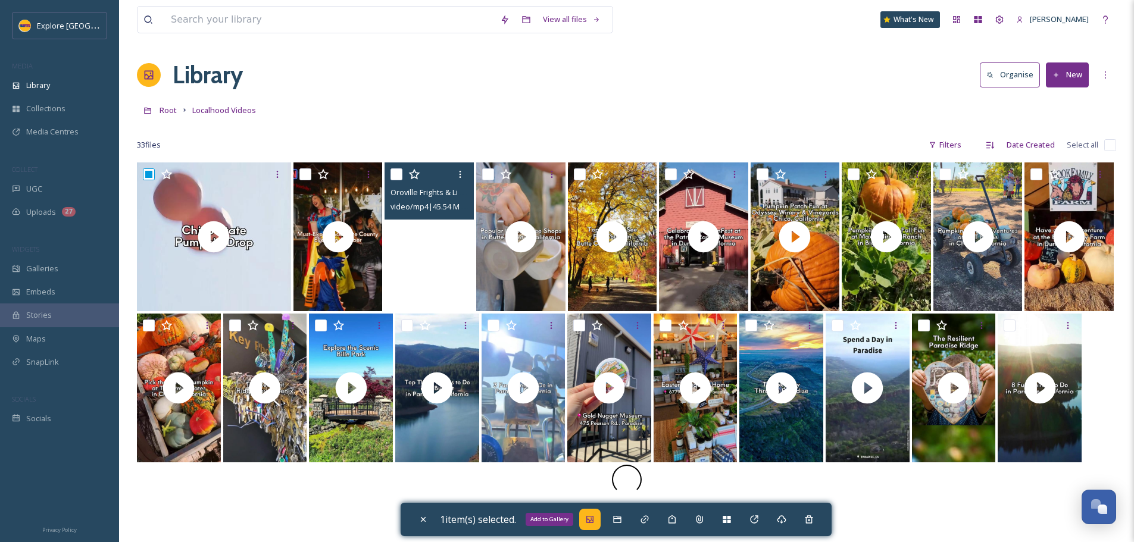
click at [595, 519] on icon at bounding box center [590, 520] width 10 height 10
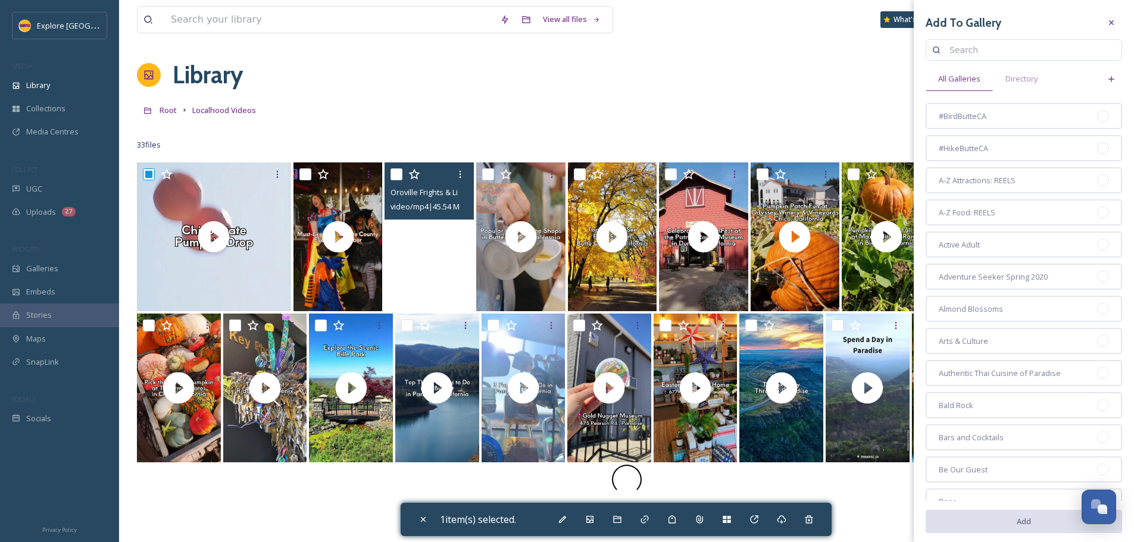
click at [998, 62] on div "Add To Gallery All Galleries Directory #BirdButteCA #HikeButteCA A-Z Attraction…" at bounding box center [1024, 399] width 220 height 799
type input "october"
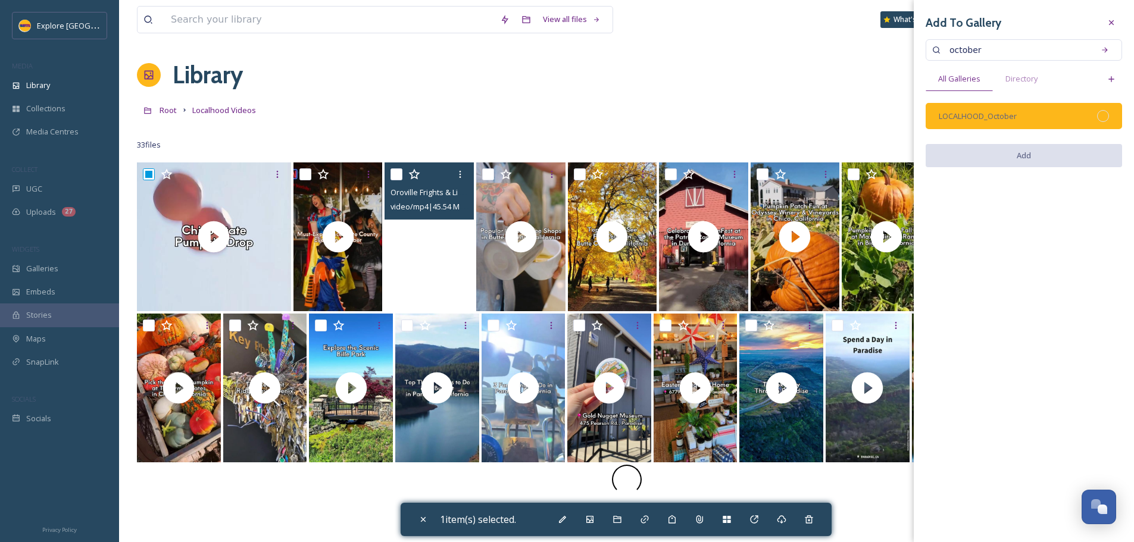
click at [1106, 117] on div at bounding box center [1103, 116] width 12 height 12
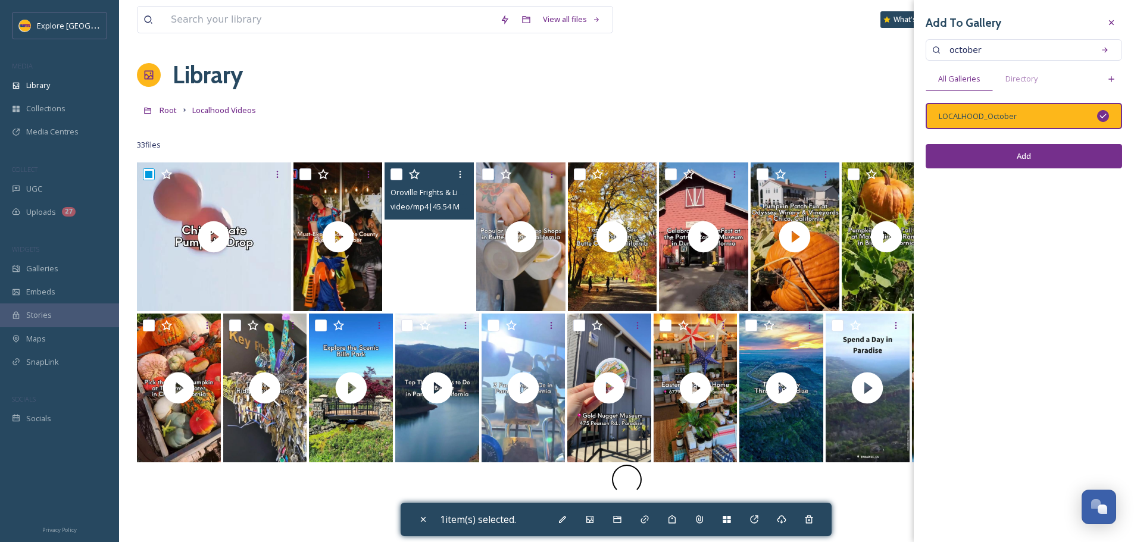
click at [1061, 156] on button "Add" at bounding box center [1024, 156] width 196 height 24
checkbox input "false"
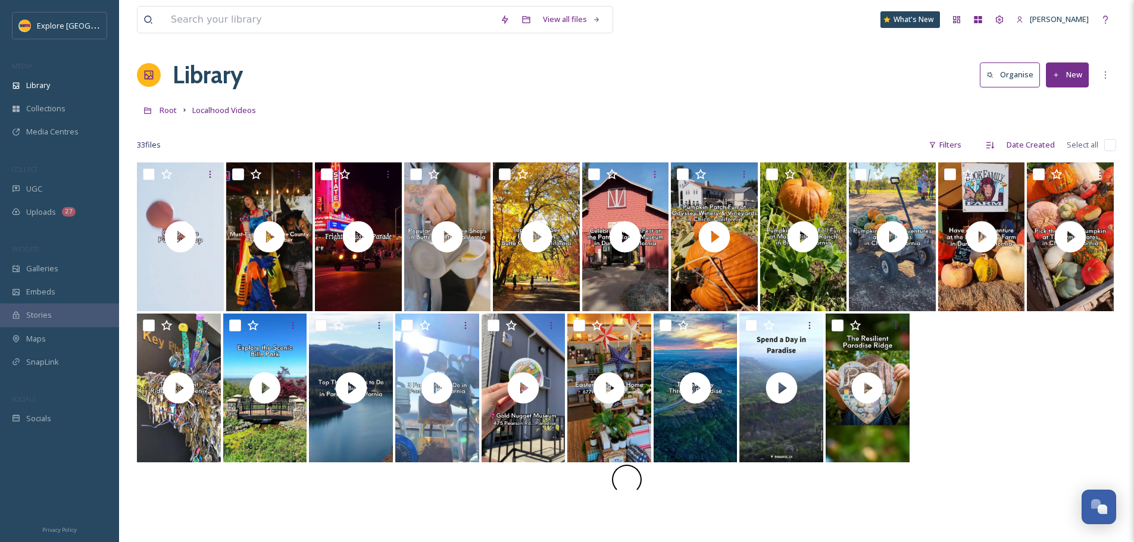
click at [238, 5] on div "View all files What's New [PERSON_NAME]" at bounding box center [626, 19] width 979 height 39
click at [230, 31] on input at bounding box center [329, 20] width 329 height 26
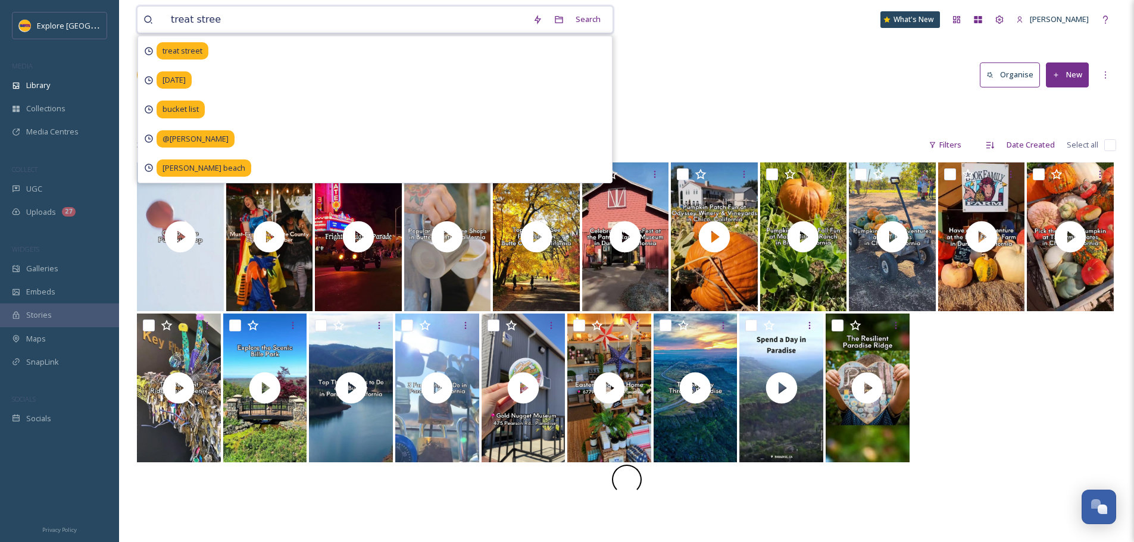
type input "treat street"
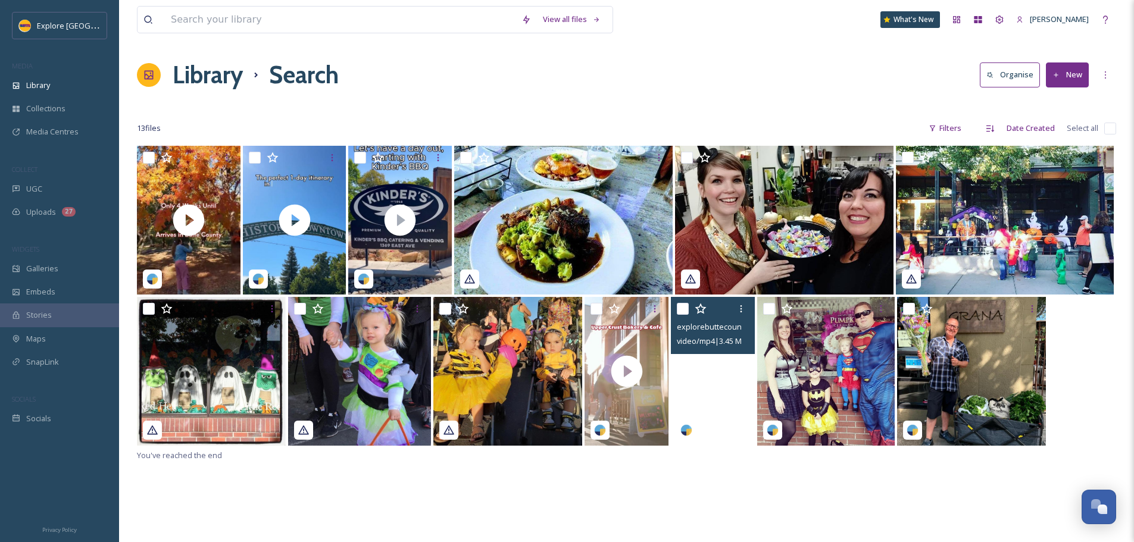
click at [710, 395] on video "explorebuttecountyca-20231031-164423.mp4" at bounding box center [713, 371] width 84 height 149
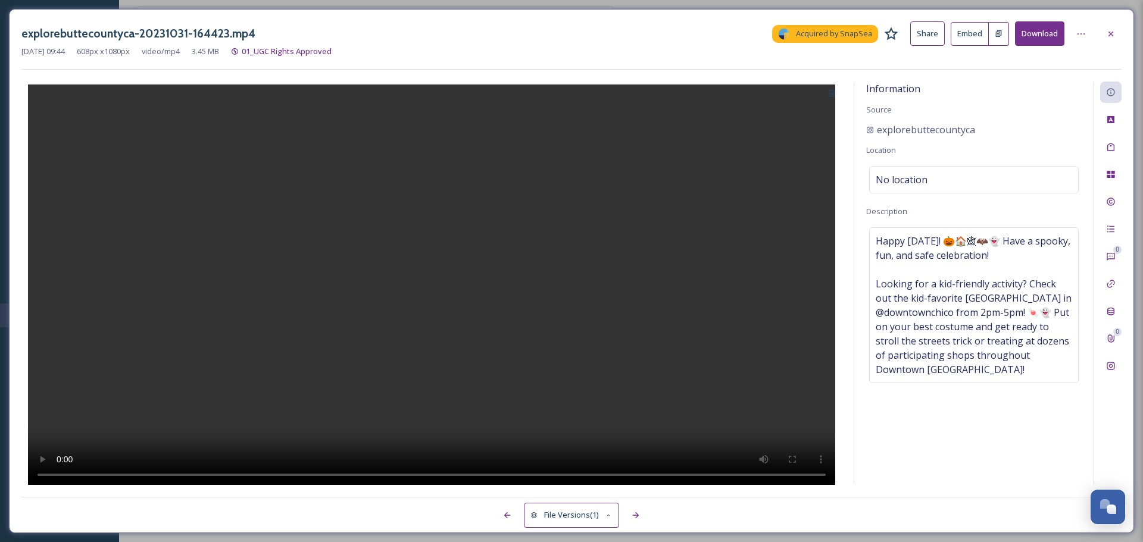
click at [833, 94] on icon at bounding box center [832, 93] width 6 height 7
click at [816, 137] on div "Use Current Frame" at bounding box center [796, 143] width 92 height 23
click at [1117, 29] on div at bounding box center [1110, 33] width 21 height 21
